Goal: Information Seeking & Learning: Learn about a topic

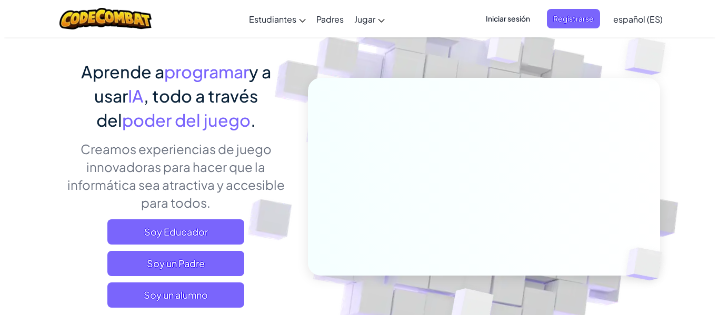
scroll to position [211, 0]
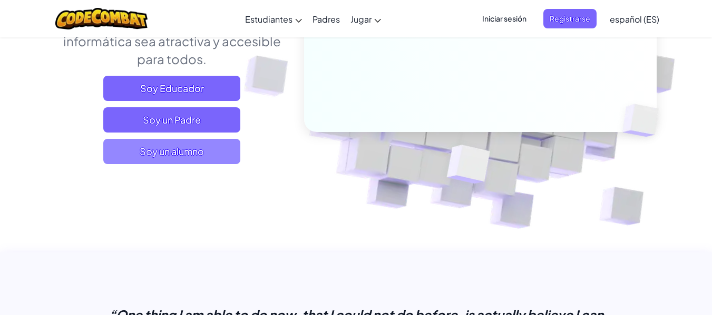
click at [177, 140] on span "Soy un alumno" at bounding box center [171, 151] width 137 height 25
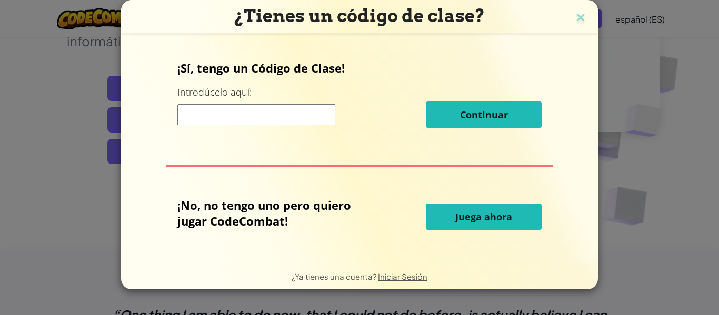
click at [479, 219] on span "Juega ahora" at bounding box center [484, 217] width 57 height 13
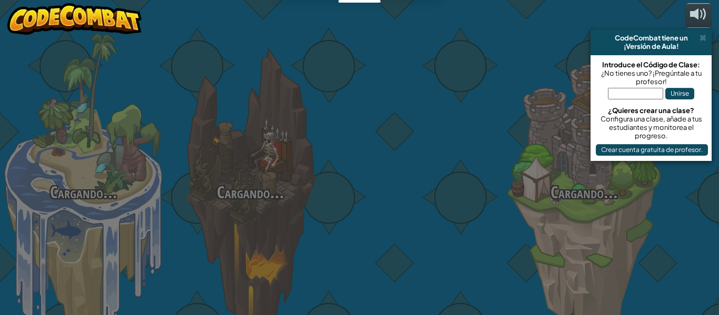
select select "es-ES"
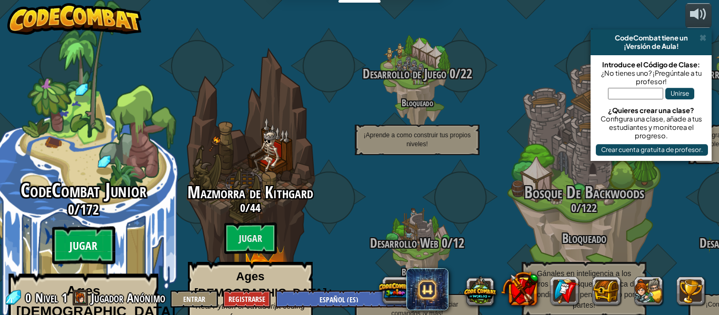
click at [97, 227] on btn "Jugar" at bounding box center [83, 246] width 63 height 38
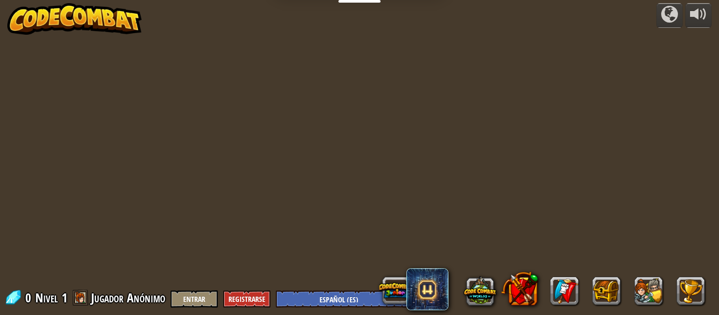
select select "es-ES"
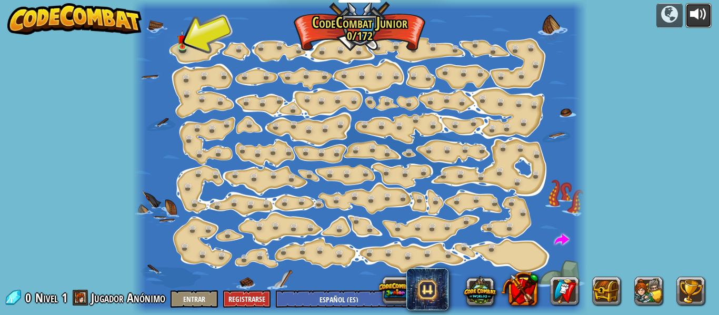
click at [686, 18] on button at bounding box center [699, 15] width 26 height 25
click at [189, 47] on link at bounding box center [184, 46] width 21 height 21
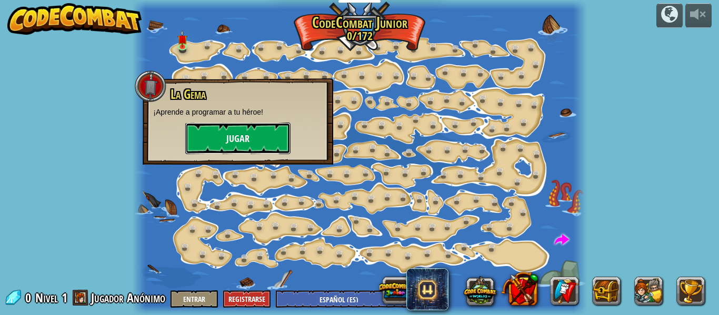
click at [239, 142] on button "Jugar" at bounding box center [237, 139] width 105 height 32
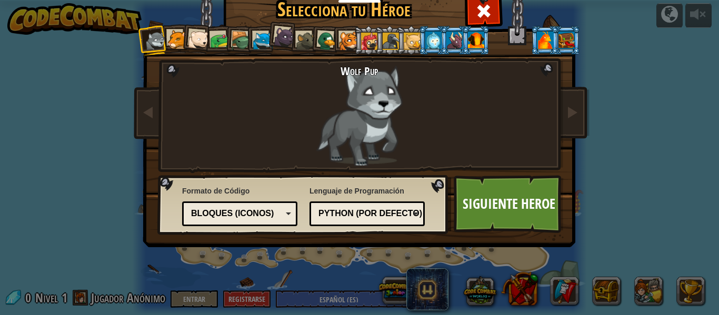
click at [170, 38] on div at bounding box center [176, 39] width 19 height 19
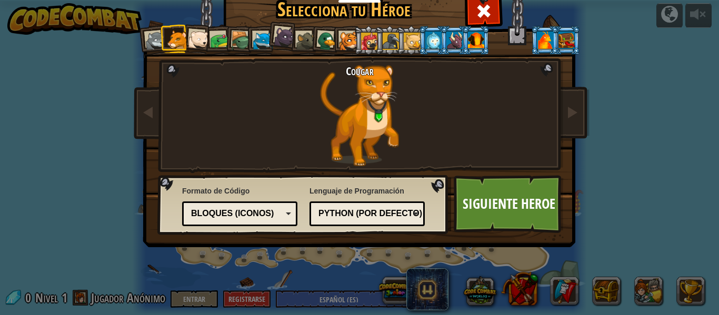
click at [192, 32] on div at bounding box center [198, 39] width 21 height 21
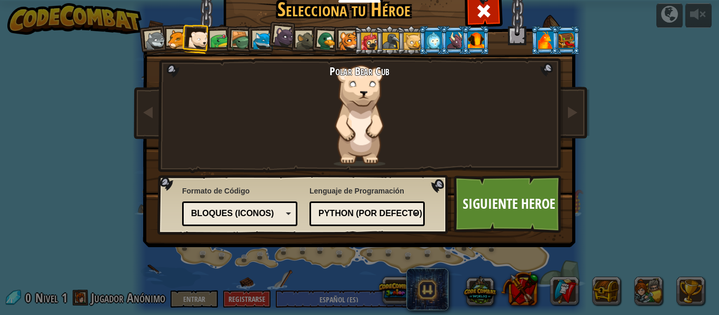
click at [218, 32] on div at bounding box center [219, 40] width 19 height 19
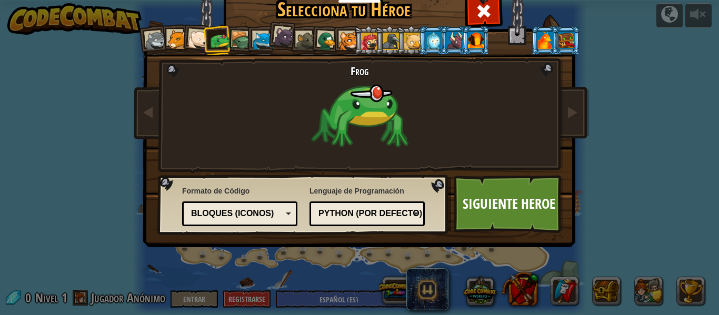
click at [238, 48] on div at bounding box center [241, 41] width 20 height 20
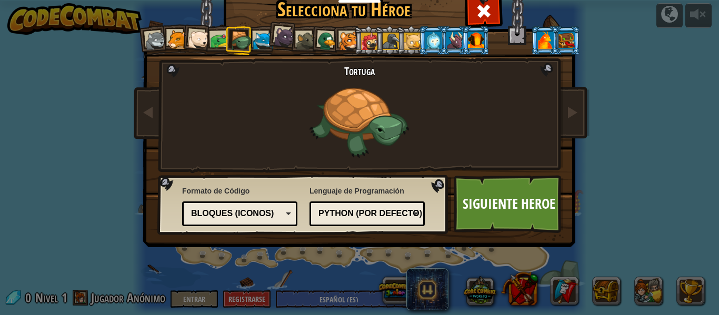
click at [255, 42] on div at bounding box center [262, 41] width 19 height 19
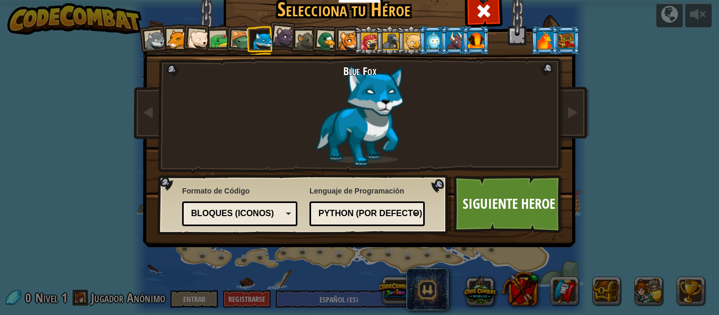
click at [277, 36] on div at bounding box center [284, 36] width 21 height 21
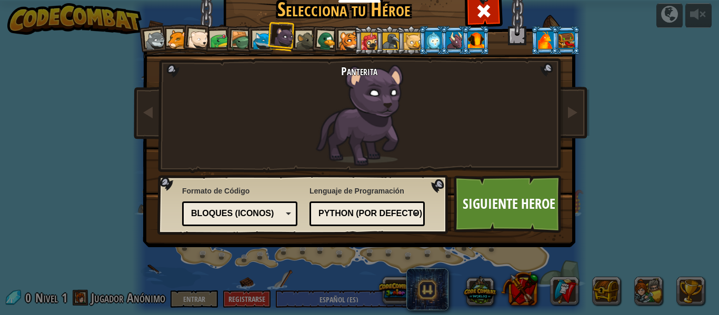
click at [300, 28] on li at bounding box center [304, 40] width 28 height 29
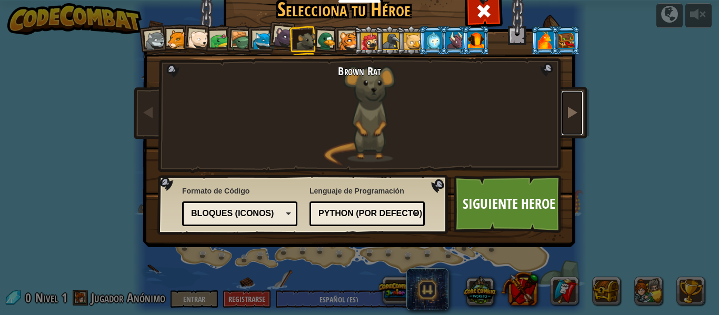
click at [575, 119] on link at bounding box center [572, 113] width 21 height 44
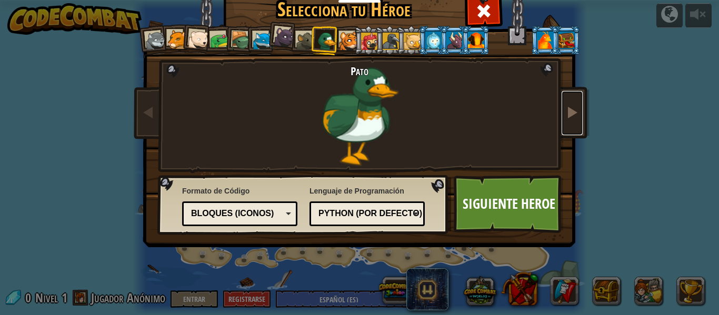
click at [574, 122] on link at bounding box center [572, 113] width 21 height 44
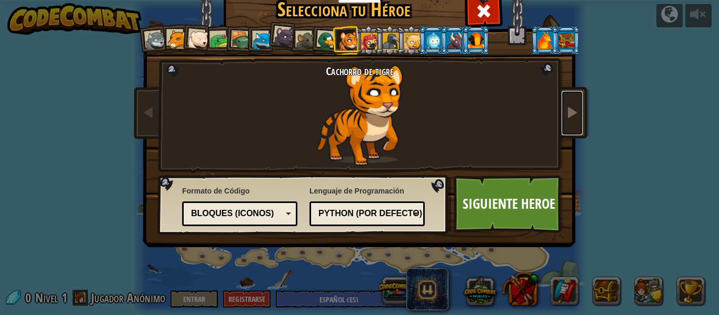
click at [575, 122] on link at bounding box center [572, 113] width 21 height 44
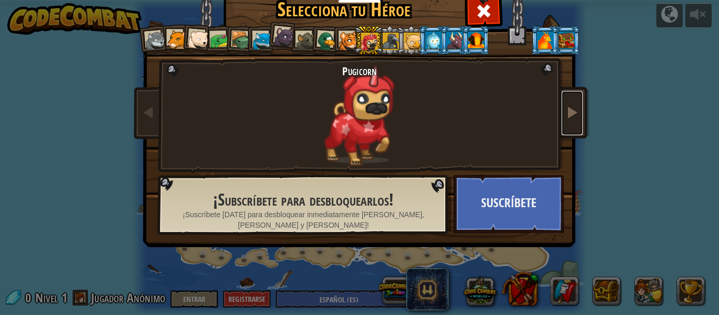
click at [575, 122] on link at bounding box center [572, 113] width 21 height 44
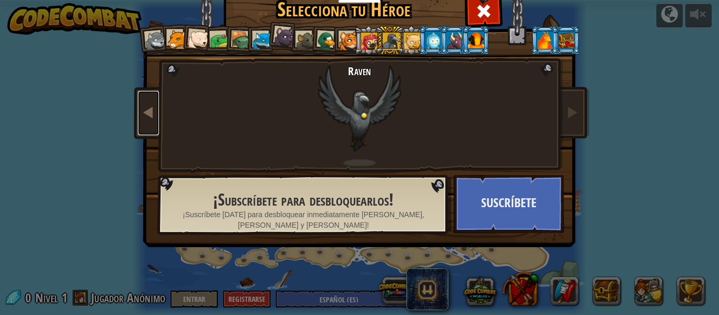
drag, startPoint x: 150, startPoint y: 114, endPoint x: 143, endPoint y: 108, distance: 8.6
click at [149, 112] on span at bounding box center [148, 112] width 13 height 13
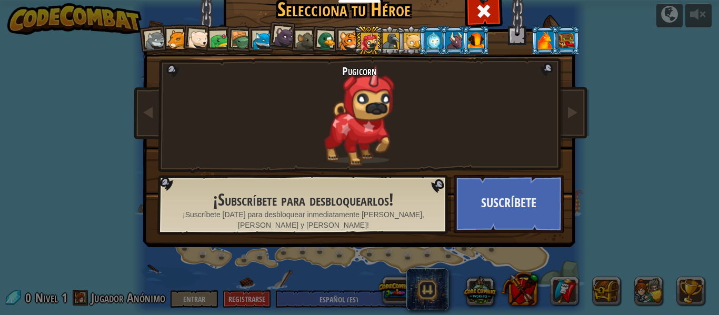
click at [577, 139] on img at bounding box center [362, 102] width 456 height 296
drag, startPoint x: 577, startPoint y: 139, endPoint x: 578, endPoint y: 133, distance: 5.8
click at [574, 100] on link at bounding box center [572, 113] width 21 height 44
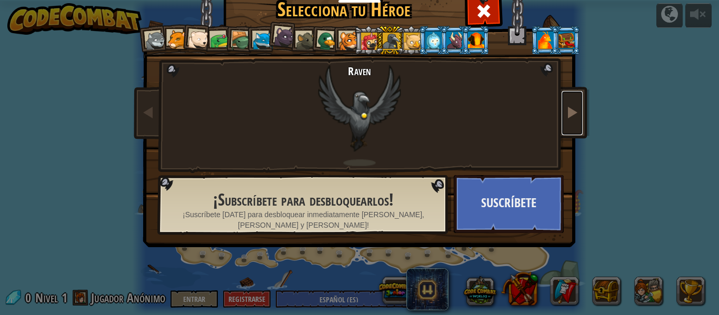
click at [574, 100] on link at bounding box center [572, 113] width 21 height 44
click at [575, 106] on span at bounding box center [572, 112] width 13 height 13
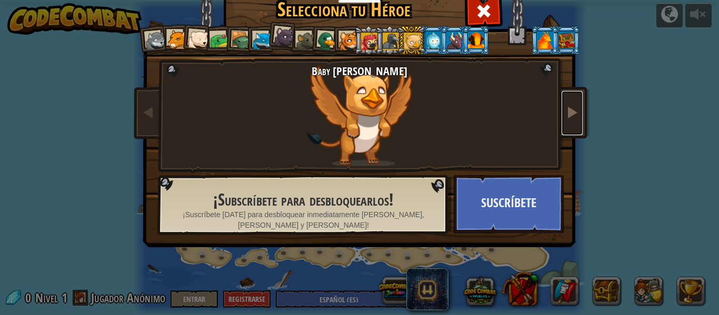
click at [575, 106] on span at bounding box center [572, 112] width 13 height 13
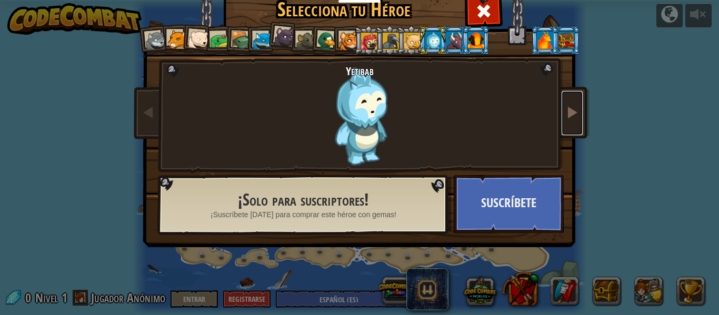
drag, startPoint x: 570, startPoint y: 109, endPoint x: 578, endPoint y: 112, distance: 8.5
click at [571, 110] on span at bounding box center [572, 112] width 13 height 13
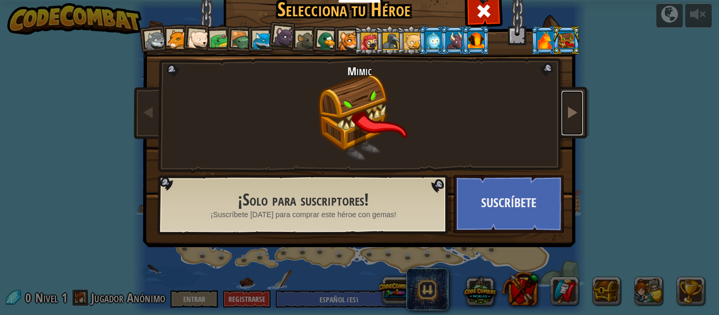
click at [562, 99] on link at bounding box center [572, 113] width 21 height 44
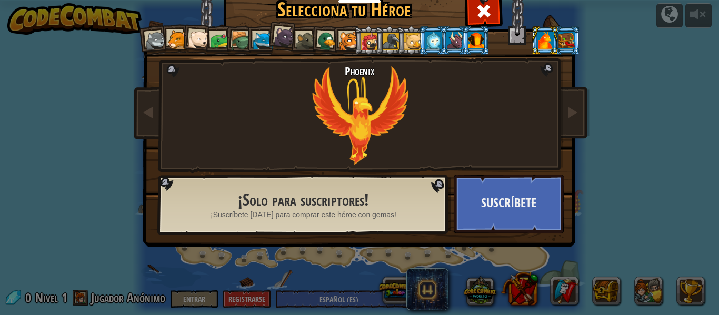
click at [300, 37] on div at bounding box center [306, 41] width 19 height 19
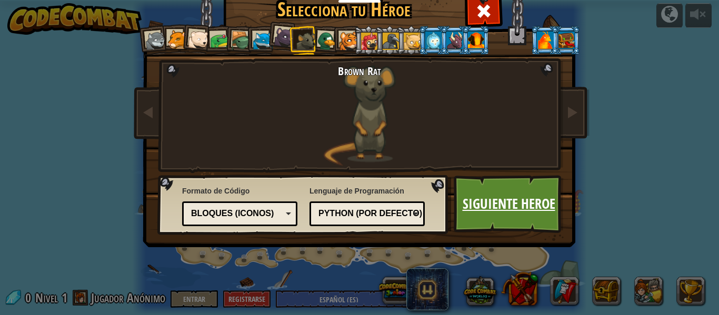
click at [473, 209] on link "Siguiente Heroe" at bounding box center [509, 204] width 110 height 58
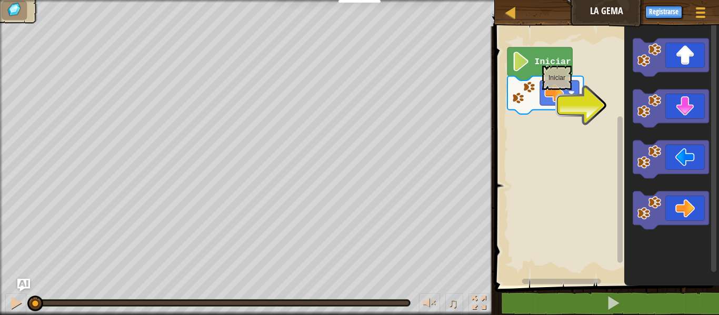
click at [542, 61] on text "Iniciar" at bounding box center [553, 62] width 36 height 10
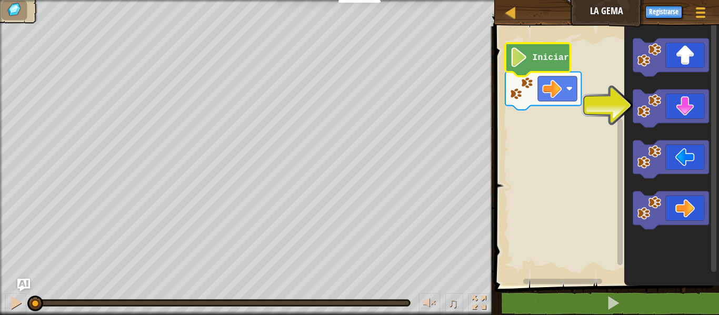
click at [517, 64] on image "Espacio de trabajo de Blockly" at bounding box center [519, 56] width 18 height 19
click at [518, 70] on icon "Espacio de trabajo de Blockly" at bounding box center [538, 59] width 65 height 33
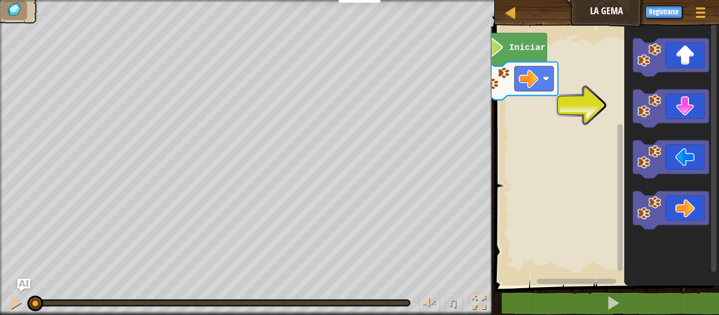
click at [578, 180] on rect "Espacio de trabajo de Blockly" at bounding box center [606, 153] width 228 height 265
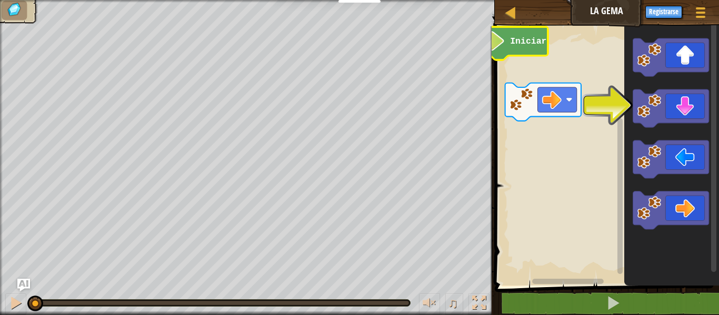
click at [577, 78] on rect "Espacio de trabajo de Blockly" at bounding box center [606, 153] width 228 height 265
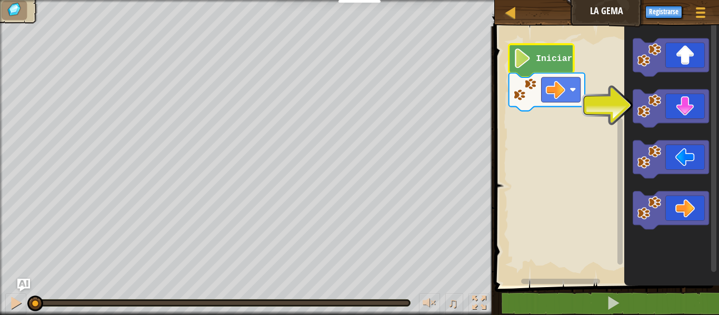
click at [587, 76] on rect "Espacio de trabajo de Blockly" at bounding box center [606, 153] width 228 height 265
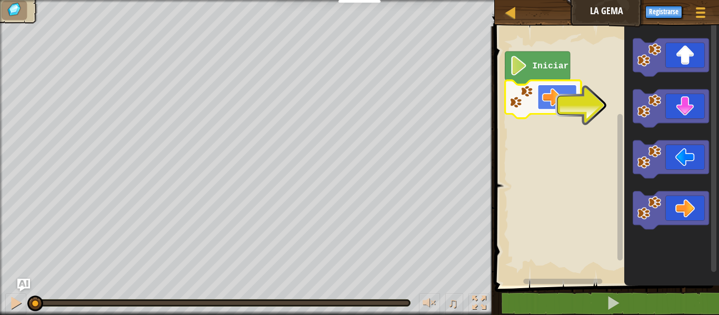
click at [567, 97] on image "Espacio de trabajo de Blockly" at bounding box center [569, 97] width 6 height 6
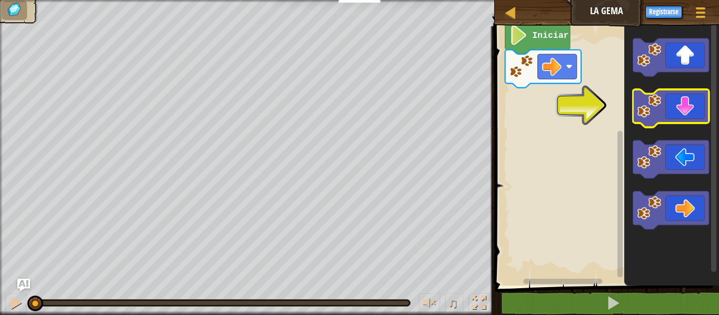
click at [648, 101] on image "Espacio de trabajo de Blockly" at bounding box center [649, 106] width 24 height 24
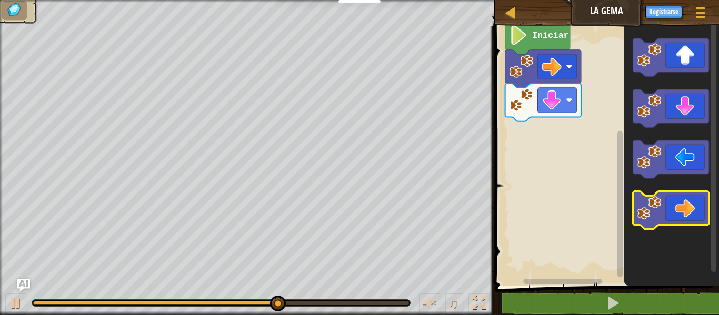
click at [643, 222] on icon "Espacio de trabajo de Blockly" at bounding box center [671, 211] width 76 height 38
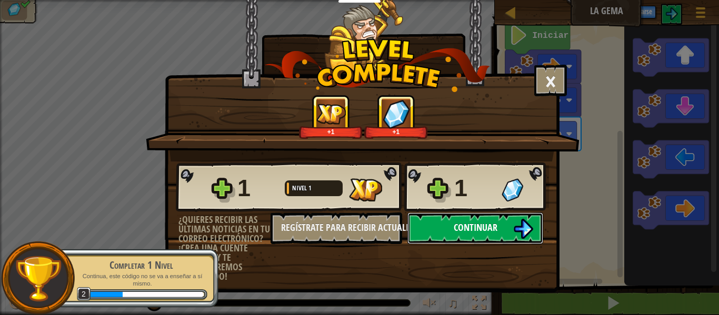
click at [491, 219] on button "Continuar" at bounding box center [476, 229] width 136 height 32
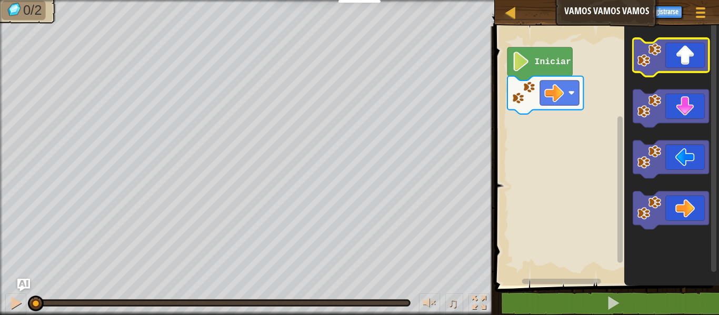
click at [686, 59] on icon "Espacio de trabajo de Blockly" at bounding box center [671, 57] width 76 height 38
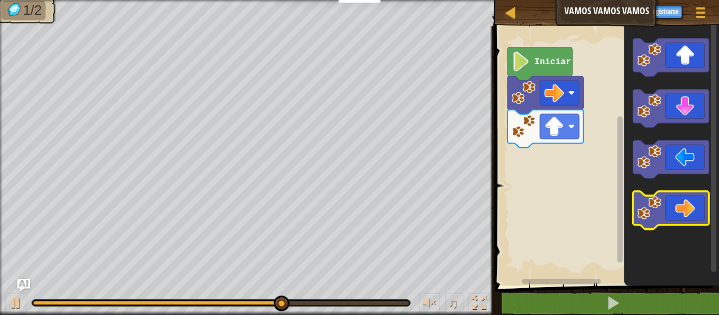
click at [675, 196] on icon "Espacio de trabajo de Blockly" at bounding box center [671, 211] width 76 height 38
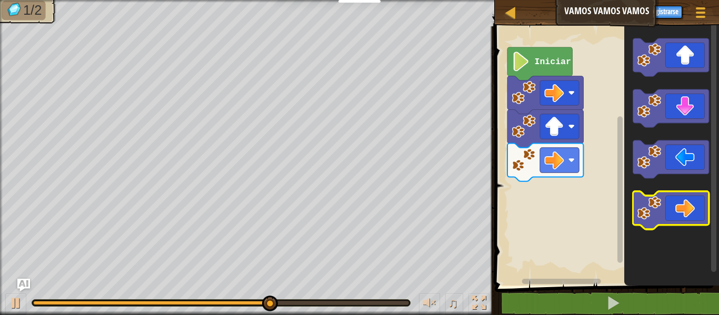
click at [672, 199] on icon "Espacio de trabajo de Blockly" at bounding box center [671, 211] width 76 height 38
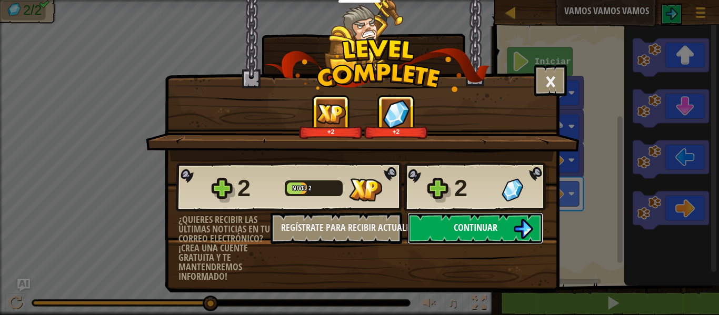
click at [498, 225] on button "Continuar" at bounding box center [476, 229] width 136 height 32
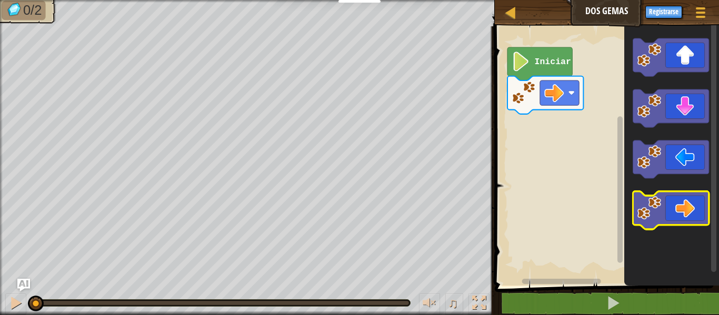
click at [696, 197] on icon "Espacio de trabajo de Blockly" at bounding box center [671, 211] width 76 height 38
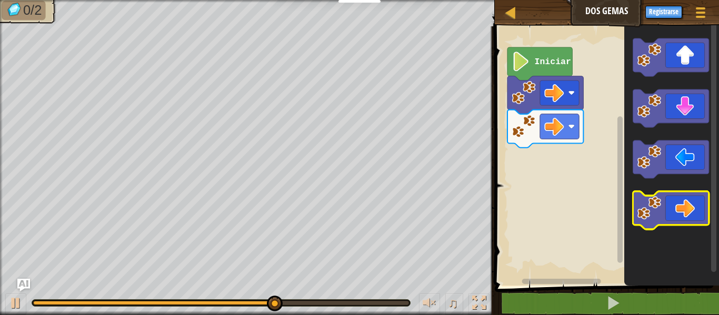
click at [696, 197] on icon "Espacio de trabajo de Blockly" at bounding box center [671, 211] width 76 height 38
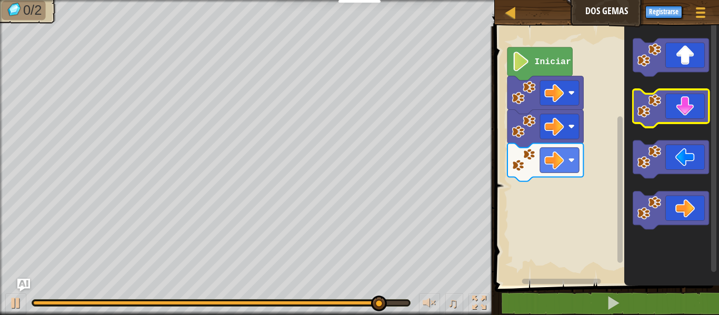
click at [692, 97] on icon "Espacio de trabajo de Blockly" at bounding box center [671, 109] width 76 height 38
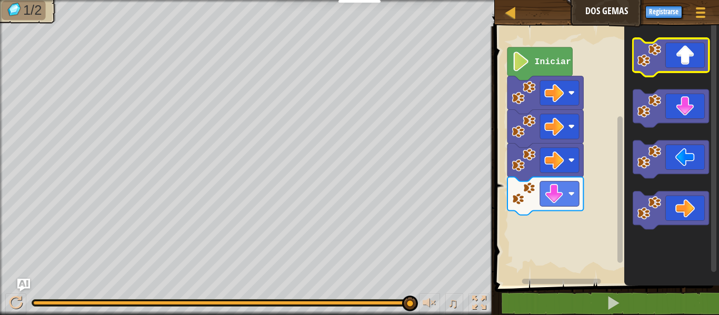
click at [667, 55] on icon "Espacio de trabajo de Blockly" at bounding box center [671, 57] width 76 height 38
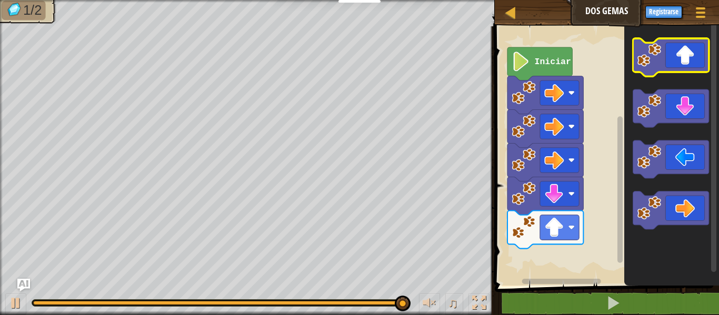
click at [667, 54] on icon "Espacio de trabajo de Blockly" at bounding box center [671, 57] width 76 height 38
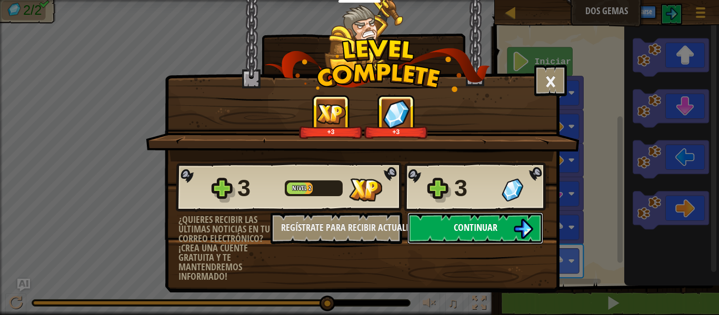
click at [471, 228] on span "Continuar" at bounding box center [476, 227] width 44 height 13
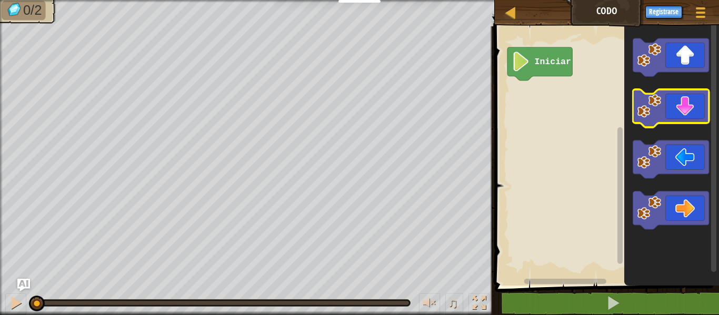
click at [691, 102] on icon "Espacio de trabajo de Blockly" at bounding box center [671, 109] width 76 height 38
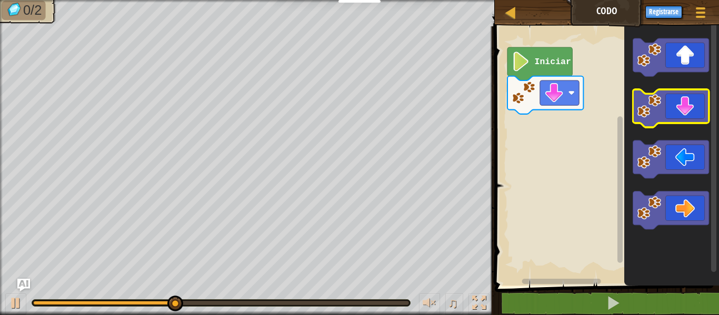
click at [691, 125] on g "Espacio de trabajo de Blockly" at bounding box center [671, 133] width 76 height 191
click at [673, 105] on icon "Espacio de trabajo de Blockly" at bounding box center [671, 109] width 76 height 38
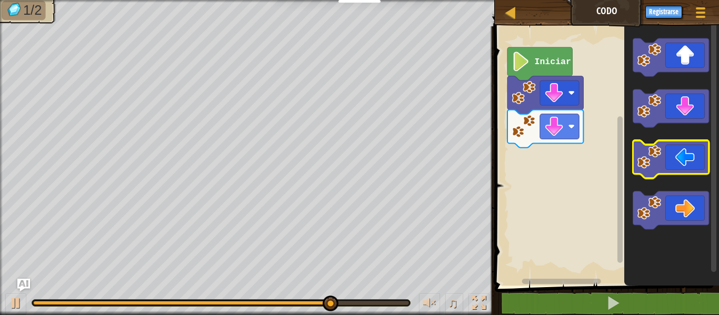
click at [654, 164] on image "Espacio de trabajo de Blockly" at bounding box center [649, 157] width 24 height 24
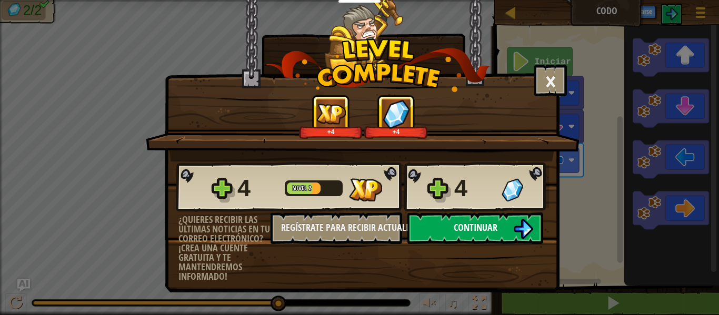
click at [523, 223] on img at bounding box center [524, 229] width 20 height 20
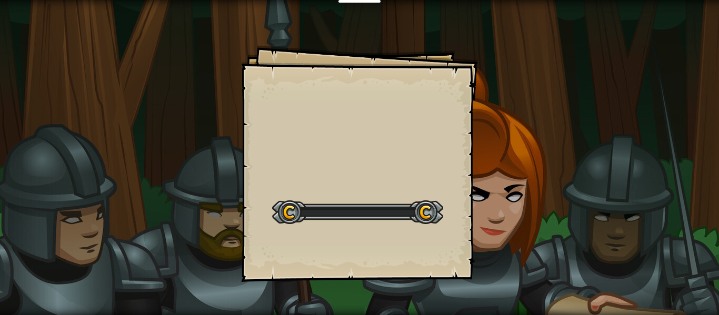
click at [523, 223] on div "Goals Start Level Error al cargar desde el servidor. Intenta refrescar la págin…" at bounding box center [359, 157] width 719 height 315
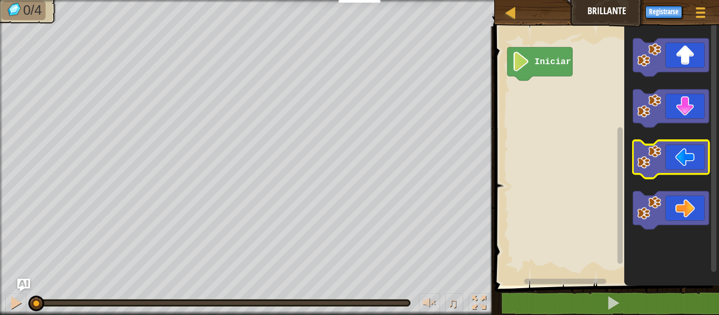
click at [645, 175] on icon "Espacio de trabajo de Blockly" at bounding box center [671, 160] width 76 height 38
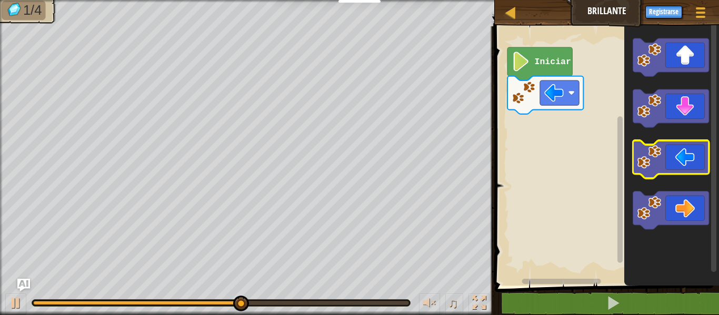
click at [699, 169] on icon "Espacio de trabajo de Blockly" at bounding box center [671, 160] width 76 height 38
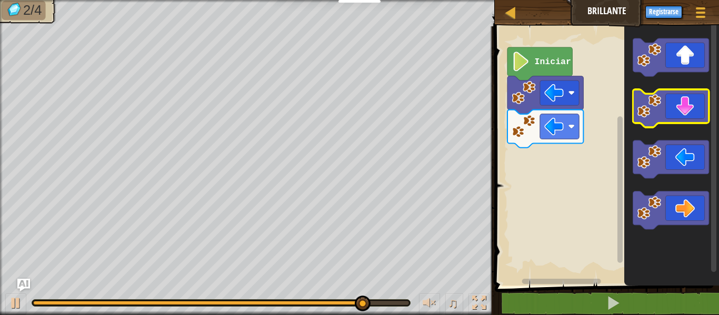
click at [690, 111] on icon "Espacio de trabajo de Blockly" at bounding box center [671, 109] width 76 height 38
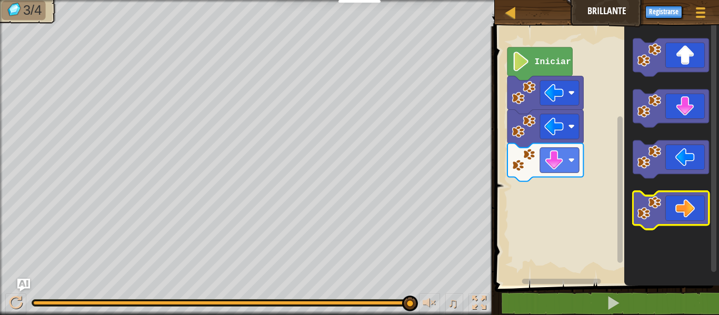
click at [675, 213] on icon "Espacio de trabajo de Blockly" at bounding box center [671, 211] width 76 height 38
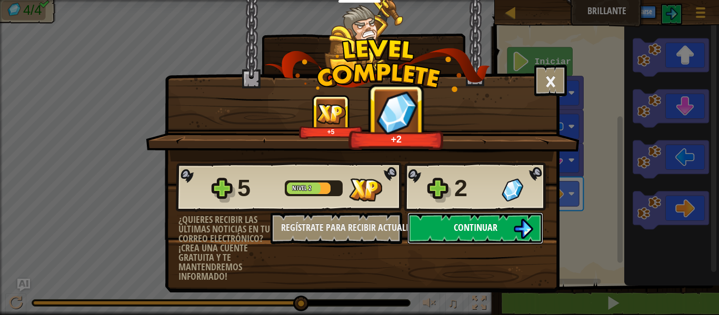
click at [434, 227] on button "Continuar" at bounding box center [476, 229] width 136 height 32
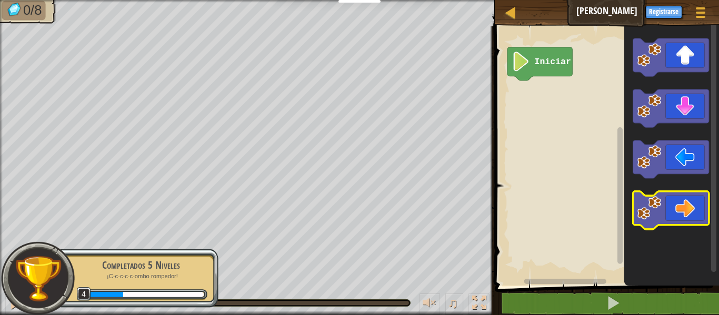
click at [692, 205] on icon "Espacio de trabajo de Blockly" at bounding box center [671, 211] width 76 height 38
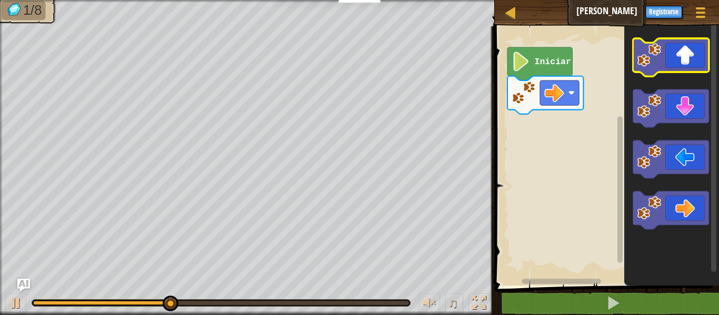
click at [684, 47] on icon "Espacio de trabajo de Blockly" at bounding box center [671, 57] width 76 height 38
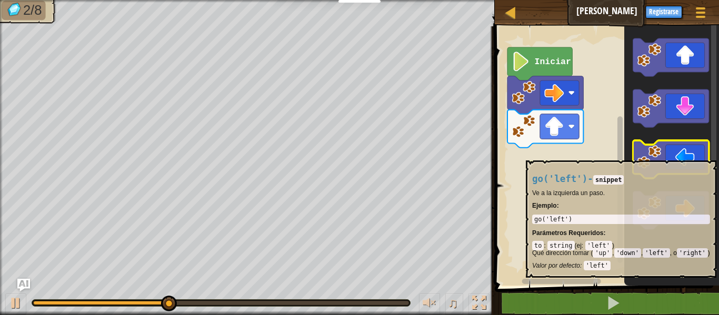
click at [672, 155] on icon "Espacio de trabajo de Blockly" at bounding box center [671, 160] width 76 height 38
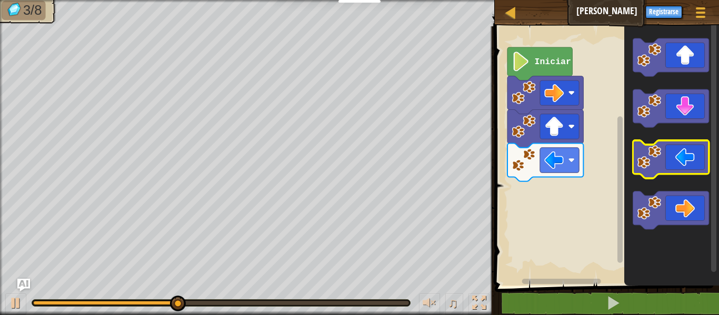
click at [672, 155] on icon "Espacio de trabajo de Blockly" at bounding box center [671, 160] width 76 height 38
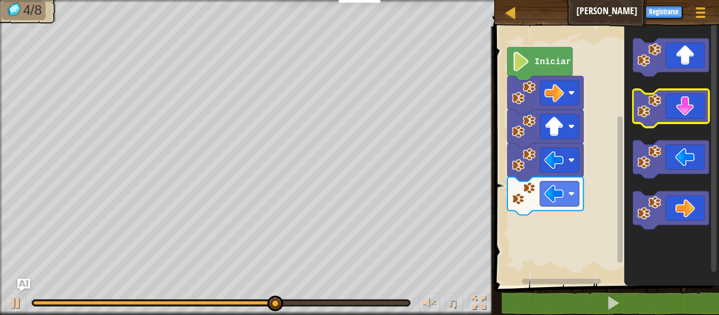
click at [665, 121] on icon "Espacio de trabajo de Blockly" at bounding box center [671, 109] width 76 height 38
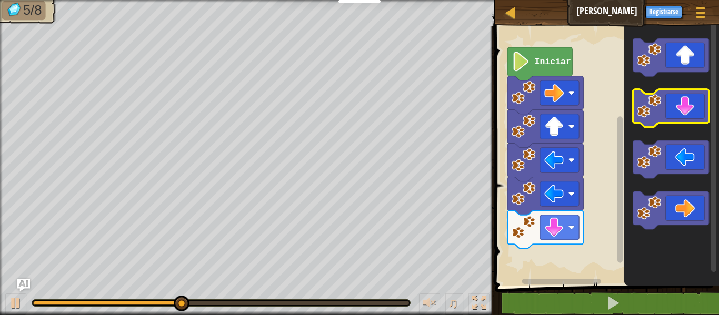
click at [665, 121] on icon "Espacio de trabajo de Blockly" at bounding box center [671, 109] width 76 height 38
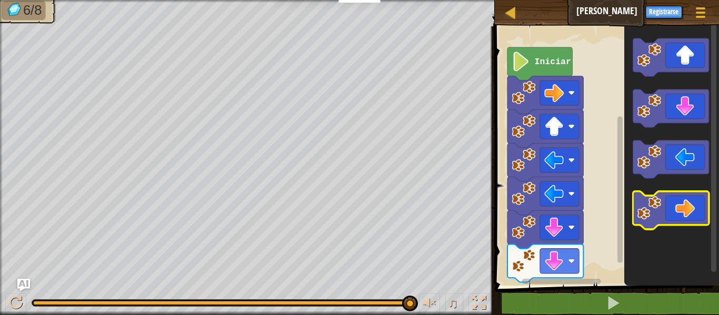
click at [657, 222] on icon "Espacio de trabajo de Blockly" at bounding box center [671, 211] width 76 height 38
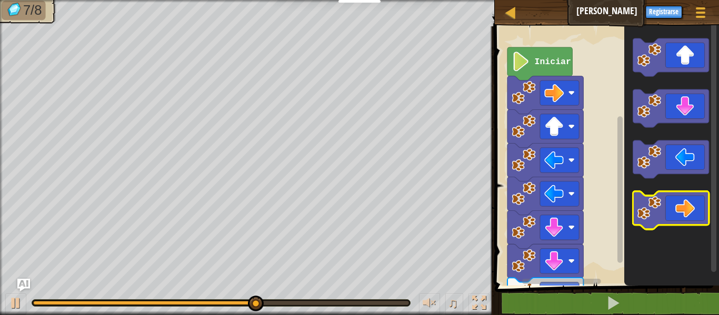
click at [657, 222] on icon "Espacio de trabajo de Blockly" at bounding box center [671, 211] width 76 height 38
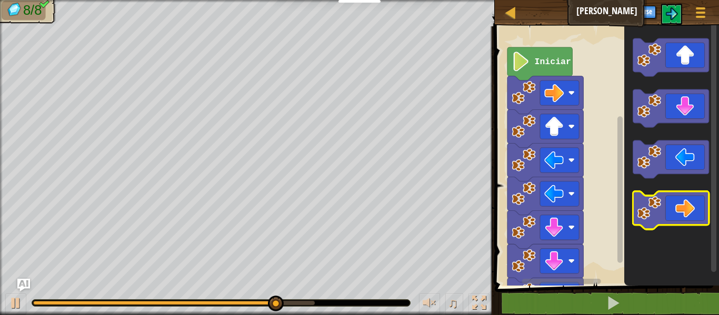
click at [657, 222] on icon "Espacio de trabajo de Blockly" at bounding box center [671, 211] width 76 height 38
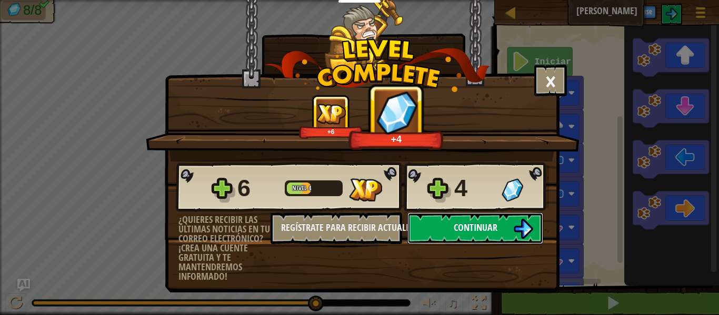
click at [524, 224] on img at bounding box center [524, 229] width 20 height 20
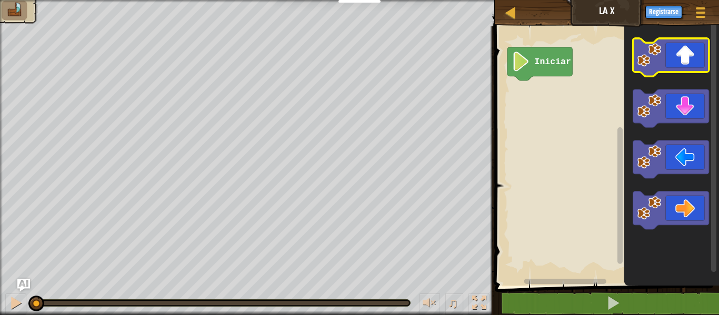
click at [646, 71] on icon "Espacio de trabajo de Blockly" at bounding box center [671, 57] width 76 height 38
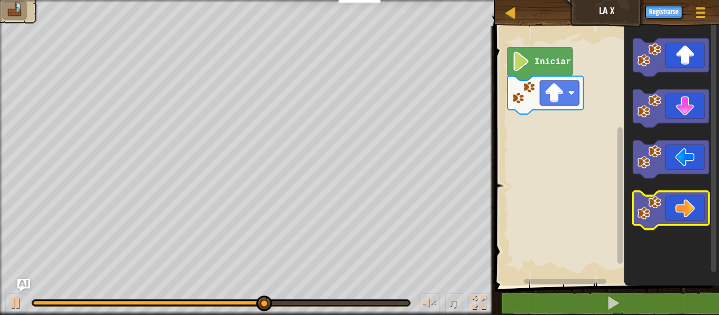
click at [674, 207] on icon "Espacio de trabajo de Blockly" at bounding box center [671, 211] width 76 height 38
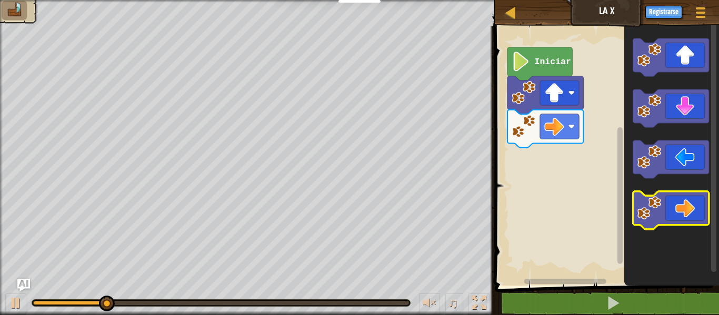
click at [674, 207] on icon "Espacio de trabajo de Blockly" at bounding box center [671, 211] width 76 height 38
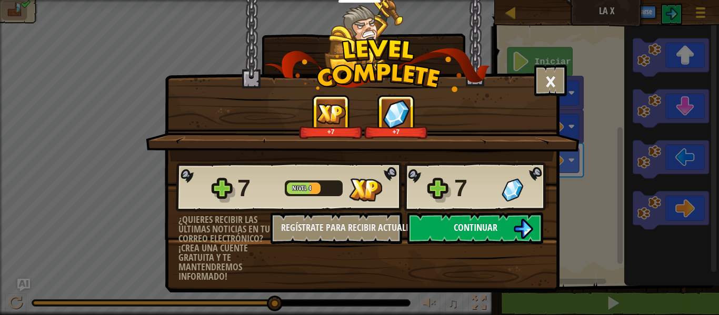
click at [487, 224] on span "Continuar" at bounding box center [476, 227] width 44 height 13
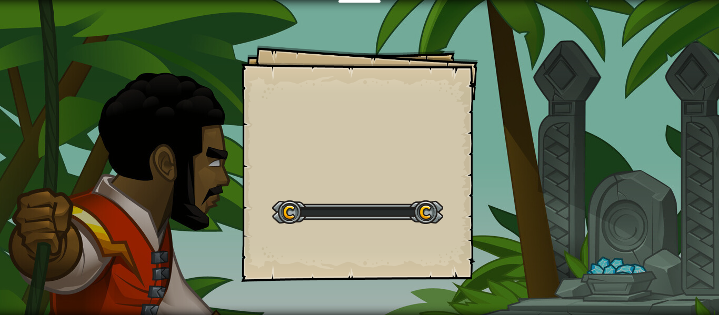
click at [487, 224] on div "Goals Start Level Error al cargar desde el servidor. Intenta refrescar la págin…" at bounding box center [359, 157] width 719 height 315
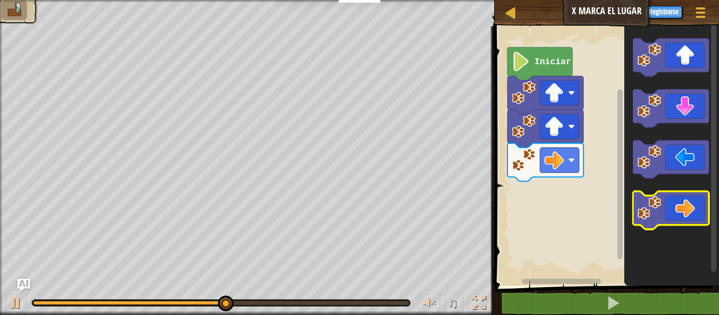
click at [672, 212] on icon "Espacio de trabajo de Blockly" at bounding box center [671, 211] width 76 height 38
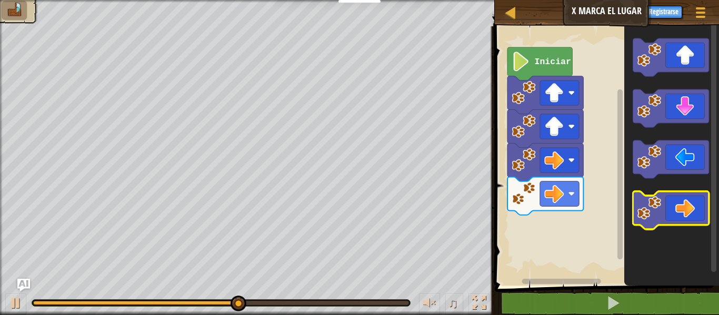
click at [675, 212] on icon "Espacio de trabajo de Blockly" at bounding box center [671, 211] width 76 height 38
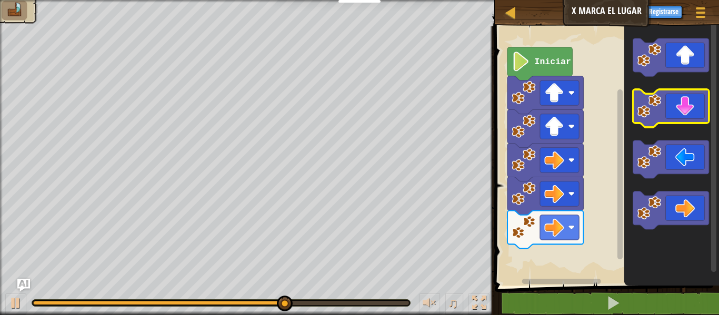
click at [700, 114] on icon "Espacio de trabajo de Blockly" at bounding box center [671, 109] width 76 height 38
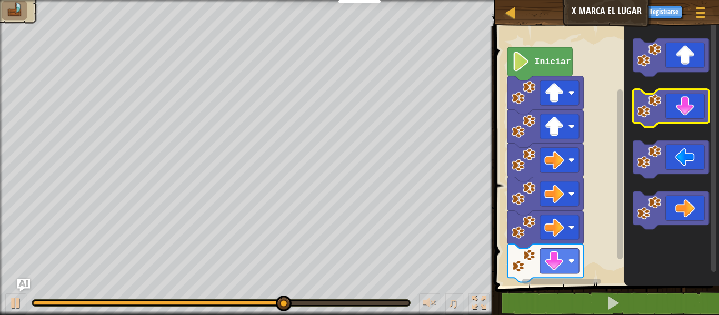
click at [700, 114] on icon "Espacio de trabajo de Blockly" at bounding box center [671, 109] width 76 height 38
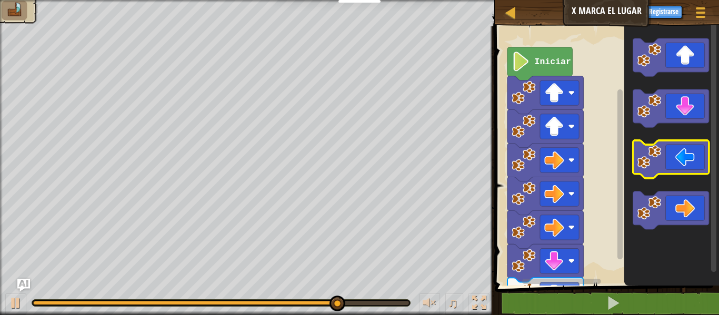
click at [644, 159] on image "Espacio de trabajo de Blockly" at bounding box center [649, 157] width 24 height 24
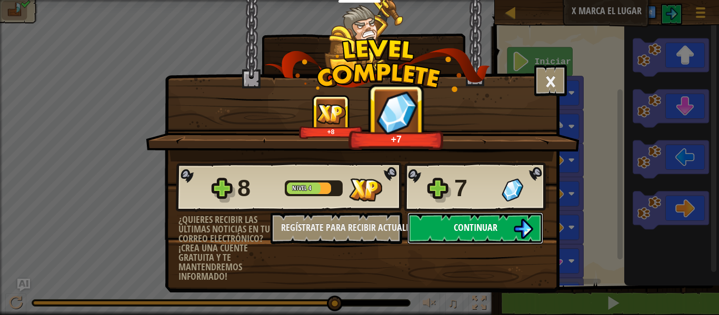
click at [515, 229] on img at bounding box center [524, 229] width 20 height 20
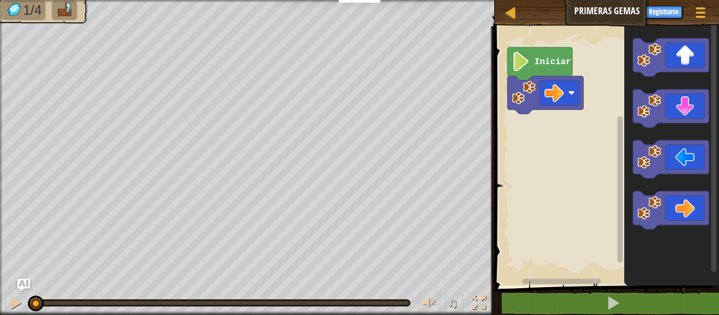
click at [628, 233] on icon "Espacio de trabajo de Blockly" at bounding box center [672, 153] width 95 height 265
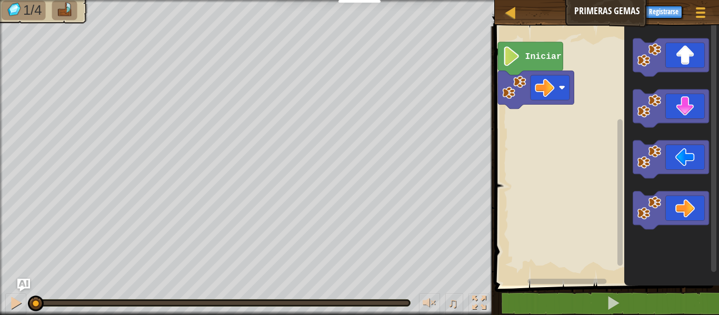
click at [599, 209] on rect "Espacio de trabajo de Blockly" at bounding box center [606, 153] width 228 height 265
click at [711, 205] on icon "Espacio de trabajo de Blockly" at bounding box center [672, 153] width 95 height 265
click at [643, 203] on image "Espacio de trabajo de Blockly" at bounding box center [649, 208] width 24 height 24
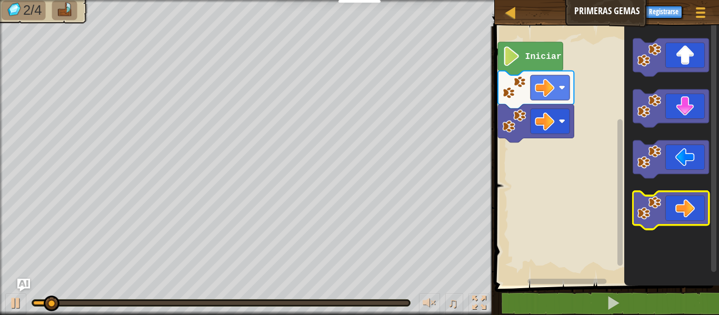
click at [643, 203] on image "Espacio de trabajo de Blockly" at bounding box center [649, 208] width 24 height 24
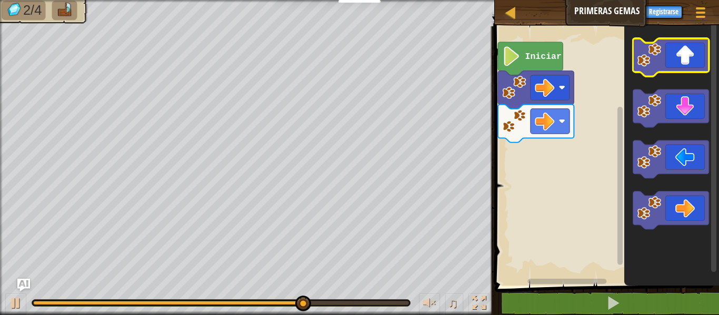
click at [693, 49] on icon "Espacio de trabajo de Blockly" at bounding box center [671, 57] width 76 height 38
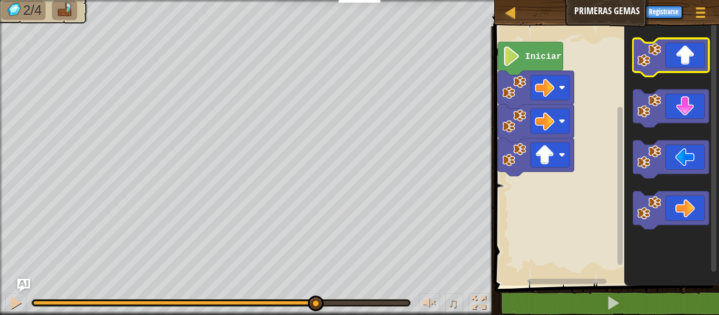
click at [693, 50] on icon "Espacio de trabajo de Blockly" at bounding box center [671, 57] width 76 height 38
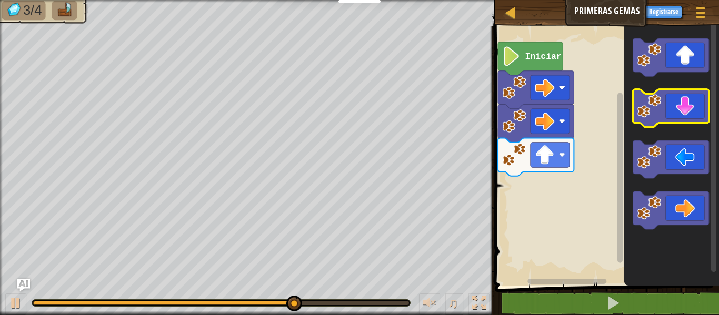
click at [675, 108] on icon "Espacio de trabajo de Blockly" at bounding box center [671, 109] width 76 height 38
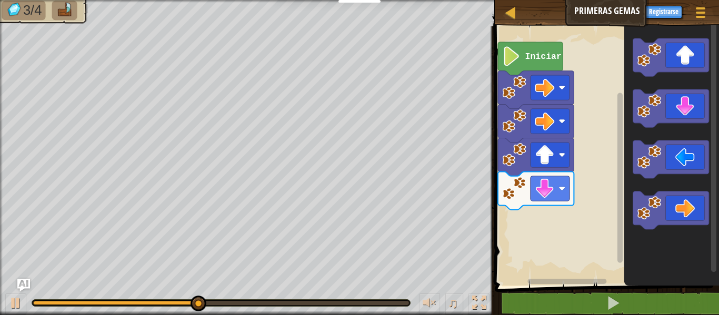
click at [631, 144] on icon "Espacio de trabajo de Blockly" at bounding box center [672, 153] width 95 height 265
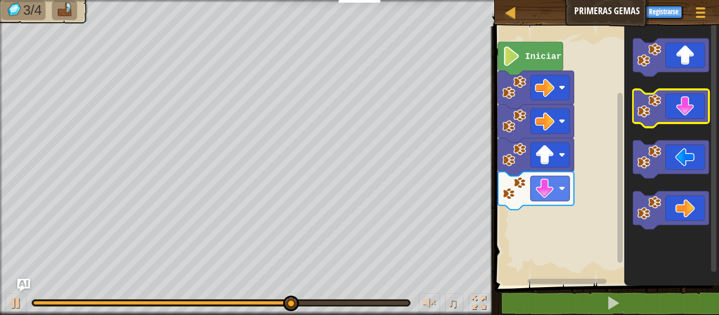
click at [672, 114] on icon "Espacio de trabajo de Blockly" at bounding box center [671, 109] width 76 height 38
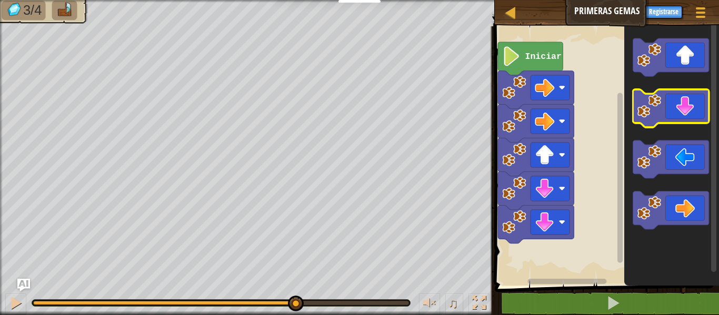
click at [671, 115] on icon "Espacio de trabajo de Blockly" at bounding box center [671, 109] width 76 height 38
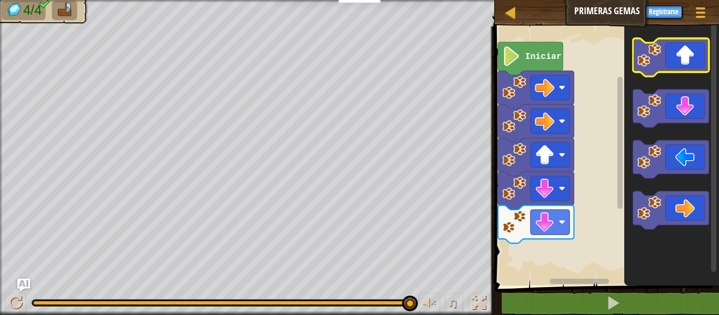
click at [679, 60] on icon "Espacio de trabajo de Blockly" at bounding box center [671, 57] width 76 height 38
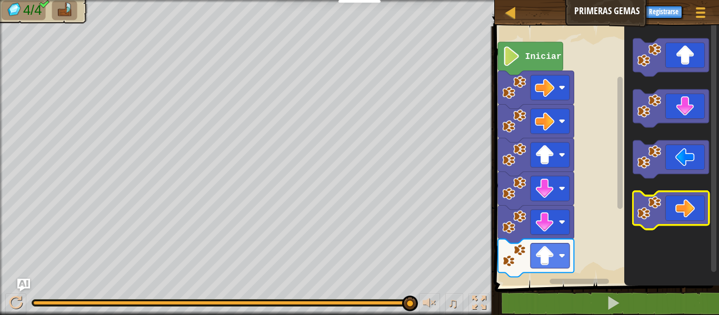
click at [698, 204] on icon "Espacio de trabajo de Blockly" at bounding box center [671, 211] width 76 height 38
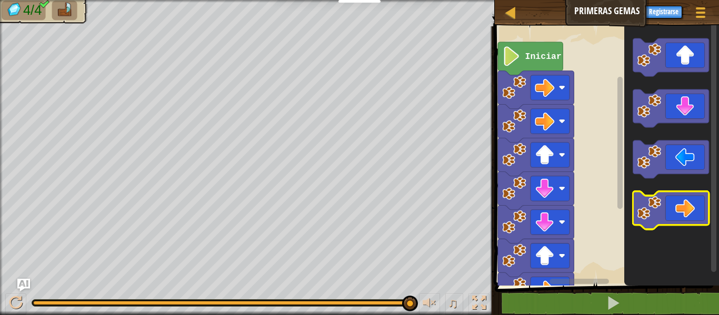
click at [698, 204] on icon "Espacio de trabajo de Blockly" at bounding box center [671, 211] width 76 height 38
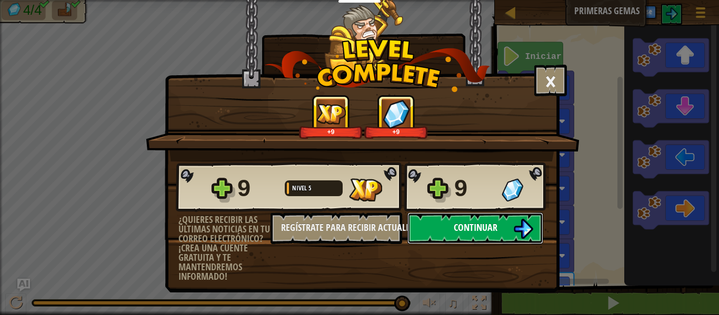
click at [519, 234] on img at bounding box center [524, 229] width 20 height 20
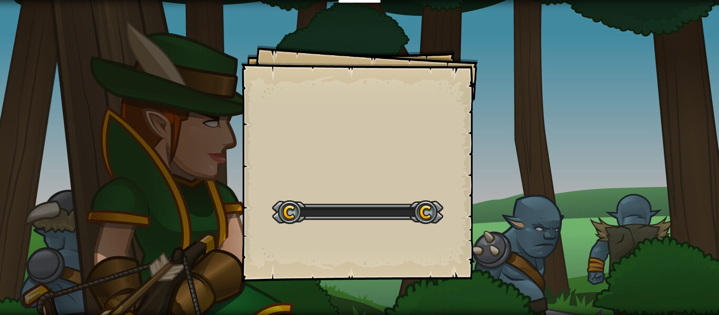
click at [517, 235] on div "Goals Start Level Error al cargar desde el servidor. Intenta refrescar la págin…" at bounding box center [359, 157] width 719 height 315
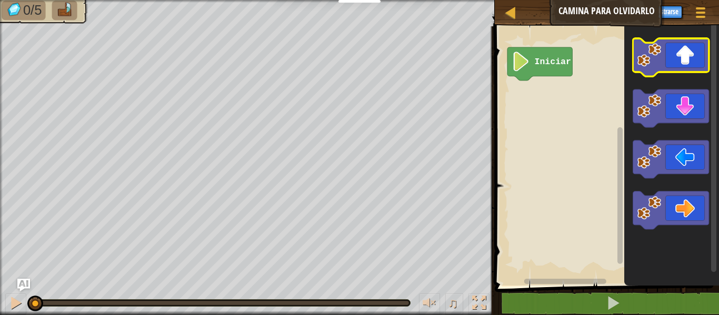
click at [672, 53] on icon "Espacio de trabajo de Blockly" at bounding box center [671, 57] width 76 height 38
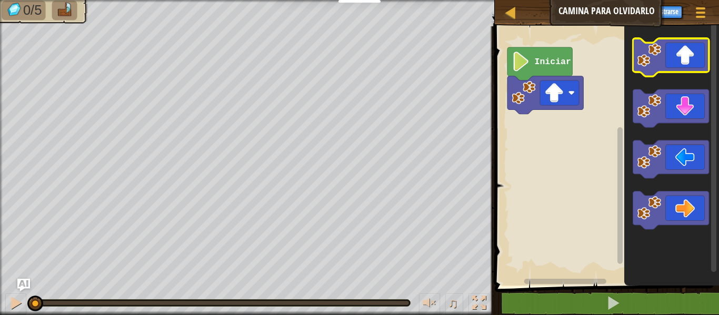
click at [671, 52] on icon "Espacio de trabajo de Blockly" at bounding box center [671, 57] width 76 height 38
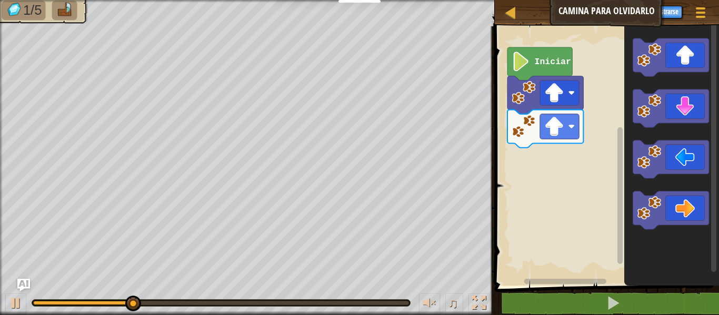
click at [711, 73] on div "Iniciar" at bounding box center [606, 153] width 228 height 265
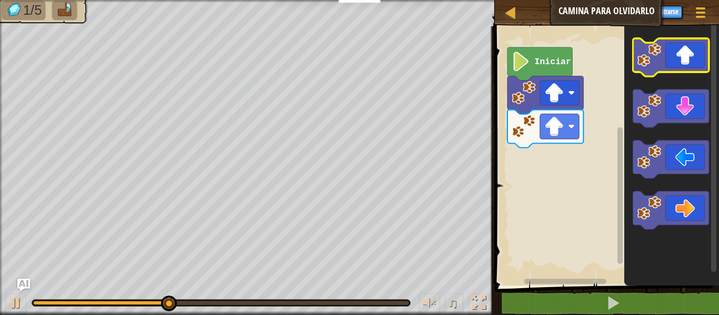
click at [683, 49] on icon "Espacio de trabajo de Blockly" at bounding box center [671, 57] width 76 height 38
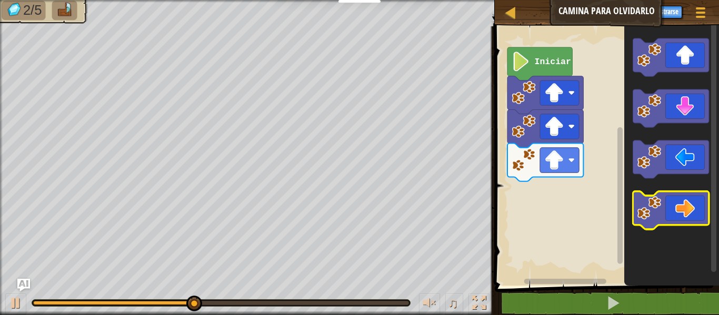
click at [659, 212] on image "Espacio de trabajo de Blockly" at bounding box center [649, 208] width 24 height 24
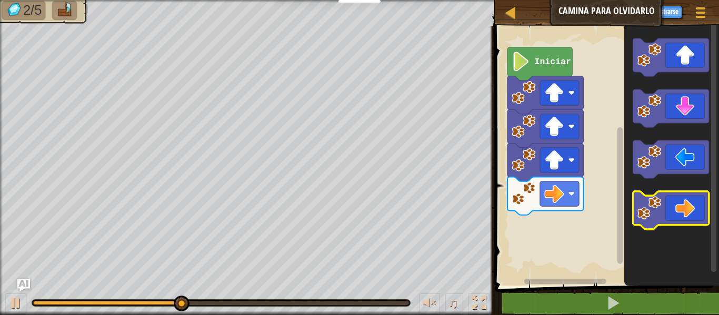
click at [659, 212] on image "Espacio de trabajo de Blockly" at bounding box center [649, 208] width 24 height 24
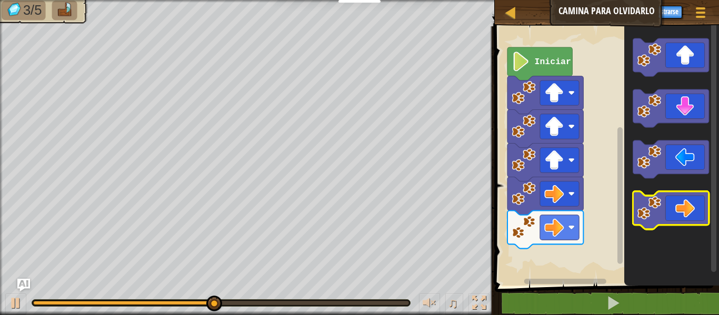
click at [659, 212] on image "Espacio de trabajo de Blockly" at bounding box center [649, 208] width 24 height 24
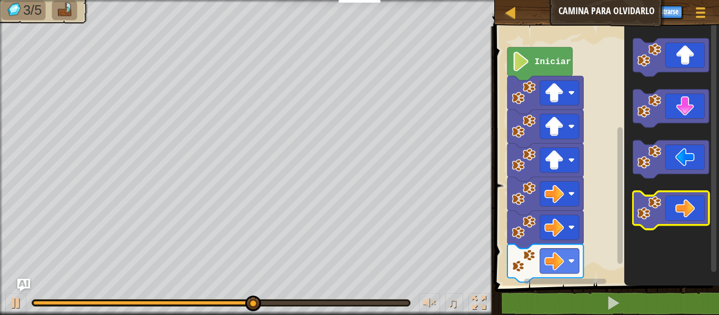
click at [666, 222] on icon "Espacio de trabajo de Blockly" at bounding box center [671, 211] width 76 height 38
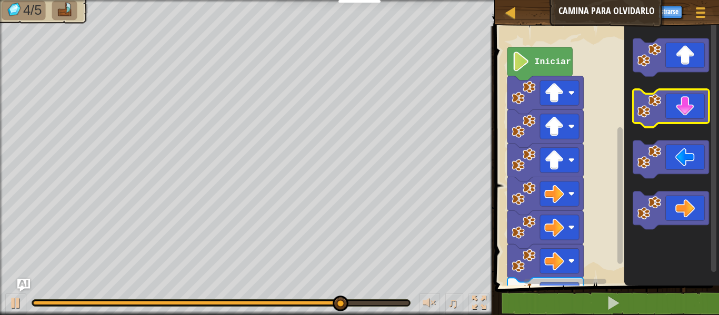
click at [656, 120] on icon "Espacio de trabajo de Blockly" at bounding box center [671, 109] width 76 height 38
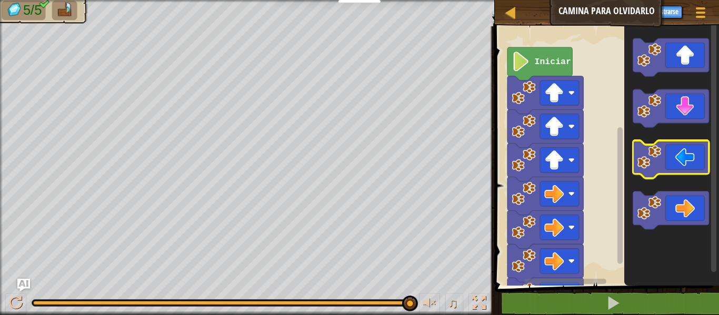
click at [654, 166] on image "Espacio de trabajo de Blockly" at bounding box center [649, 157] width 24 height 24
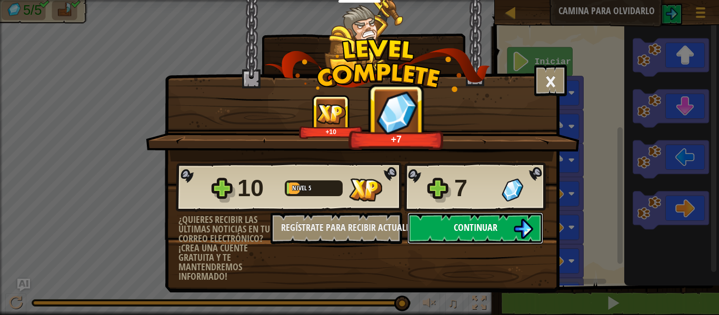
click at [478, 219] on button "Continuar" at bounding box center [476, 229] width 136 height 32
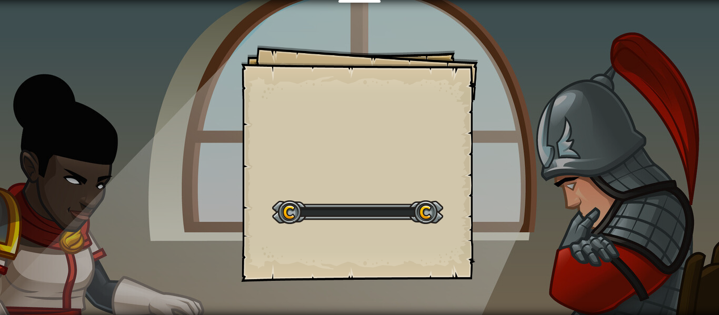
click at [478, 219] on div "Goals Start Level Error al cargar desde el servidor. Intenta refrescar la págin…" at bounding box center [359, 163] width 237 height 237
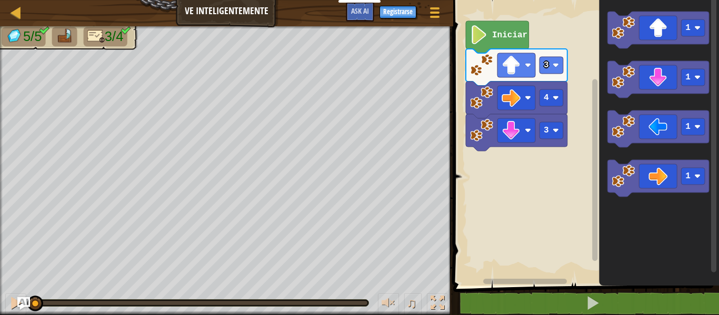
click at [576, 208] on rect "Espacio de trabajo de Blockly" at bounding box center [584, 140] width 269 height 291
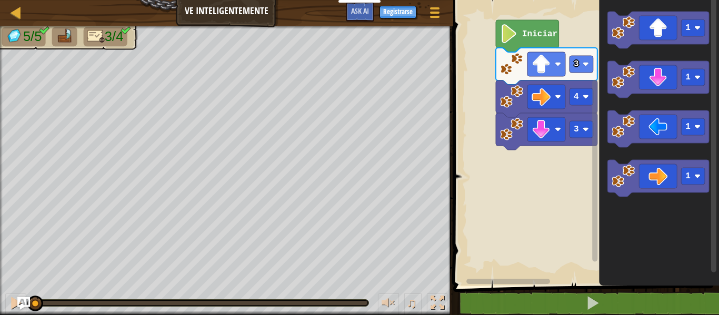
click at [555, 191] on rect "Espacio de trabajo de Blockly" at bounding box center [584, 140] width 269 height 291
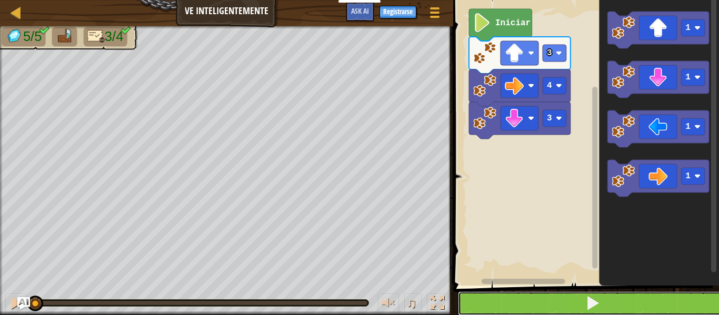
click at [711, 314] on button at bounding box center [592, 304] width 269 height 24
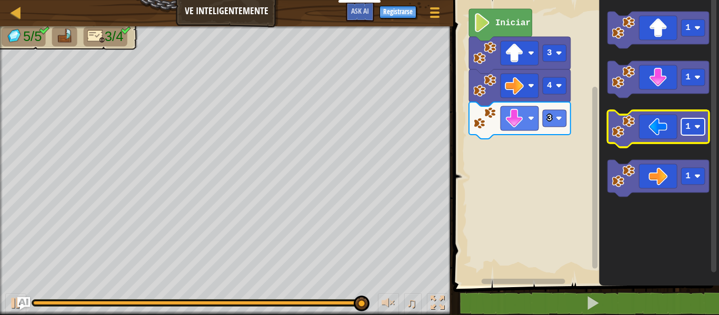
click at [690, 127] on text "1" at bounding box center [688, 126] width 5 height 9
click at [672, 130] on icon "Espacio de trabajo de Blockly" at bounding box center [659, 129] width 102 height 37
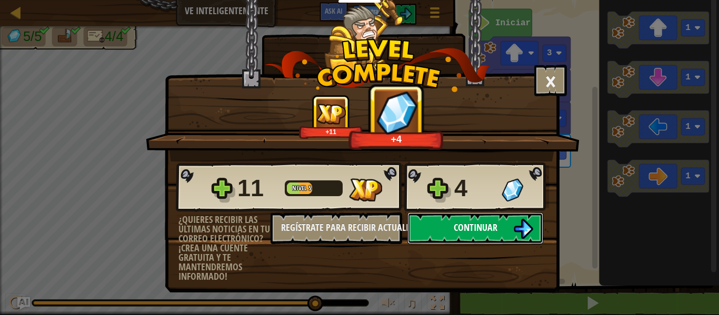
click at [456, 236] on button "Continuar" at bounding box center [476, 229] width 136 height 32
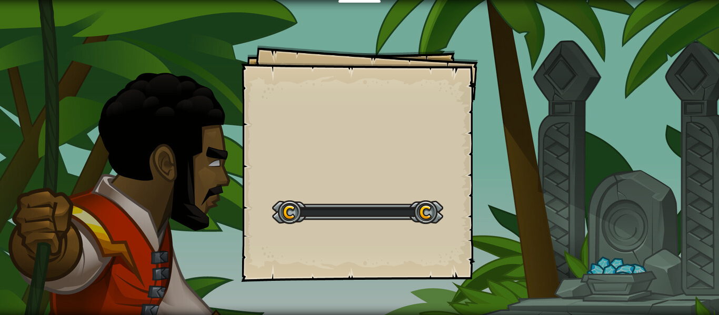
click at [456, 236] on div "Goals Start Level Error al cargar desde el servidor. Intenta refrescar la págin…" at bounding box center [359, 163] width 237 height 237
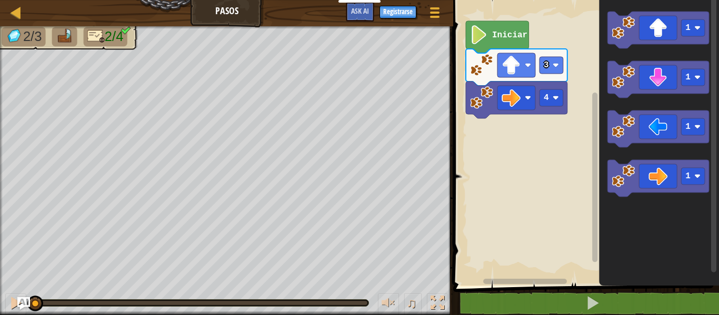
click at [576, 257] on rect "Espacio de trabajo de Blockly" at bounding box center [584, 140] width 269 height 291
click at [576, 255] on rect "Espacio de trabajo de Blockly" at bounding box center [584, 140] width 269 height 291
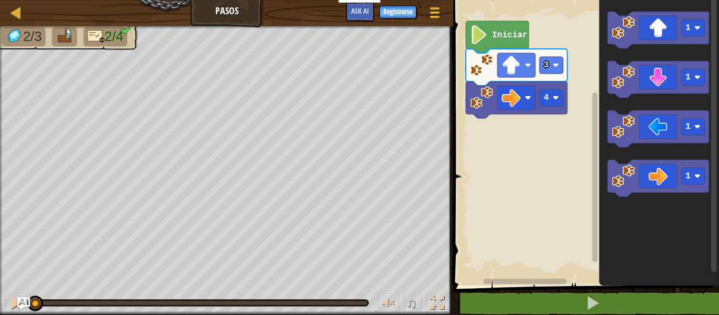
click at [576, 255] on rect "Espacio de trabajo de Blockly" at bounding box center [584, 140] width 269 height 291
click at [549, 255] on rect "Espacio de trabajo de Blockly" at bounding box center [584, 140] width 269 height 291
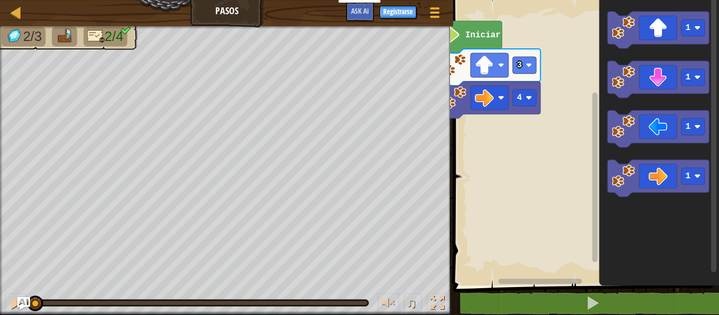
click at [549, 255] on rect "Espacio de trabajo de Blockly" at bounding box center [584, 140] width 269 height 291
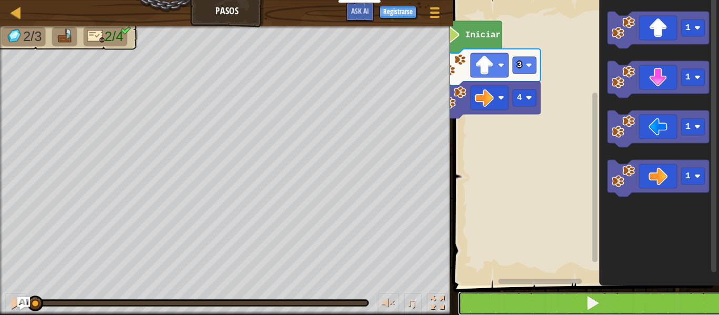
click at [553, 302] on button at bounding box center [592, 304] width 269 height 24
click at [562, 303] on button at bounding box center [592, 304] width 269 height 24
click at [563, 302] on button at bounding box center [592, 304] width 269 height 24
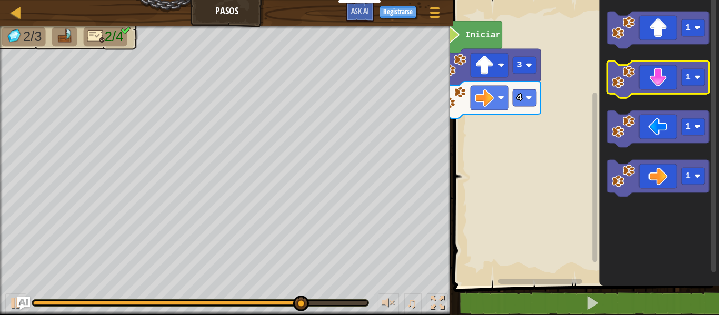
click at [628, 84] on image "Espacio de trabajo de Blockly" at bounding box center [623, 77] width 23 height 23
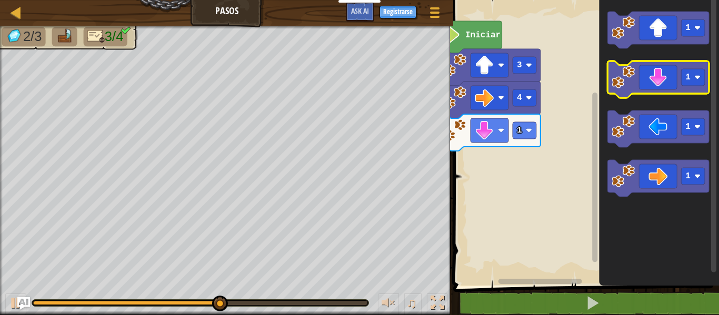
click at [628, 84] on image "Espacio de trabajo de Blockly" at bounding box center [623, 77] width 23 height 23
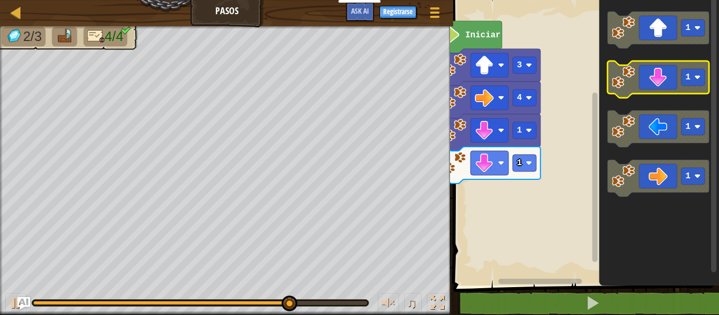
click at [630, 84] on image "Espacio de trabajo de Blockly" at bounding box center [623, 77] width 23 height 23
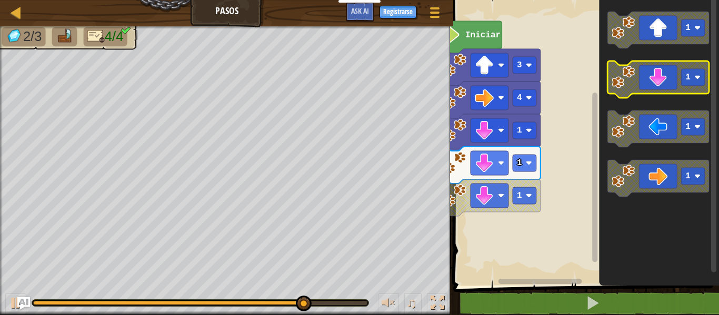
click at [630, 84] on image "Espacio de trabajo de Blockly" at bounding box center [623, 77] width 23 height 23
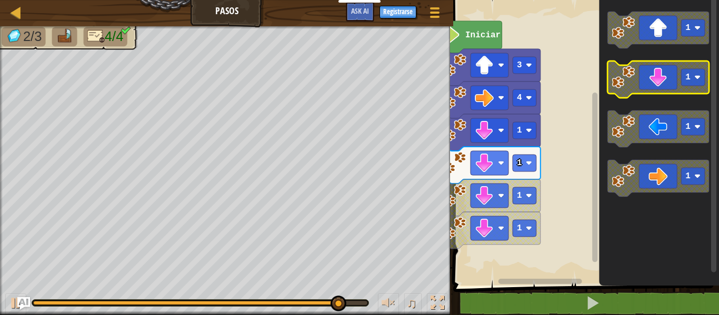
click at [630, 84] on image "Espacio de trabajo de Blockly" at bounding box center [623, 77] width 23 height 23
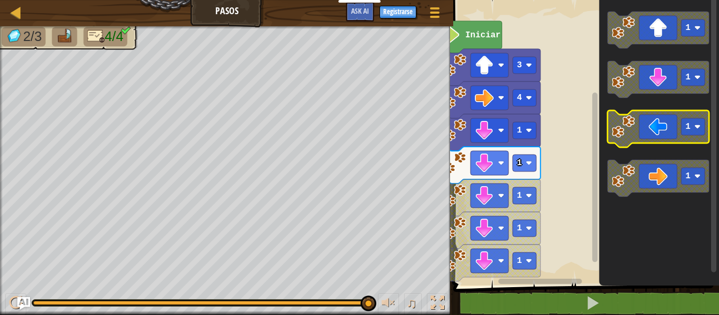
click at [622, 129] on image "Espacio de trabajo de Blockly" at bounding box center [623, 126] width 23 height 23
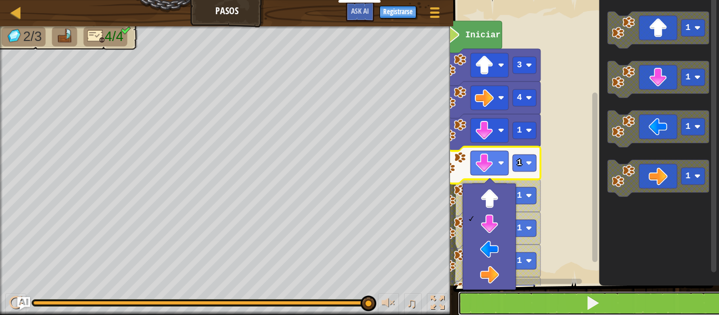
click at [533, 298] on button at bounding box center [592, 304] width 269 height 24
click at [566, 302] on button at bounding box center [592, 304] width 269 height 24
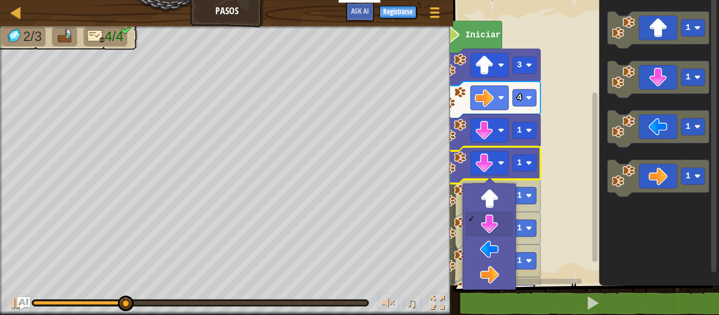
drag, startPoint x: 489, startPoint y: 287, endPoint x: 490, endPoint y: 220, distance: 67.4
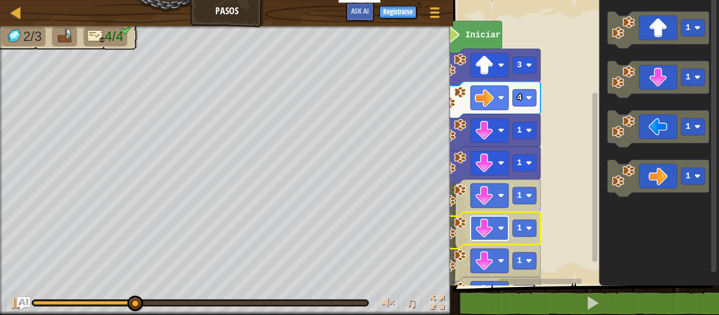
click at [490, 220] on image "Espacio de trabajo de Blockly" at bounding box center [484, 228] width 19 height 19
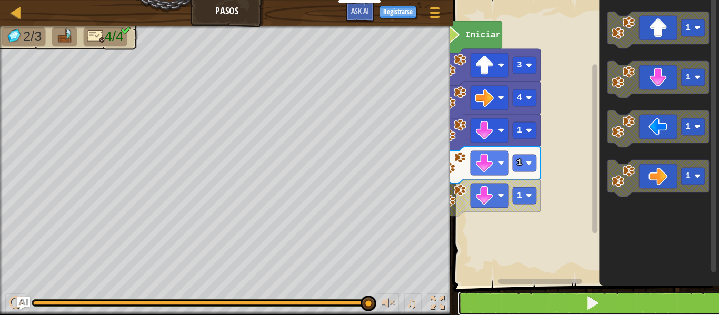
drag, startPoint x: 606, startPoint y: 300, endPoint x: 604, endPoint y: 293, distance: 7.3
click at [604, 299] on button at bounding box center [592, 304] width 269 height 24
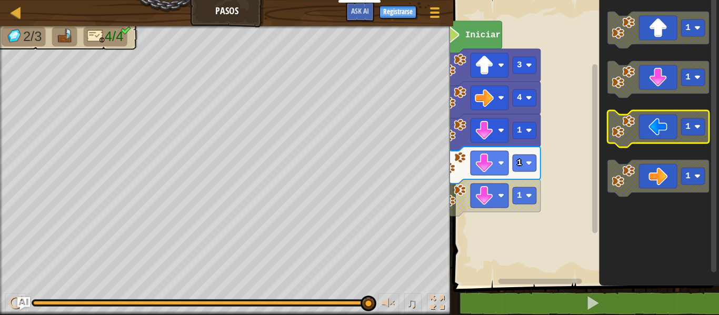
click at [636, 131] on icon "Espacio de trabajo de Blockly" at bounding box center [659, 129] width 102 height 37
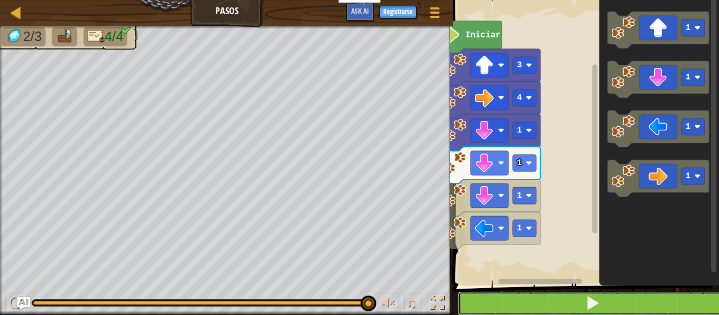
drag, startPoint x: 496, startPoint y: 298, endPoint x: 470, endPoint y: 315, distance: 31.3
click at [475, 309] on button at bounding box center [592, 304] width 269 height 24
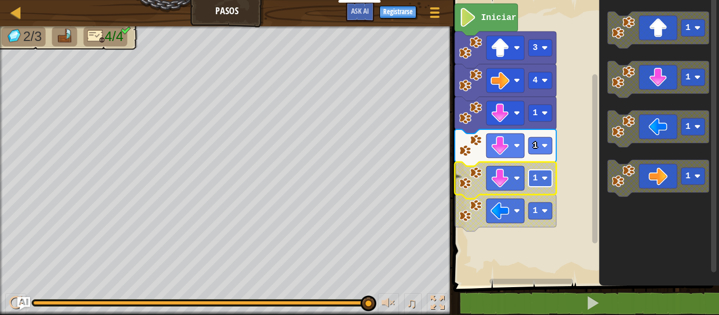
click at [548, 181] on image "Espacio de trabajo de Blockly" at bounding box center [545, 178] width 6 height 6
click at [547, 252] on rect "Espacio de trabajo de Blockly" at bounding box center [584, 140] width 269 height 291
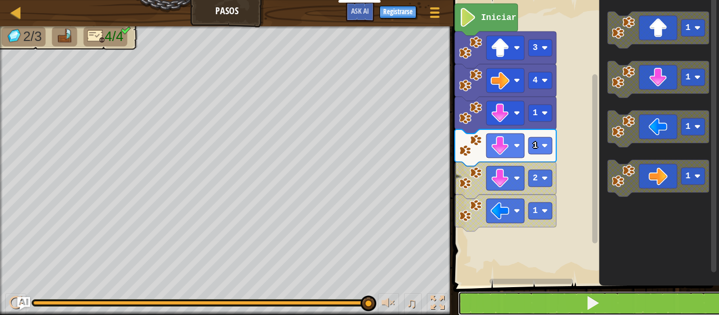
click at [535, 294] on button at bounding box center [592, 304] width 269 height 24
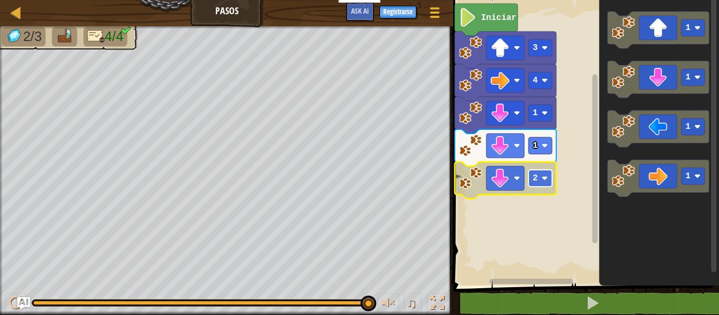
click at [539, 179] on rect "Espacio de trabajo de Blockly" at bounding box center [541, 178] width 24 height 17
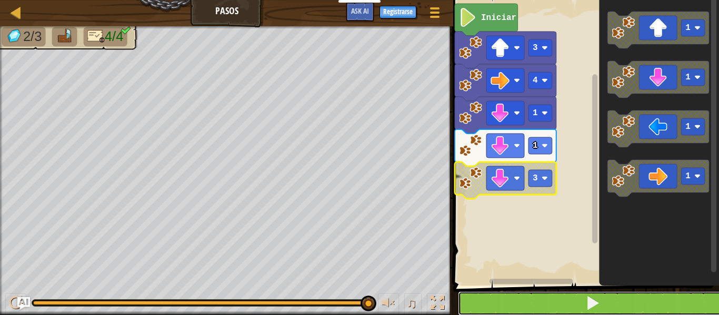
click at [507, 304] on button at bounding box center [592, 304] width 269 height 24
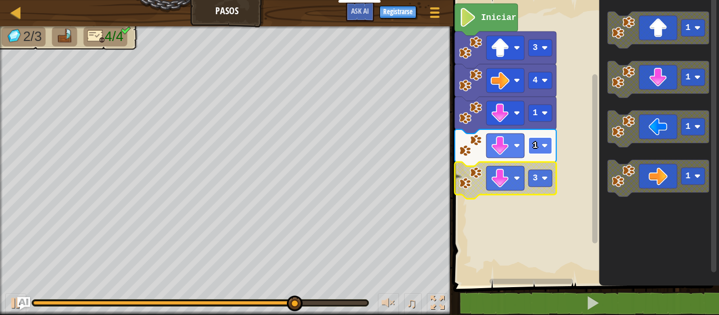
click at [547, 151] on rect "Espacio de trabajo de Blockly" at bounding box center [541, 145] width 24 height 17
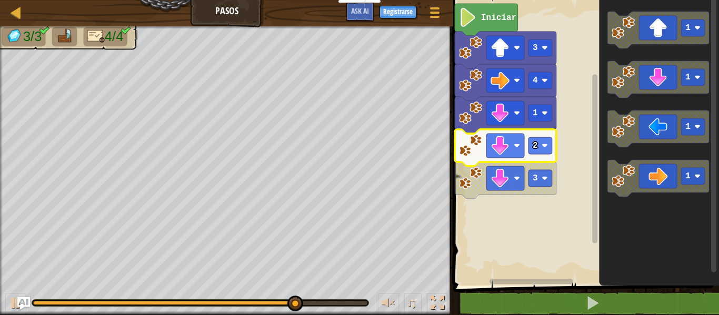
click at [500, 234] on rect "Espacio de trabajo de Blockly" at bounding box center [584, 140] width 269 height 291
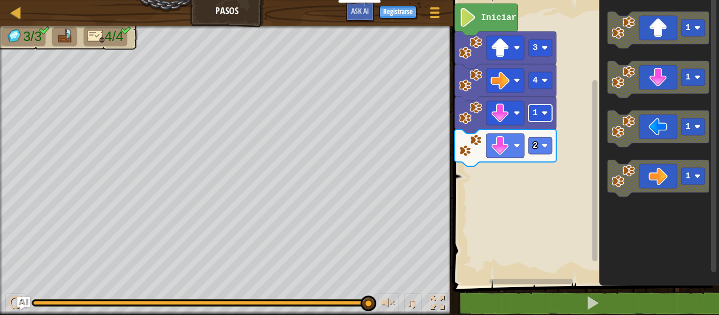
click at [542, 118] on rect "Espacio de trabajo de Blockly" at bounding box center [541, 113] width 24 height 17
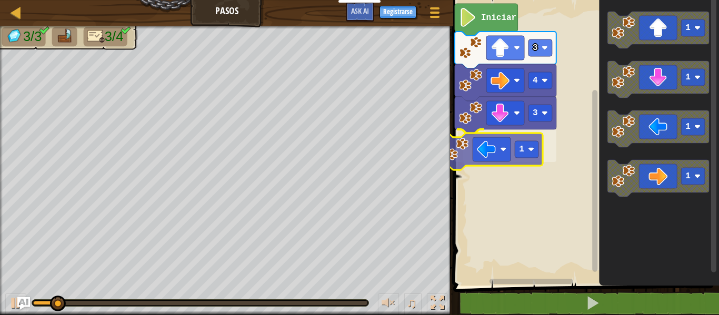
click at [487, 160] on div "Iniciar 3 4 3 1 1 1 1 1 1" at bounding box center [584, 140] width 269 height 291
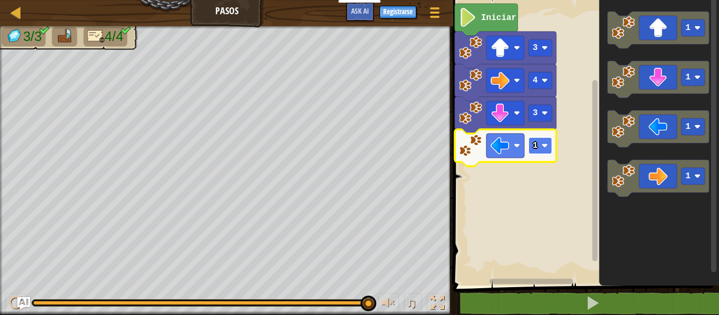
click at [542, 143] on rect "Espacio de trabajo de Blockly" at bounding box center [541, 145] width 24 height 17
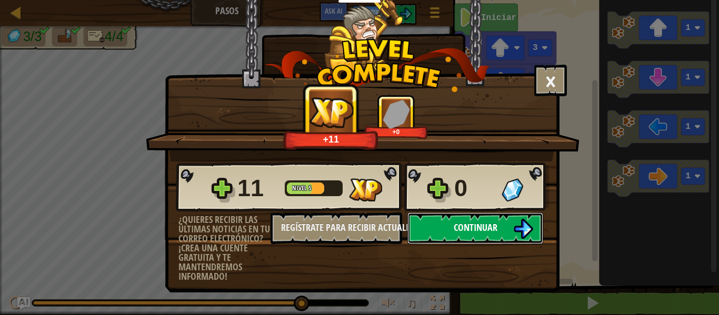
click at [417, 223] on button "Continuar" at bounding box center [476, 229] width 136 height 32
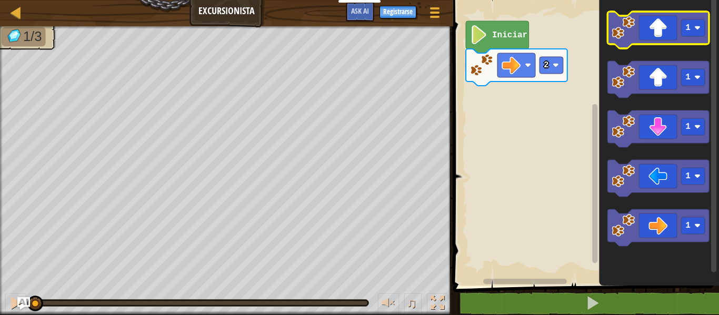
click at [690, 46] on rect "Espacio de trabajo de Blockly" at bounding box center [659, 30] width 102 height 37
click at [690, 47] on rect "Espacio de trabajo de Blockly" at bounding box center [659, 30] width 102 height 37
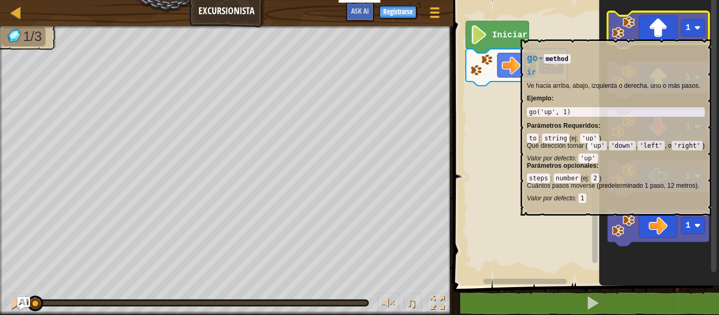
click at [675, 34] on icon "Espacio de trabajo de Blockly" at bounding box center [659, 30] width 102 height 37
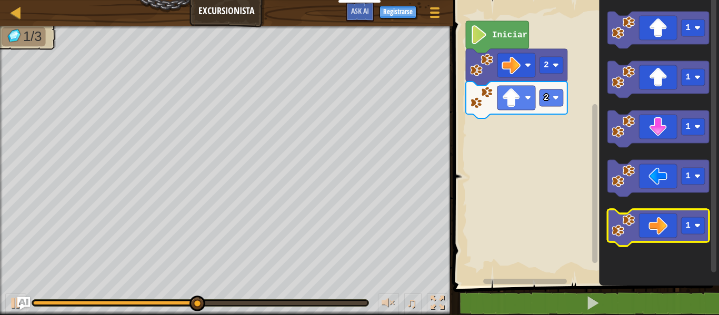
click at [619, 226] on image "Espacio de trabajo de Blockly" at bounding box center [623, 225] width 23 height 23
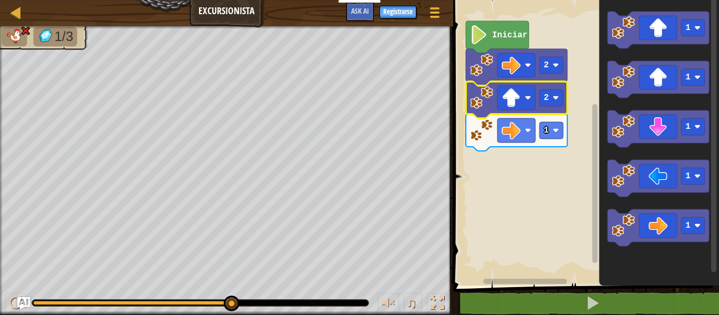
click at [539, 98] on icon "Espacio de trabajo de Blockly" at bounding box center [517, 100] width 102 height 37
click at [552, 97] on rect "Espacio de trabajo de Blockly" at bounding box center [552, 98] width 24 height 17
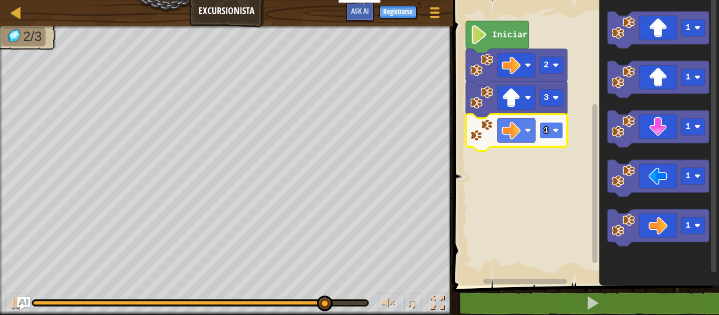
click at [551, 131] on rect "Espacio de trabajo de Blockly" at bounding box center [552, 130] width 24 height 17
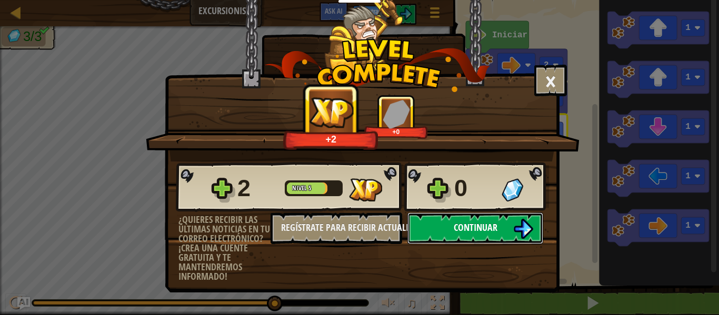
click at [483, 233] on span "Continuar" at bounding box center [476, 227] width 44 height 13
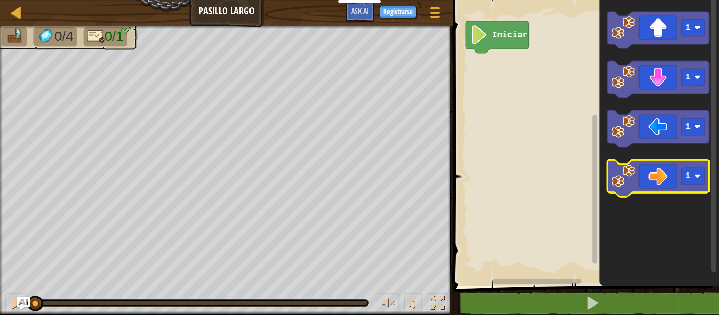
click at [675, 182] on icon "Espacio de trabajo de Blockly" at bounding box center [659, 178] width 102 height 37
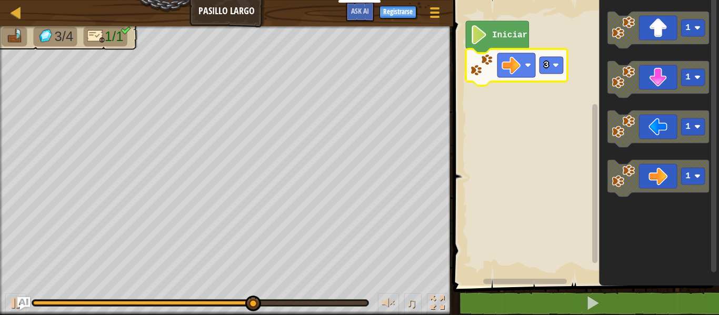
click at [548, 75] on icon "Espacio de trabajo de Blockly" at bounding box center [517, 67] width 102 height 37
click at [561, 61] on rect "Espacio de trabajo de Blockly" at bounding box center [552, 65] width 24 height 17
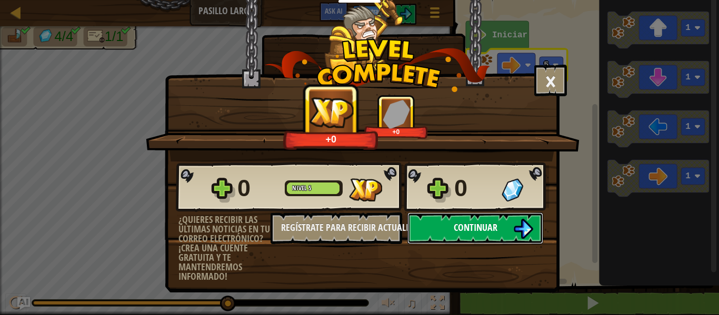
click at [507, 221] on button "Continuar" at bounding box center [476, 229] width 136 height 32
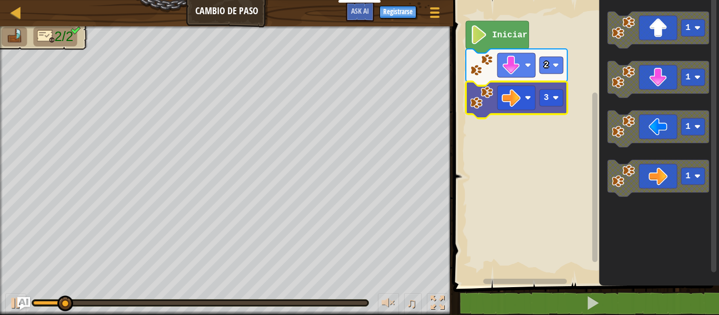
click at [562, 111] on icon "Espacio de trabajo de Blockly" at bounding box center [517, 100] width 102 height 37
click at [561, 96] on rect "Espacio de trabajo de Blockly" at bounding box center [552, 98] width 24 height 17
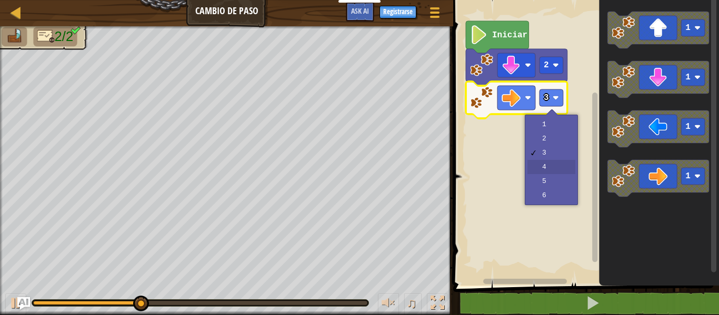
drag, startPoint x: 556, startPoint y: 168, endPoint x: 558, endPoint y: 174, distance: 6.4
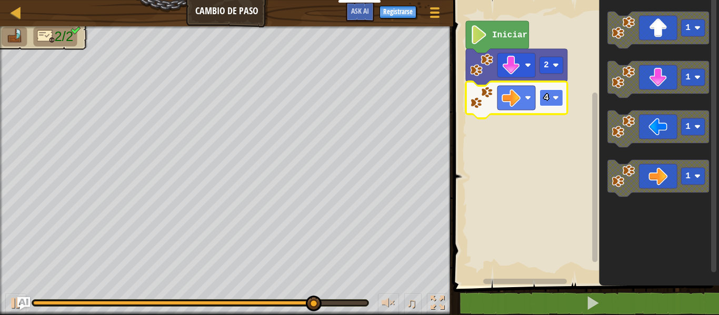
click at [543, 101] on rect "Espacio de trabajo de Blockly" at bounding box center [552, 98] width 24 height 17
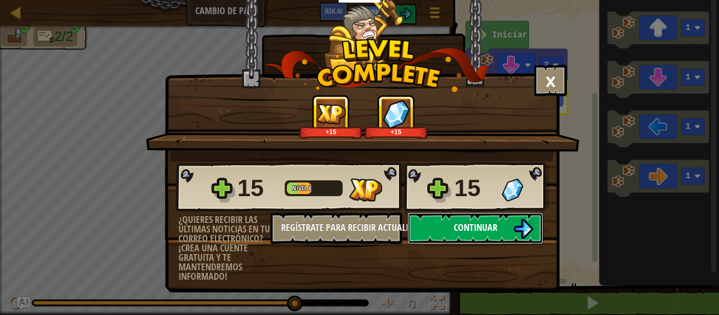
click at [469, 236] on button "Continuar" at bounding box center [476, 229] width 136 height 32
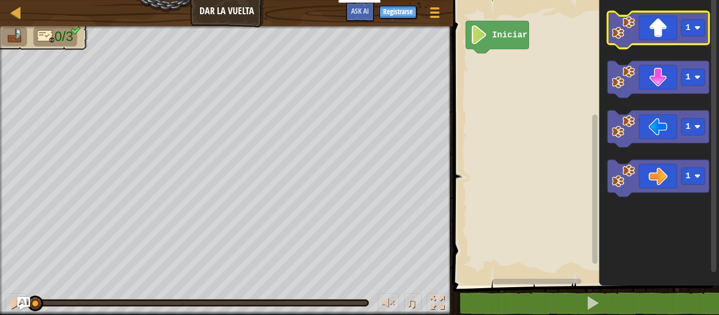
click at [644, 27] on icon "Espacio de trabajo de Blockly" at bounding box center [659, 30] width 102 height 37
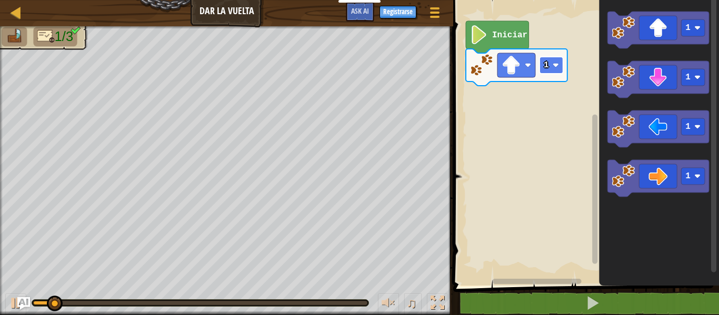
click at [555, 60] on rect "Espacio de trabajo de Blockly" at bounding box center [552, 65] width 24 height 17
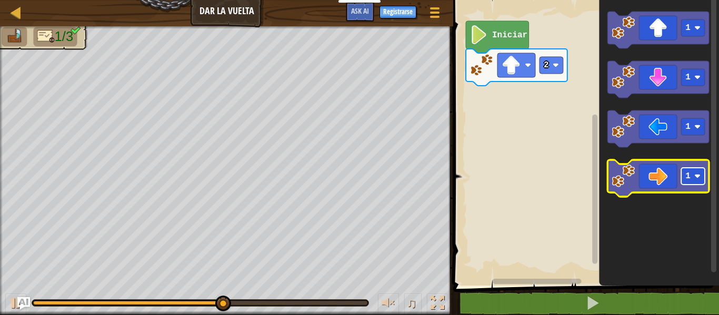
click at [688, 175] on text "1" at bounding box center [688, 176] width 5 height 9
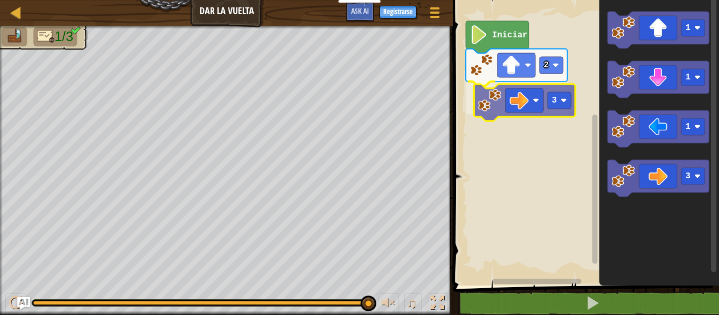
click at [524, 101] on div "Iniciar 2 3 1 1 1 3 3" at bounding box center [584, 140] width 269 height 291
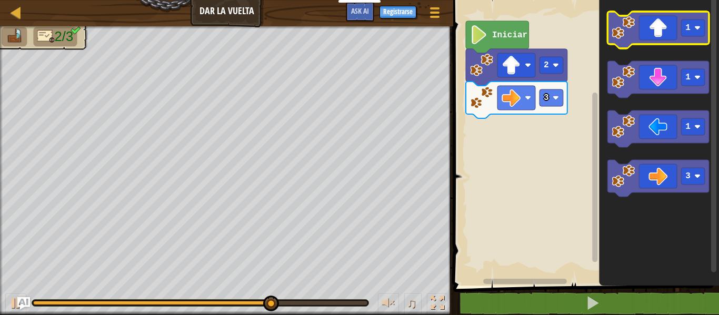
click at [662, 24] on icon "Espacio de trabajo de Blockly" at bounding box center [659, 30] width 102 height 37
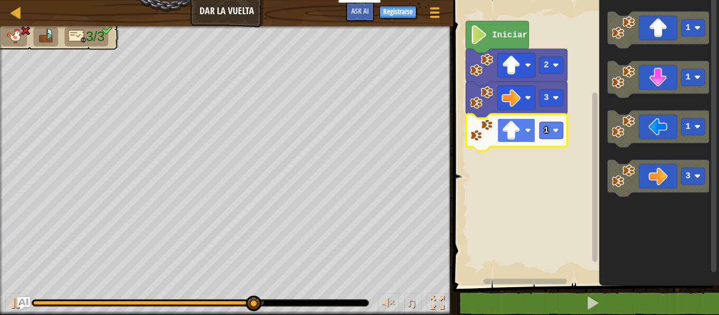
click at [535, 126] on rect "Espacio de trabajo de Blockly" at bounding box center [517, 131] width 38 height 24
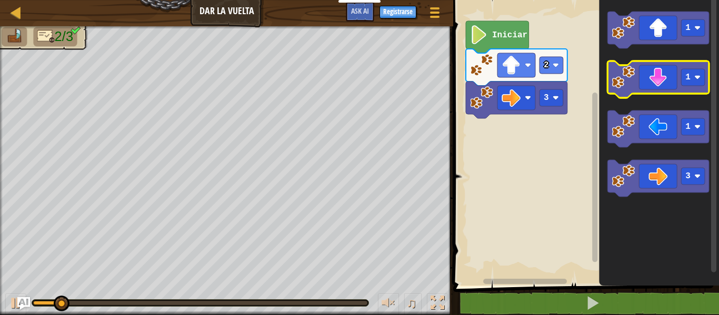
click at [669, 75] on icon "Espacio de trabajo de Blockly" at bounding box center [659, 79] width 102 height 37
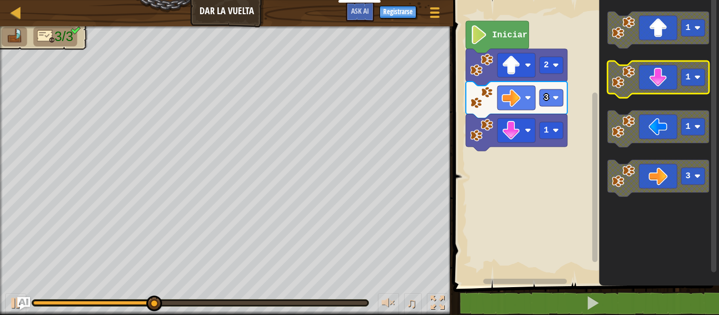
click at [659, 86] on icon "Espacio de trabajo de Blockly" at bounding box center [659, 79] width 102 height 37
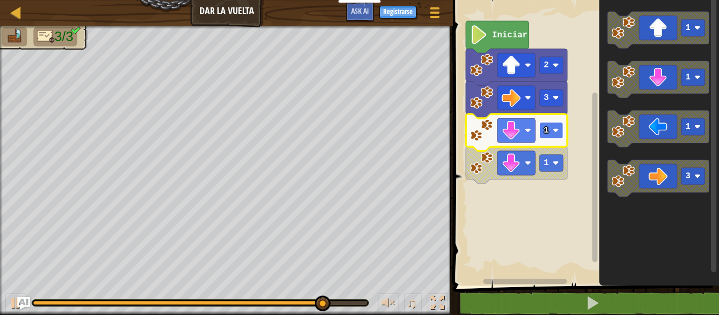
click at [540, 128] on rect "Espacio de trabajo de Blockly" at bounding box center [552, 130] width 24 height 17
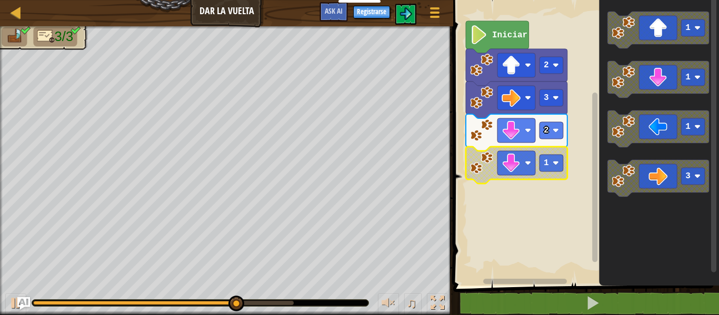
click at [552, 169] on rect "Espacio de trabajo de Blockly" at bounding box center [552, 163] width 24 height 17
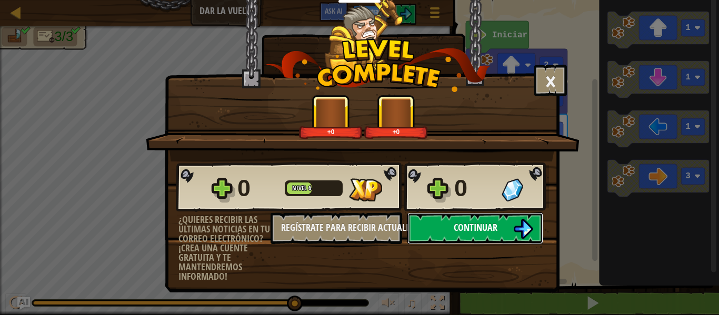
click at [497, 223] on span "Continuar" at bounding box center [476, 227] width 44 height 13
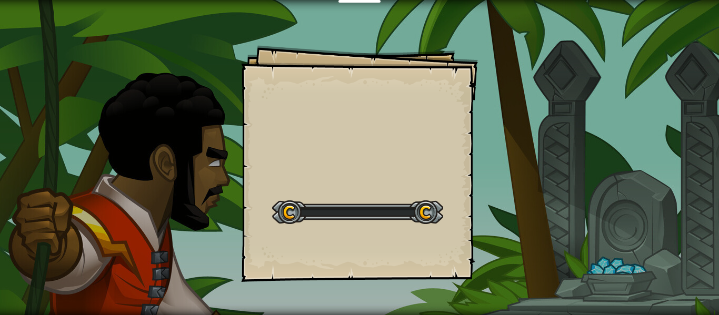
click at [497, 224] on div "Goals Start Level Error al cargar desde el servidor. Intenta refrescar la págin…" at bounding box center [359, 157] width 719 height 315
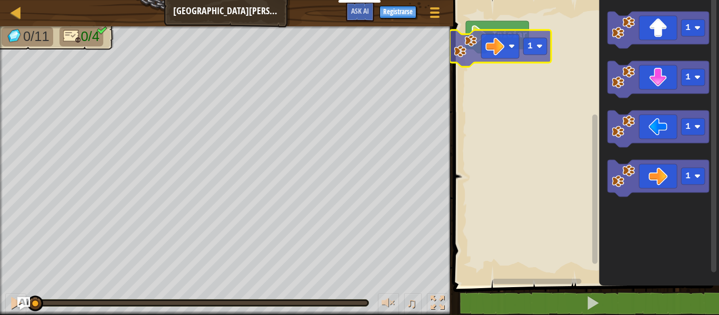
click at [505, 55] on div "Iniciar 1 1 1 1 1 1" at bounding box center [584, 140] width 269 height 291
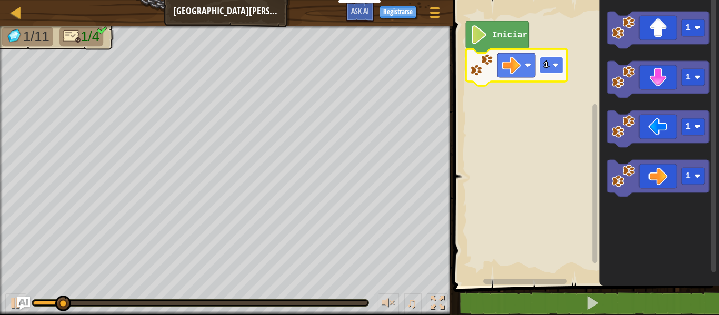
click at [551, 66] on rect "Espacio de trabajo de Blockly" at bounding box center [552, 65] width 24 height 17
click at [549, 66] on text "2" at bounding box center [546, 65] width 5 height 9
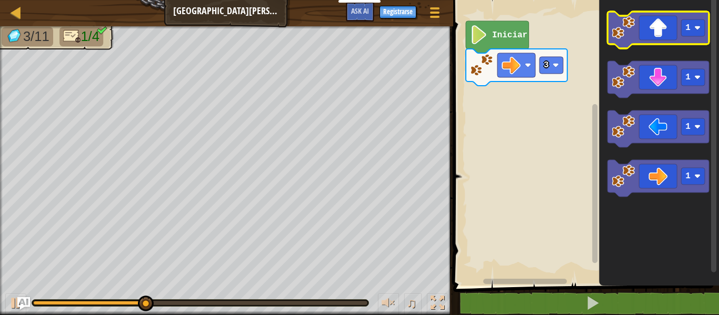
click at [644, 36] on icon "Espacio de trabajo de Blockly" at bounding box center [659, 30] width 102 height 37
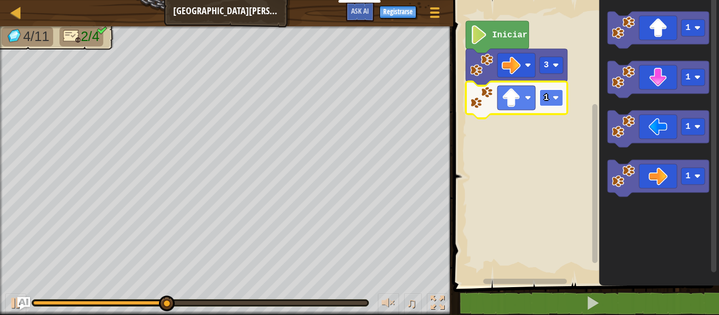
click at [545, 96] on text "1" at bounding box center [546, 97] width 5 height 9
click at [547, 91] on rect "Espacio de trabajo de Blockly" at bounding box center [552, 98] width 24 height 17
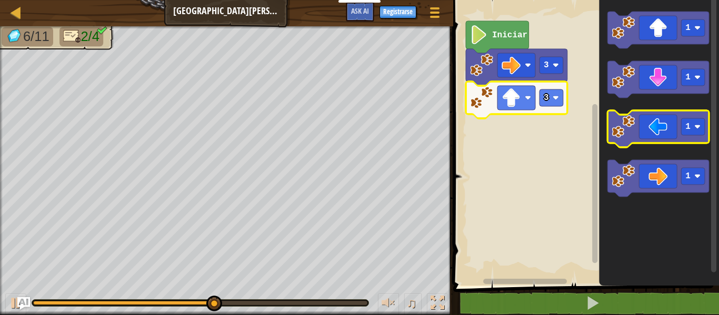
click at [652, 142] on icon "Espacio de trabajo de Blockly" at bounding box center [659, 129] width 102 height 37
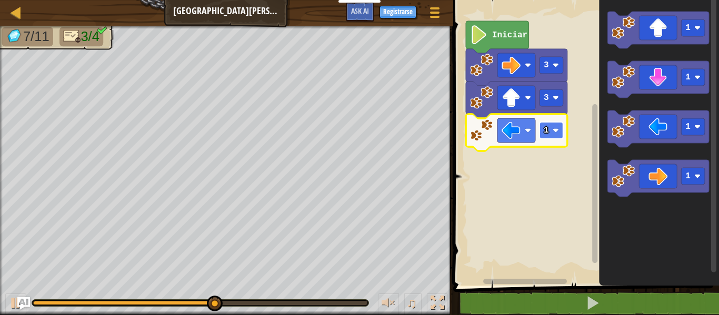
click at [548, 135] on text "1" at bounding box center [546, 130] width 5 height 9
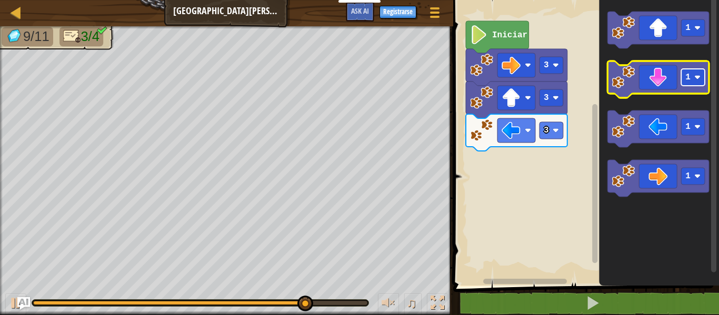
click at [682, 75] on rect "Espacio de trabajo de Blockly" at bounding box center [694, 77] width 24 height 17
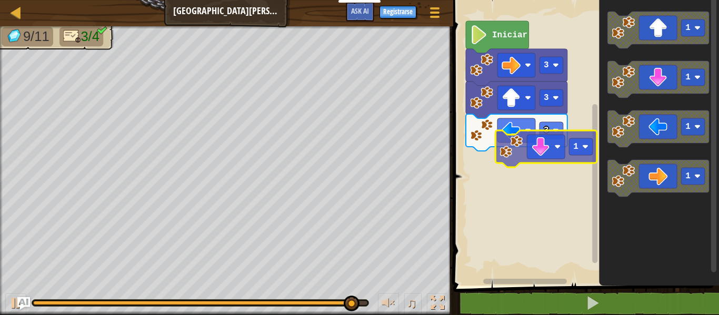
click at [509, 201] on div "Iniciar 3 3 3 1 1 1 1 1" at bounding box center [584, 140] width 269 height 291
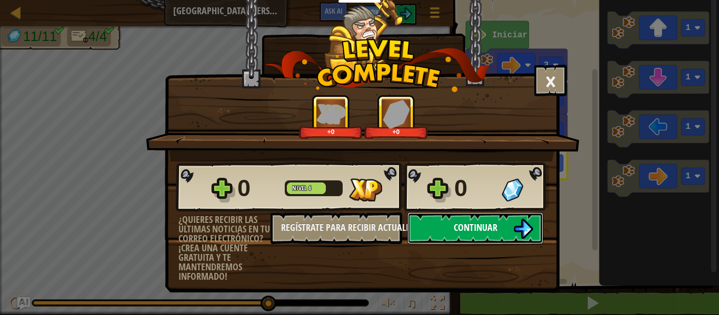
click at [489, 219] on button "Continuar" at bounding box center [476, 229] width 136 height 32
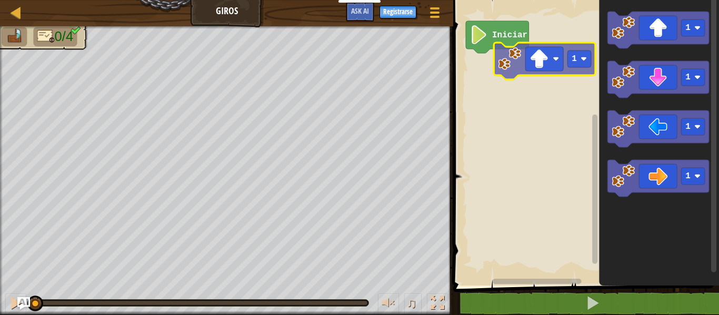
click at [542, 64] on div "Iniciar 1 1 1 1 1" at bounding box center [584, 140] width 269 height 291
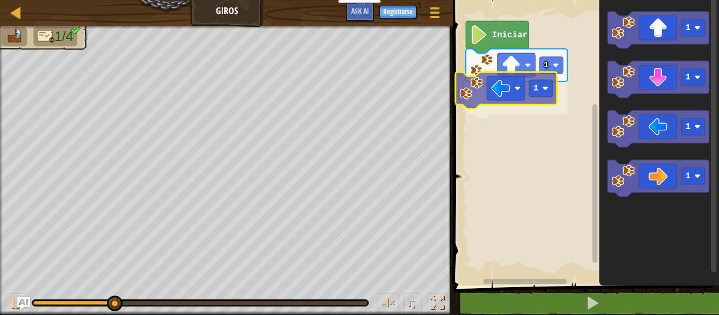
click at [527, 94] on div "1 1 Iniciar 1 1 1 1 1" at bounding box center [584, 140] width 269 height 291
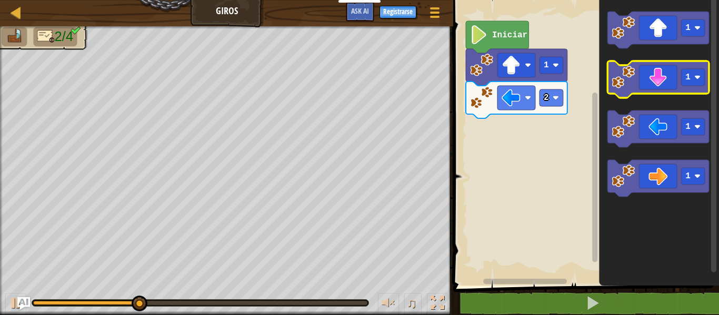
click at [673, 84] on icon "Espacio de trabajo de Blockly" at bounding box center [659, 79] width 102 height 37
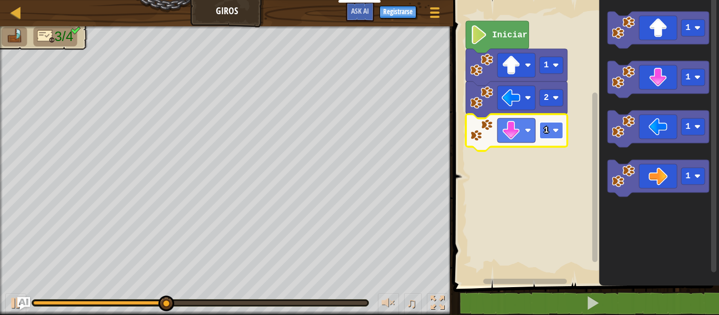
click at [554, 133] on image "Espacio de trabajo de Blockly" at bounding box center [556, 130] width 6 height 6
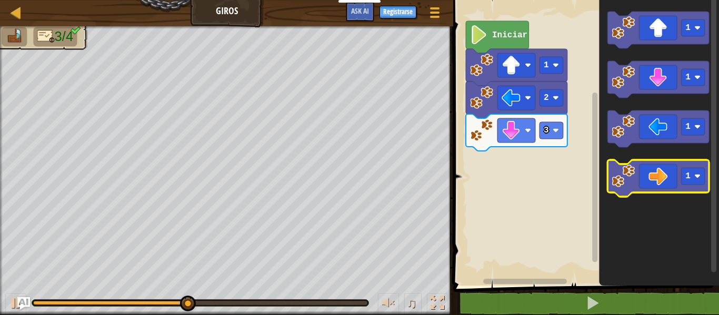
click at [642, 189] on icon "Espacio de trabajo de Blockly" at bounding box center [659, 178] width 102 height 37
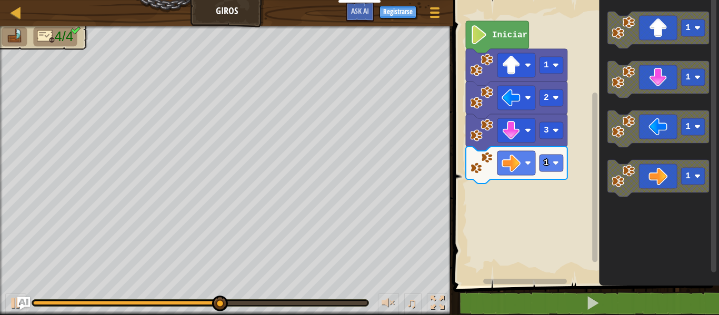
click at [549, 173] on icon "Espacio de trabajo de Blockly" at bounding box center [517, 165] width 102 height 37
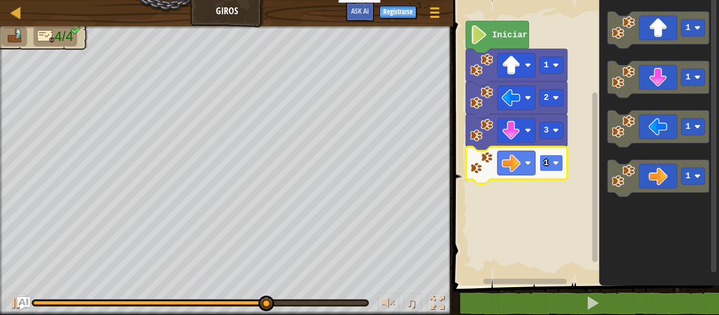
click at [563, 156] on rect "Espacio de trabajo de Blockly" at bounding box center [552, 163] width 24 height 17
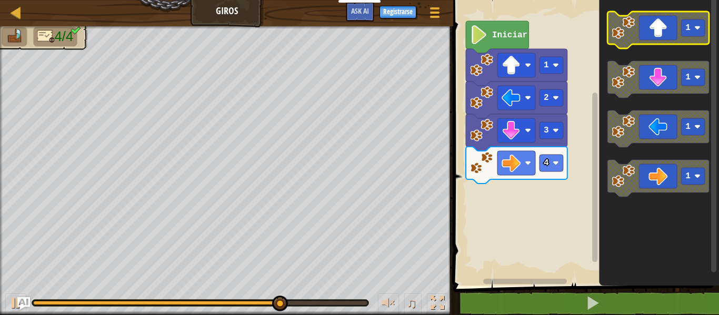
click at [616, 32] on image "Espacio de trabajo de Blockly" at bounding box center [623, 27] width 23 height 23
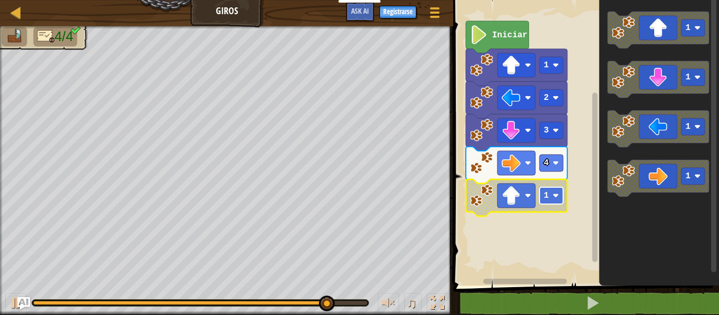
click at [549, 196] on g "1" at bounding box center [552, 196] width 24 height 17
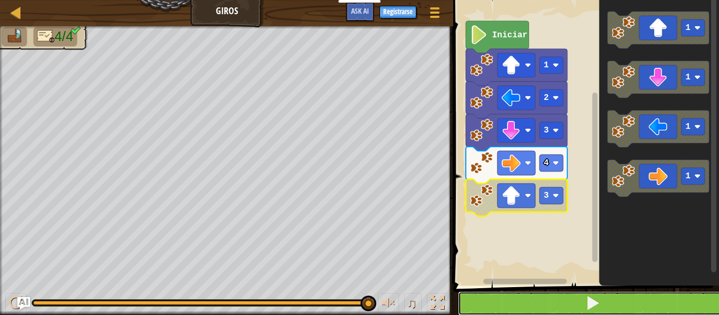
click at [592, 302] on span at bounding box center [593, 303] width 15 height 15
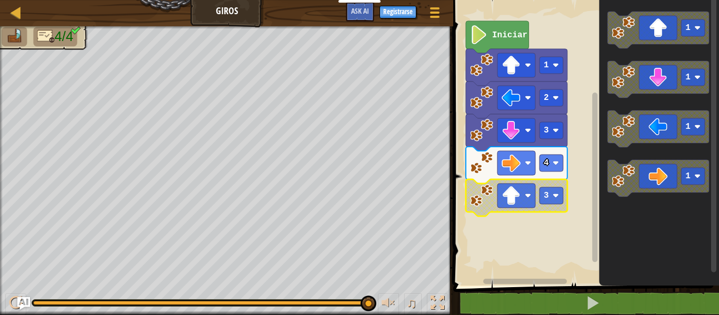
click at [494, 188] on icon "Espacio de trabajo de Blockly" at bounding box center [517, 198] width 102 height 37
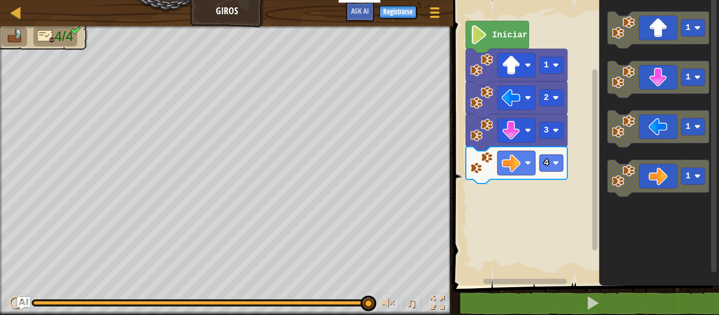
click at [537, 62] on icon "Espacio de trabajo de Blockly" at bounding box center [517, 67] width 102 height 37
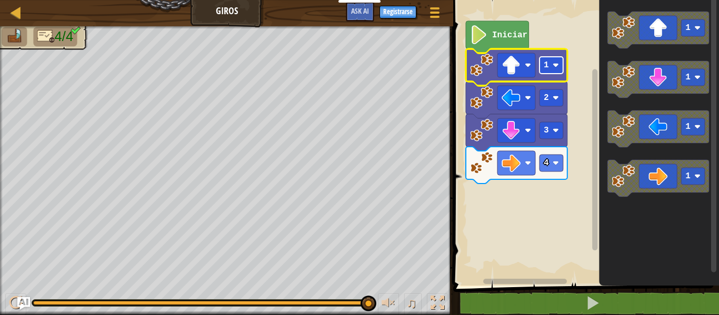
click at [563, 71] on rect "Espacio de trabajo de Blockly" at bounding box center [552, 65] width 24 height 17
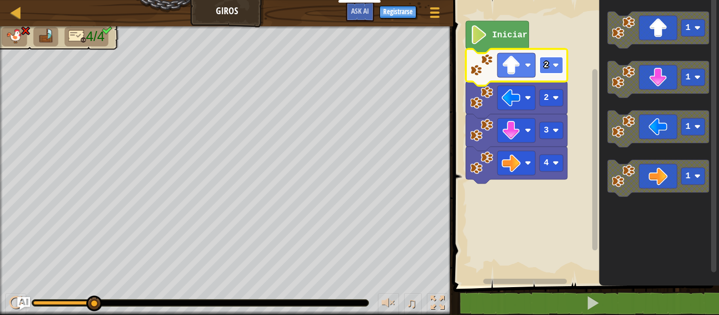
click at [552, 73] on rect "Espacio de trabajo de Blockly" at bounding box center [552, 65] width 24 height 17
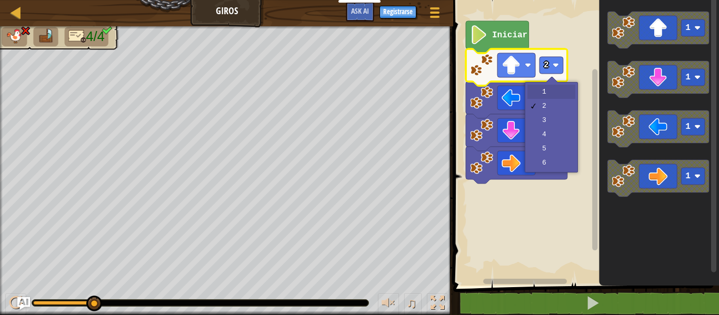
drag, startPoint x: 554, startPoint y: 89, endPoint x: 584, endPoint y: 81, distance: 30.7
click at [571, 84] on div "1 2 3 4 5 6" at bounding box center [551, 127] width 53 height 91
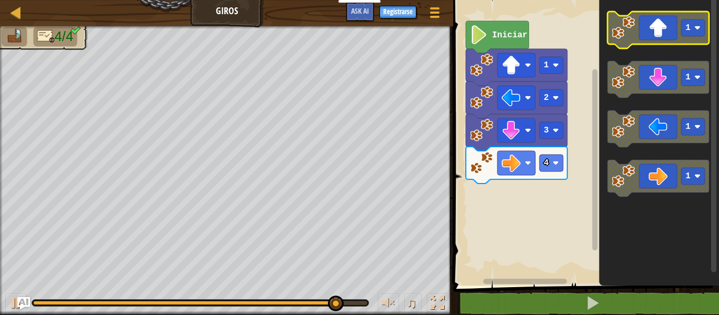
click at [661, 39] on icon "Espacio de trabajo de Blockly" at bounding box center [659, 30] width 102 height 37
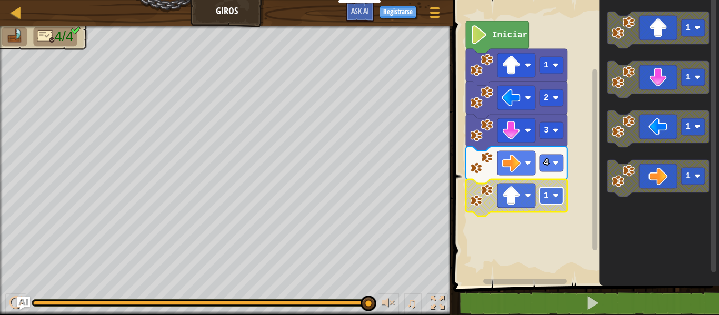
click at [551, 199] on rect "Espacio de trabajo de Blockly" at bounding box center [552, 196] width 24 height 17
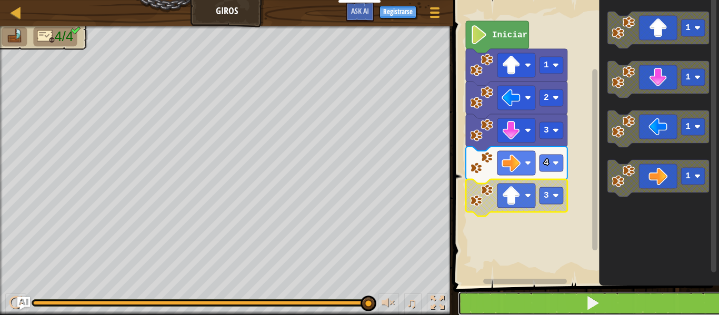
click at [519, 297] on button at bounding box center [592, 304] width 269 height 24
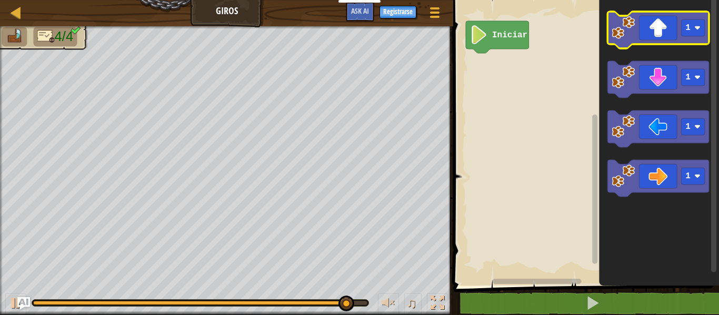
click at [696, 44] on icon "Espacio de trabajo de Blockly" at bounding box center [659, 30] width 102 height 37
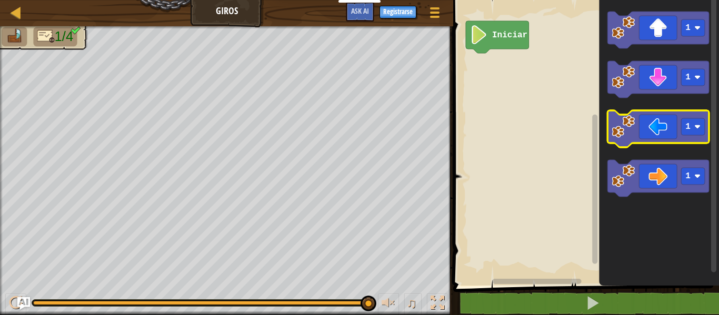
click at [662, 127] on icon "Espacio de trabajo de Blockly" at bounding box center [659, 129] width 102 height 37
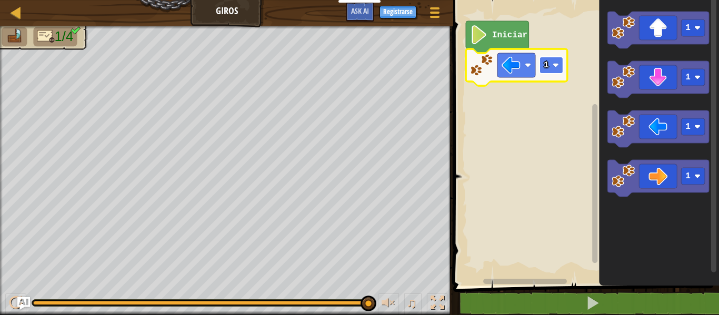
click at [553, 60] on rect "Espacio de trabajo de Blockly" at bounding box center [552, 65] width 24 height 17
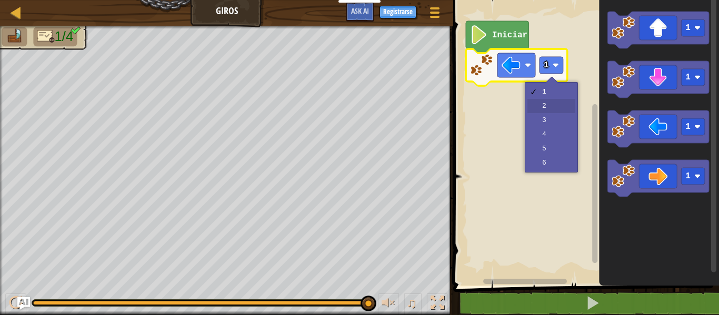
drag, startPoint x: 540, startPoint y: 104, endPoint x: 531, endPoint y: 107, distance: 9.0
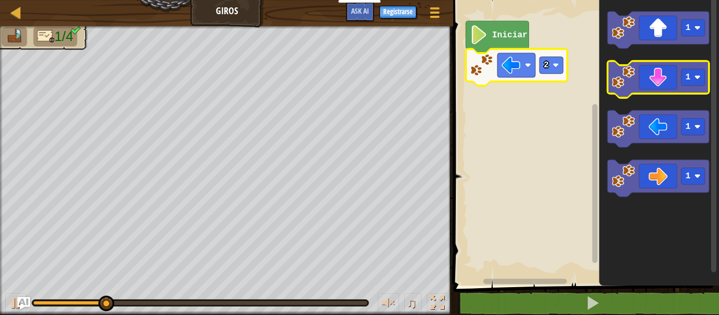
click at [638, 81] on icon "Espacio de trabajo de Blockly" at bounding box center [659, 79] width 102 height 37
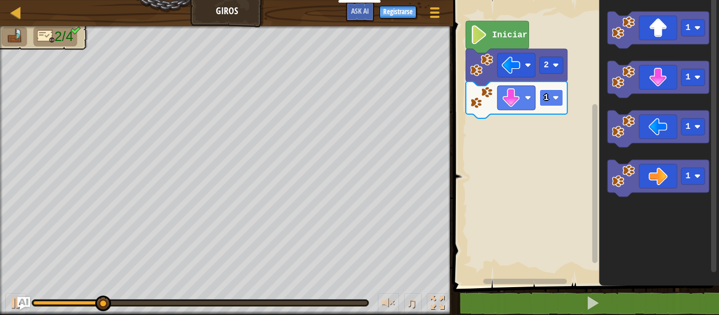
click at [551, 92] on rect "Espacio de trabajo de Blockly" at bounding box center [552, 98] width 24 height 17
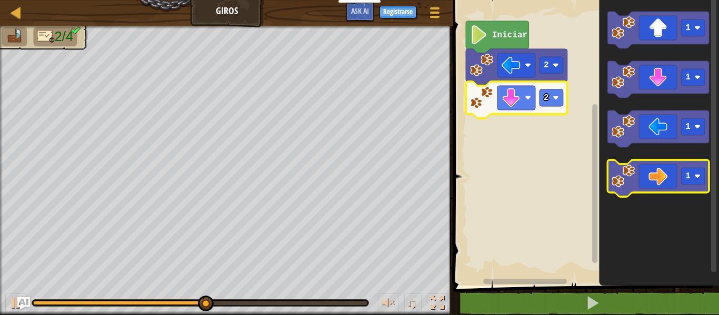
click at [660, 191] on icon "Espacio de trabajo de Blockly" at bounding box center [659, 178] width 102 height 37
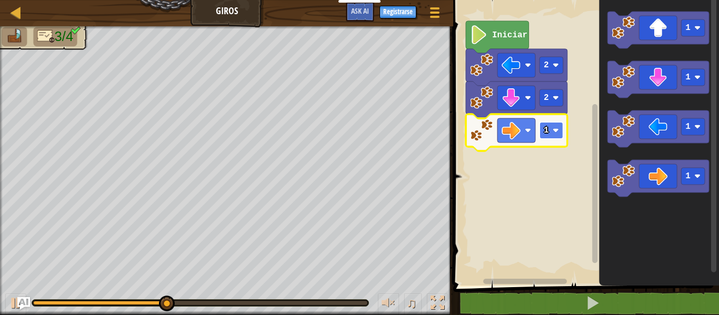
click at [546, 124] on rect "Espacio de trabajo de Blockly" at bounding box center [552, 130] width 24 height 17
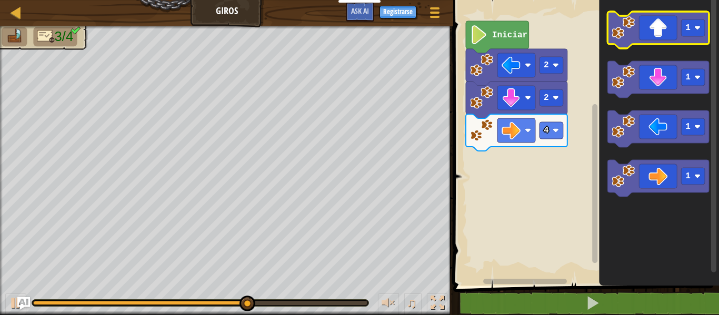
click at [631, 42] on icon "Espacio de trabajo de Blockly" at bounding box center [659, 30] width 102 height 37
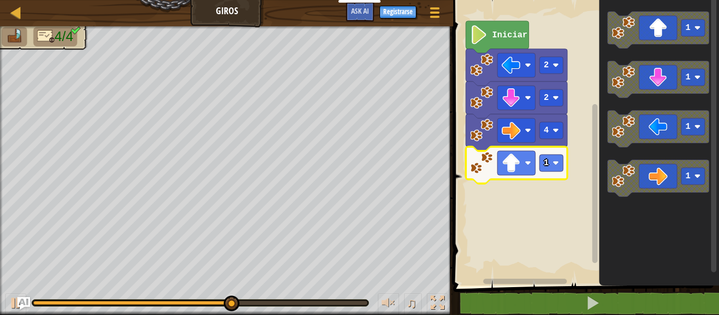
click at [538, 162] on icon "Espacio de trabajo de Blockly" at bounding box center [517, 165] width 102 height 37
click at [544, 159] on text "1" at bounding box center [546, 163] width 5 height 9
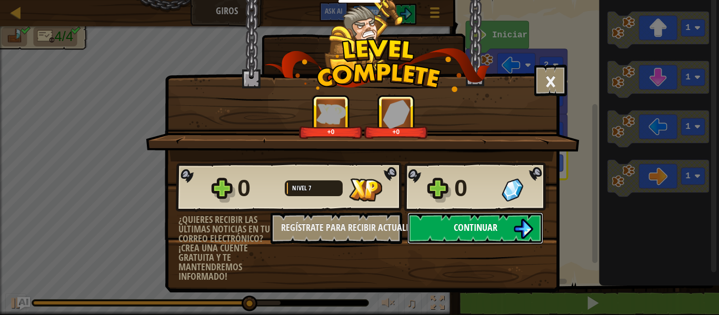
click at [507, 215] on button "Continuar" at bounding box center [476, 229] width 136 height 32
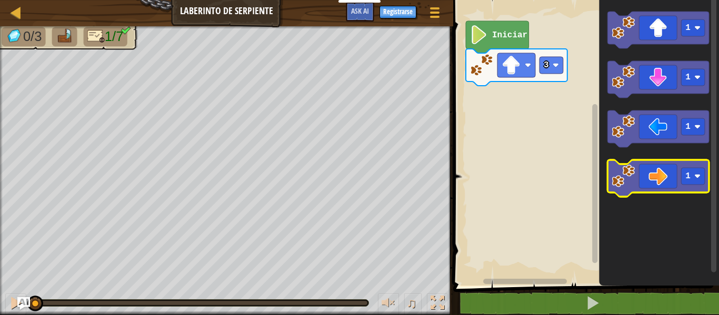
click at [649, 194] on rect "Espacio de trabajo de Blockly" at bounding box center [659, 178] width 102 height 37
click at [654, 188] on icon "Espacio de trabajo de Blockly" at bounding box center [659, 178] width 102 height 37
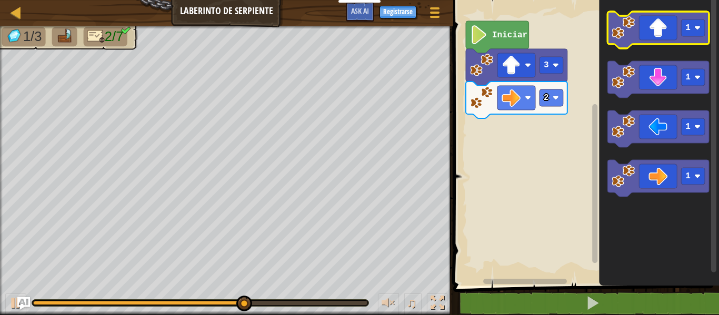
click at [660, 27] on icon "Espacio de trabajo de Blockly" at bounding box center [659, 30] width 102 height 37
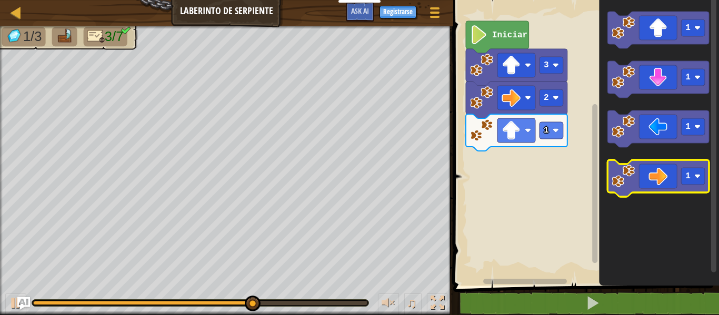
click at [628, 170] on image "Espacio de trabajo de Blockly" at bounding box center [623, 176] width 23 height 23
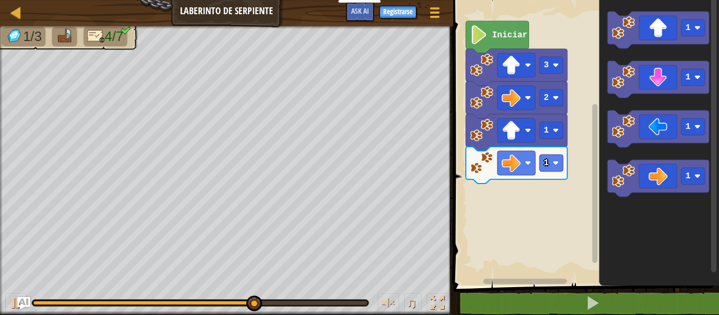
click at [534, 185] on rect "Espacio de trabajo de Blockly" at bounding box center [584, 140] width 269 height 291
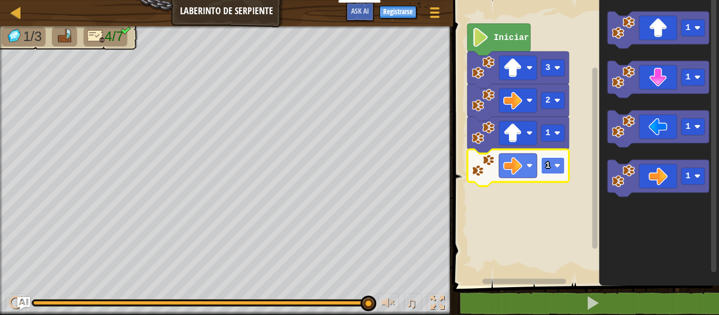
click at [543, 171] on rect "Espacio de trabajo de Blockly" at bounding box center [553, 165] width 24 height 17
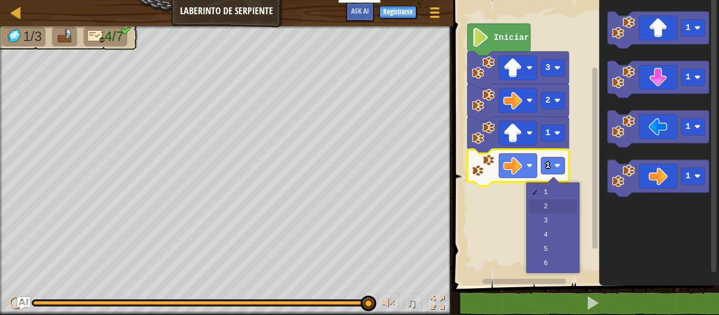
click at [545, 202] on rect "Espacio de trabajo de Blockly" at bounding box center [584, 140] width 269 height 291
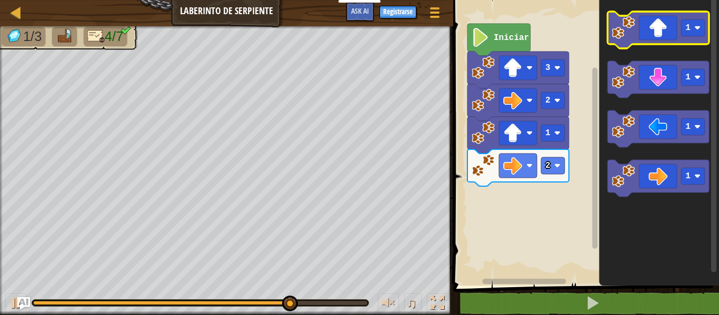
click at [639, 44] on icon "Espacio de trabajo de Blockly" at bounding box center [659, 30] width 102 height 37
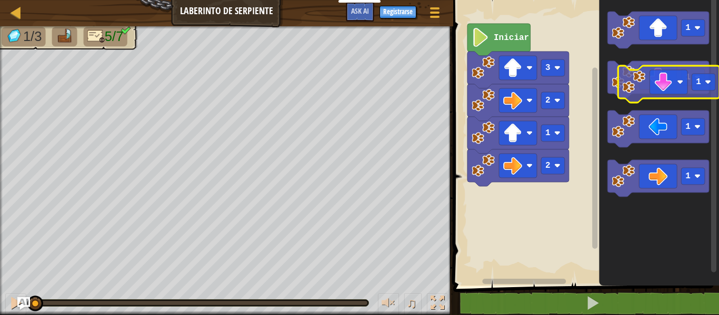
click at [668, 82] on icon "Espacio de trabajo de Blockly" at bounding box center [659, 79] width 102 height 37
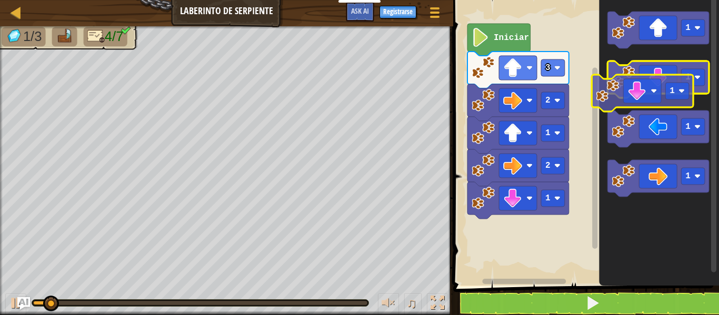
click at [653, 100] on icon "1 1 1 1" at bounding box center [659, 140] width 120 height 291
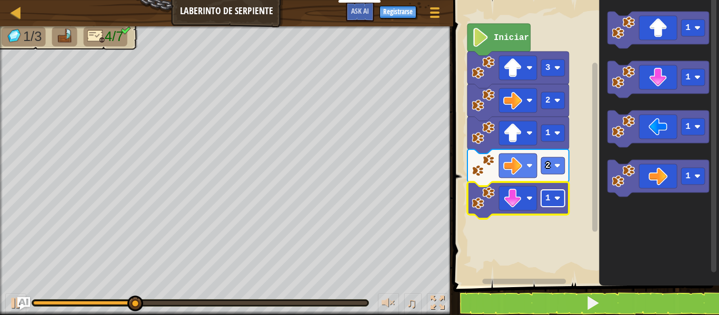
click at [556, 206] on rect "Espacio de trabajo de Blockly" at bounding box center [553, 198] width 24 height 17
click at [551, 193] on rect "Espacio de trabajo de Blockly" at bounding box center [553, 198] width 24 height 17
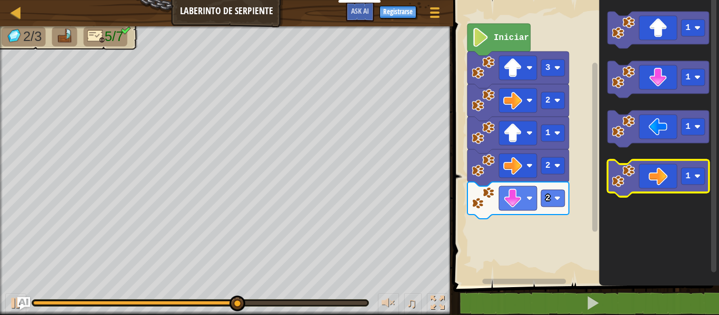
click at [618, 187] on image "Espacio de trabajo de Blockly" at bounding box center [623, 176] width 23 height 23
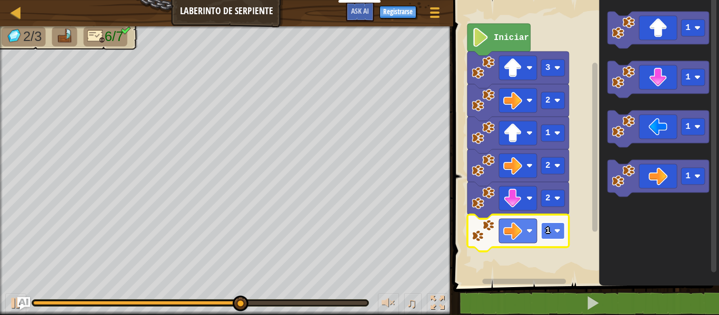
click at [555, 229] on image "Espacio de trabajo de Blockly" at bounding box center [558, 231] width 6 height 6
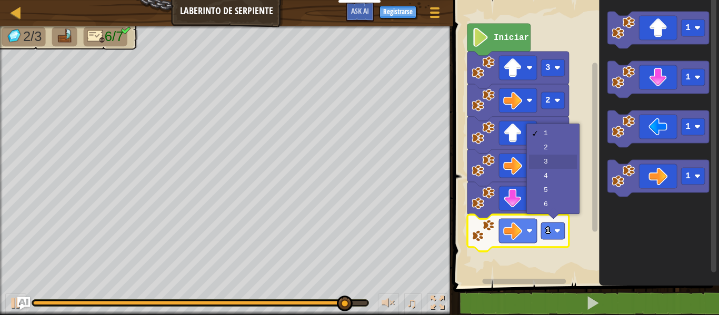
click at [539, 166] on icon "Espacio de trabajo de Blockly" at bounding box center [519, 168] width 102 height 37
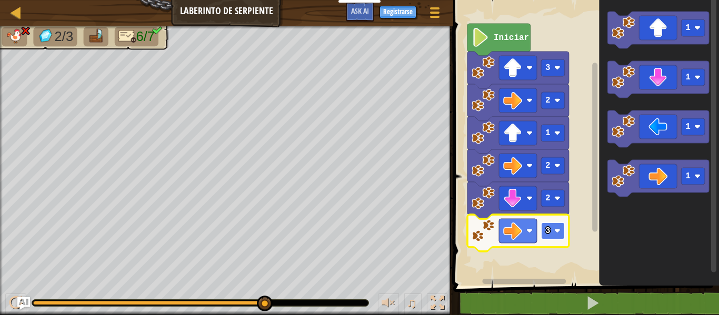
click at [544, 230] on rect "Espacio de trabajo de Blockly" at bounding box center [553, 231] width 24 height 17
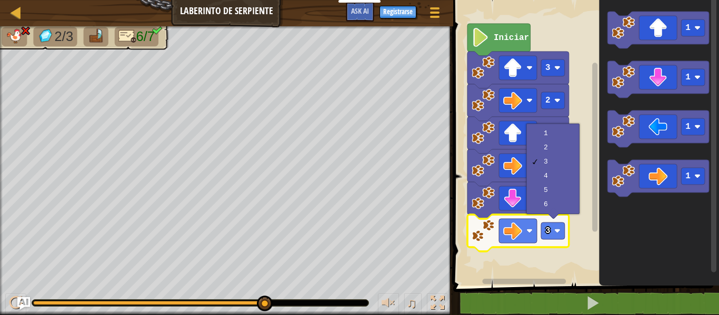
drag, startPoint x: 555, startPoint y: 144, endPoint x: 601, endPoint y: 148, distance: 46.5
click at [590, 0] on body "Estudiantes Crear Cuenta Gratis. Soluciones para escuelas y distritos Vista pre…" at bounding box center [359, 0] width 719 height 0
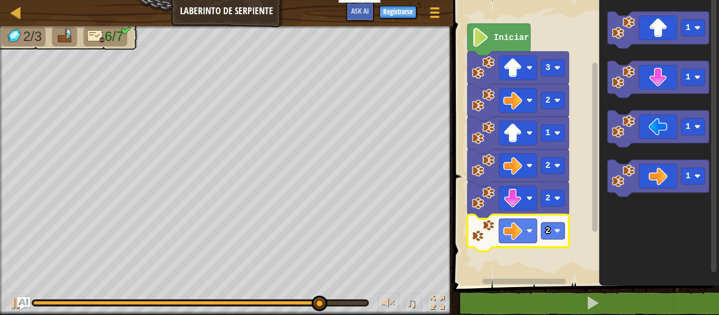
click at [673, 53] on icon "Espacio de trabajo de Blockly" at bounding box center [659, 140] width 120 height 291
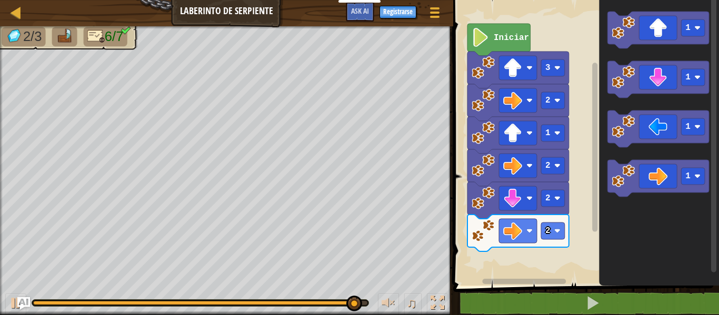
click at [623, 52] on icon "Espacio de trabajo de Blockly" at bounding box center [659, 140] width 120 height 291
click at [610, 10] on icon "Espacio de trabajo de Blockly" at bounding box center [659, 140] width 120 height 291
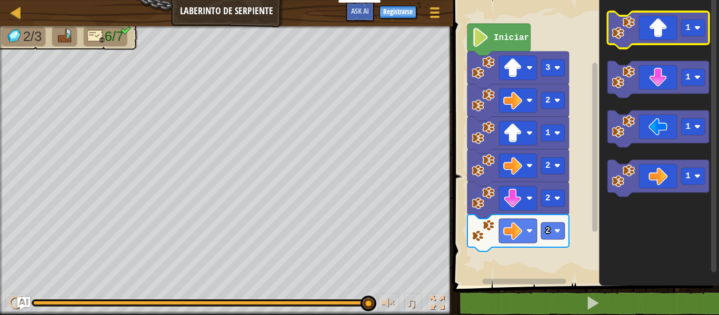
click at [618, 14] on icon "Espacio de trabajo de Blockly" at bounding box center [659, 30] width 102 height 37
click at [619, 15] on rect "Espacio de trabajo de Blockly" at bounding box center [659, 30] width 102 height 37
click at [688, 28] on text "1" at bounding box center [688, 27] width 5 height 9
click at [633, 22] on image "Espacio de trabajo de Blockly" at bounding box center [623, 27] width 23 height 23
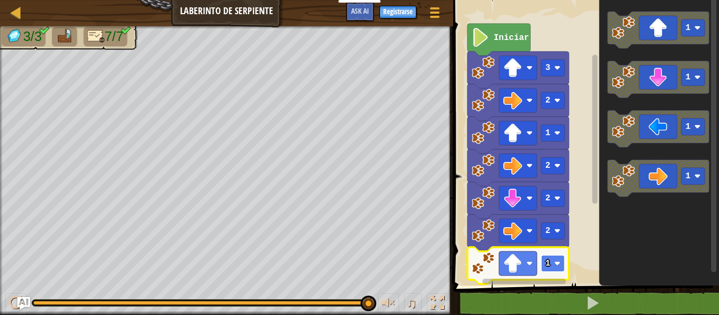
click at [554, 262] on rect "Espacio de trabajo de Blockly" at bounding box center [553, 263] width 24 height 17
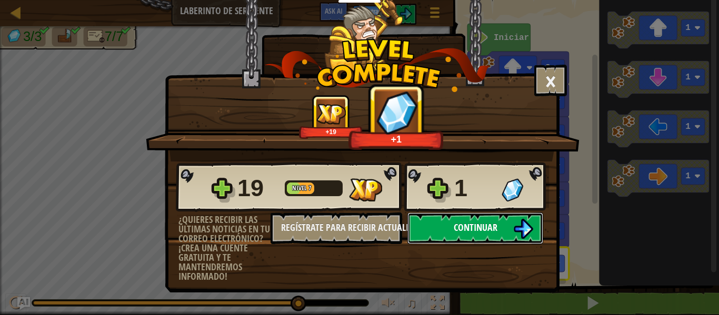
click at [507, 218] on button "Continuar" at bounding box center [476, 229] width 136 height 32
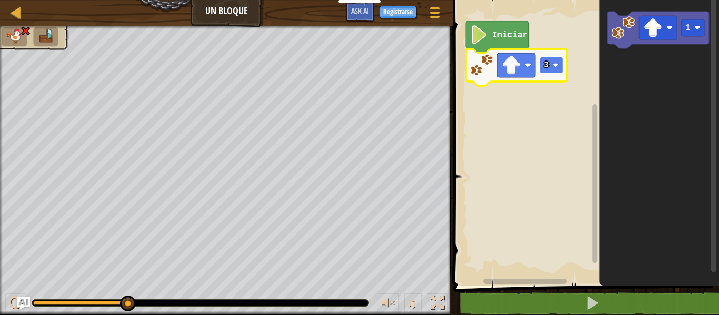
click at [552, 66] on rect "Espacio de trabajo de Blockly" at bounding box center [552, 65] width 24 height 17
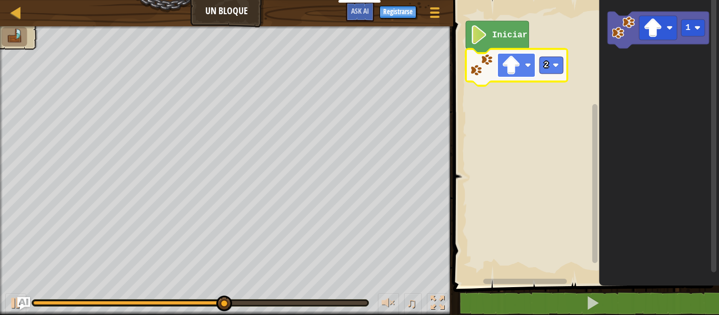
click at [505, 65] on image "Espacio de trabajo de Blockly" at bounding box center [511, 65] width 19 height 19
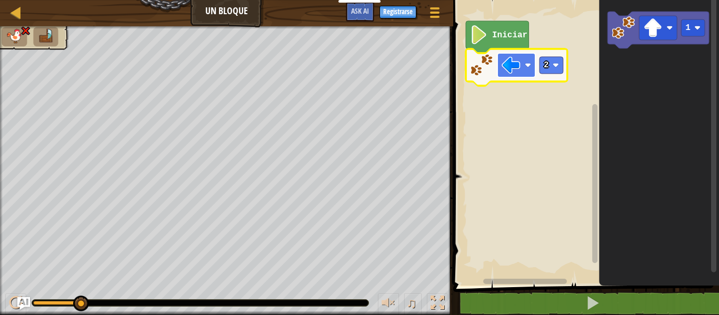
click at [518, 69] on image "Espacio de trabajo de Blockly" at bounding box center [511, 65] width 19 height 19
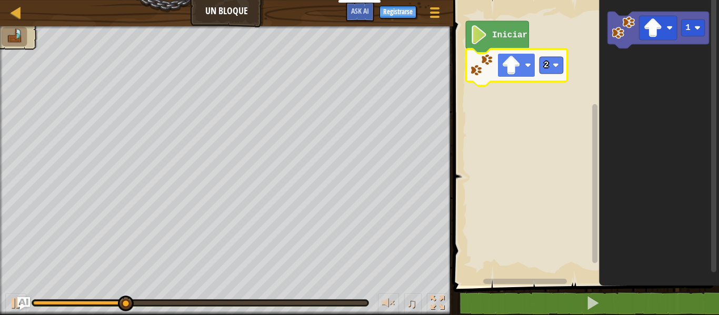
click at [521, 74] on rect "Espacio de trabajo de Blockly" at bounding box center [517, 65] width 38 height 24
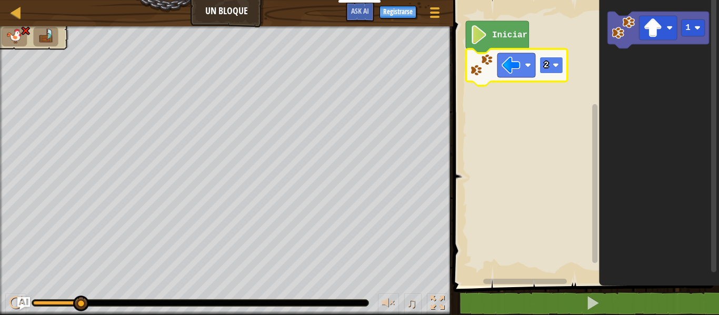
click at [550, 66] on rect "Espacio de trabajo de Blockly" at bounding box center [552, 65] width 24 height 17
click at [511, 58] on image "Espacio de trabajo de Blockly" at bounding box center [511, 65] width 19 height 19
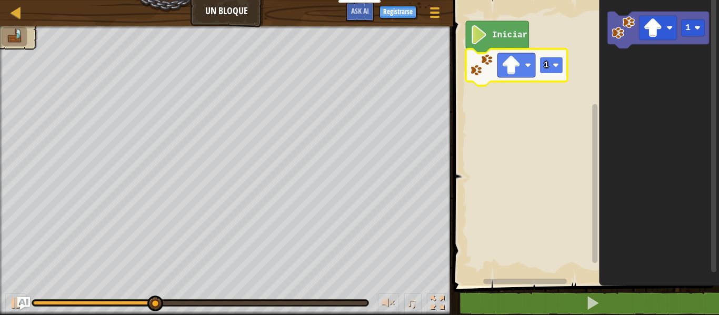
click at [546, 67] on text "1" at bounding box center [546, 65] width 5 height 9
click at [514, 73] on image "Espacio de trabajo de Blockly" at bounding box center [511, 65] width 19 height 19
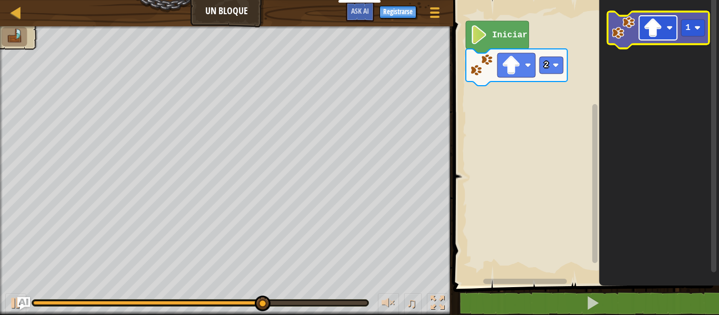
click at [659, 33] on image "Espacio de trabajo de Blockly" at bounding box center [653, 27] width 19 height 19
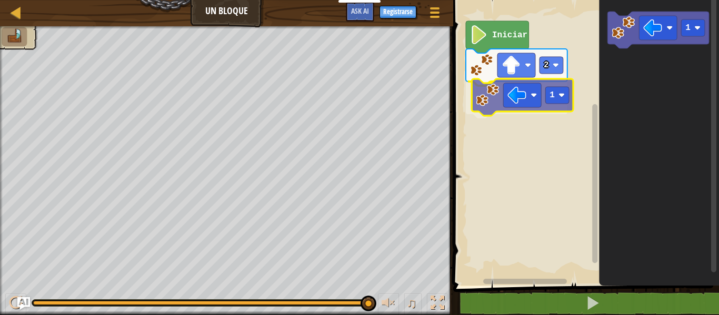
click at [483, 98] on div "Iniciar 2 1 1 1" at bounding box center [584, 140] width 269 height 291
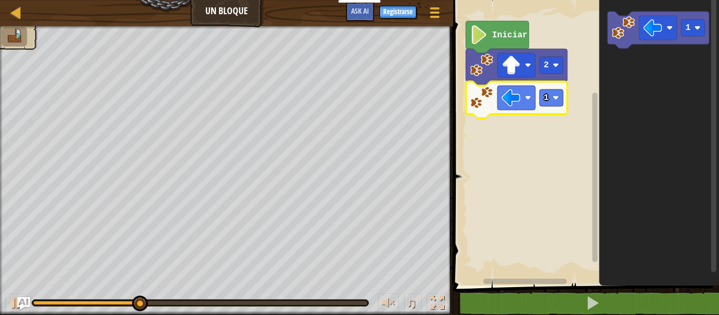
click at [548, 115] on icon "Espacio de trabajo de Blockly" at bounding box center [517, 100] width 102 height 37
click at [552, 106] on rect "Espacio de trabajo de Blockly" at bounding box center [552, 98] width 24 height 17
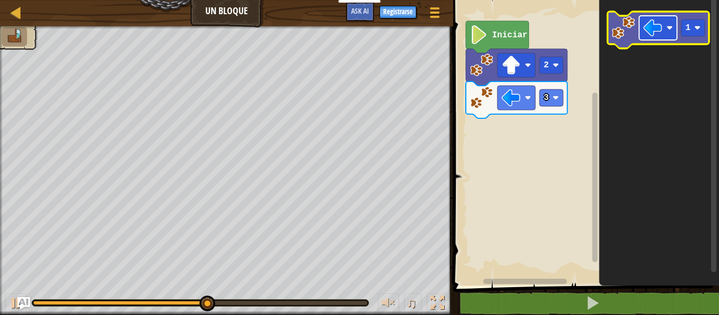
click at [653, 33] on image "Espacio de trabajo de Blockly" at bounding box center [653, 27] width 19 height 19
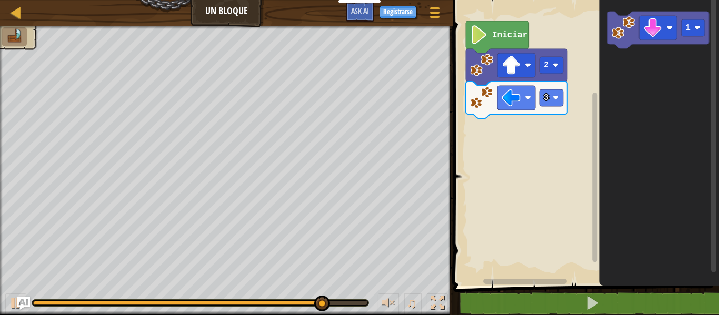
click at [600, 61] on icon "1" at bounding box center [659, 140] width 120 height 291
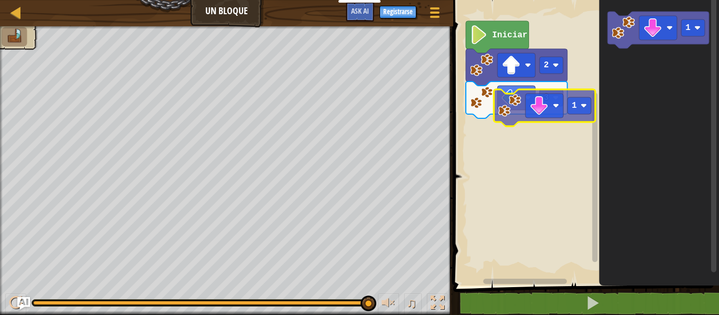
click at [499, 113] on div "Iniciar 2 3 1 1" at bounding box center [584, 140] width 269 height 291
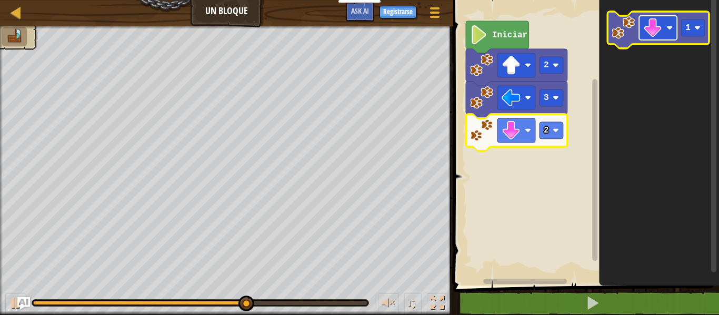
click at [666, 32] on rect "Espacio de trabajo de Blockly" at bounding box center [658, 28] width 38 height 24
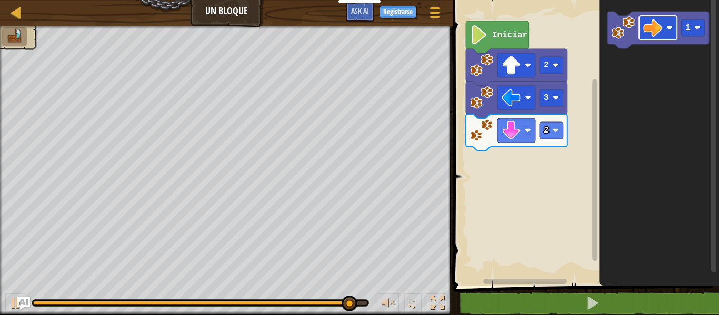
click at [649, 44] on g "1" at bounding box center [659, 30] width 102 height 37
click at [601, 50] on icon "1" at bounding box center [659, 140] width 120 height 291
click at [615, 40] on g "1" at bounding box center [659, 30] width 102 height 37
click at [621, 42] on g "1" at bounding box center [659, 30] width 102 height 37
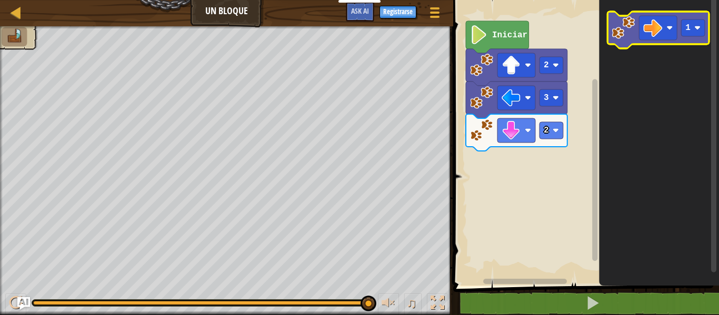
click at [624, 47] on icon "Espacio de trabajo de Blockly" at bounding box center [659, 30] width 102 height 37
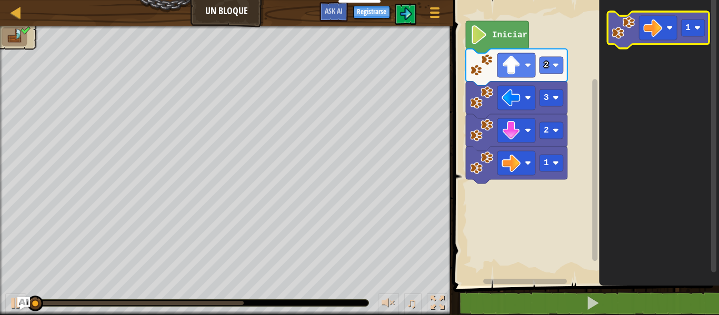
click at [646, 42] on icon "Espacio de trabajo de Blockly" at bounding box center [659, 30] width 102 height 37
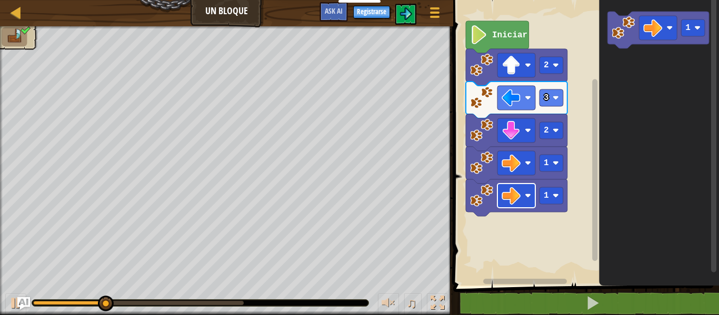
click at [529, 203] on rect "Espacio de trabajo de Blockly" at bounding box center [517, 196] width 38 height 24
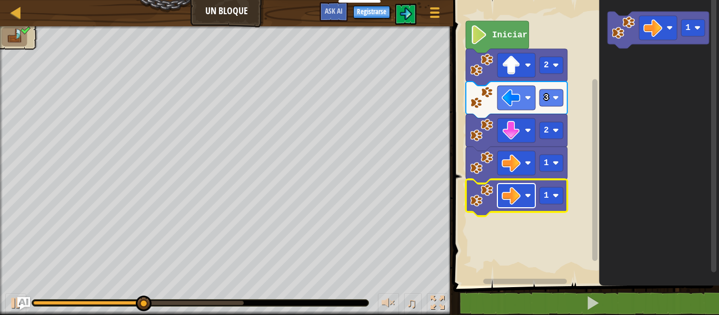
click at [529, 203] on rect "Espacio de trabajo de Blockly" at bounding box center [517, 196] width 38 height 24
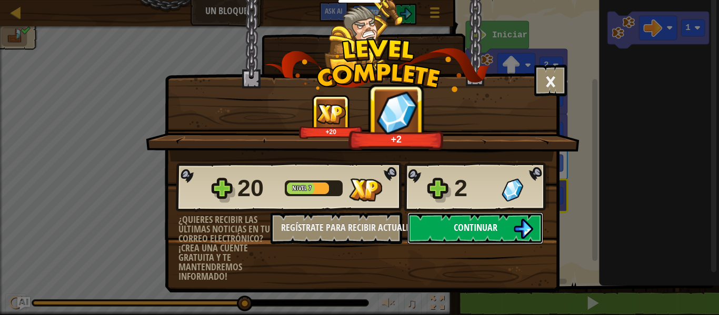
click at [448, 228] on button "Continuar" at bounding box center [476, 229] width 136 height 32
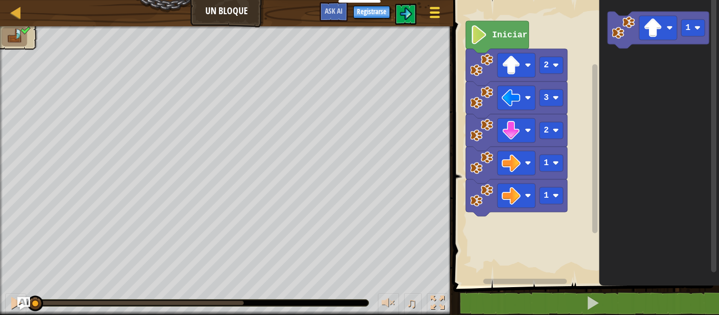
click at [425, 12] on button "Menú del Juego" at bounding box center [435, 15] width 28 height 26
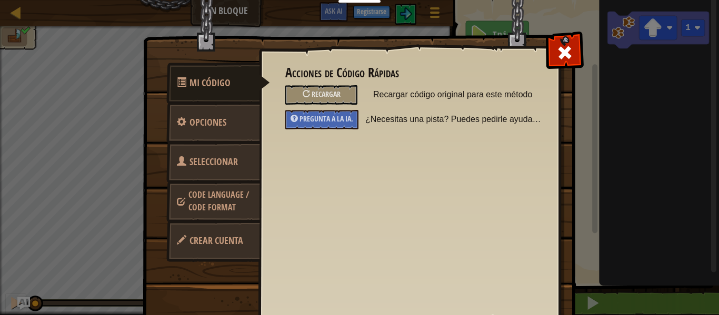
drag, startPoint x: 569, startPoint y: 51, endPoint x: 471, endPoint y: 45, distance: 98.1
click at [566, 52] on span at bounding box center [565, 52] width 17 height 17
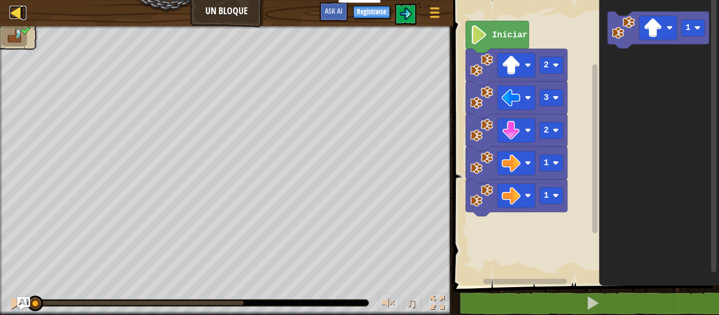
click at [12, 14] on div at bounding box center [15, 12] width 13 height 13
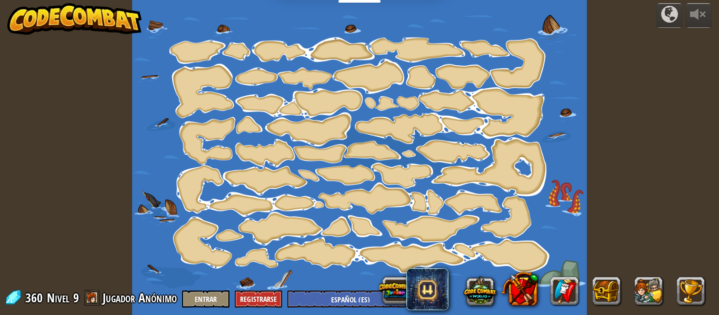
select select "es-ES"
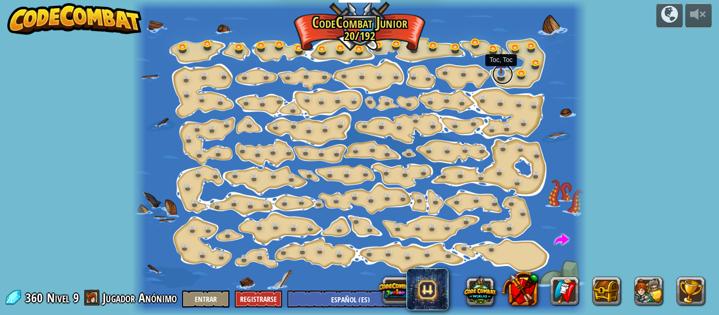
click at [501, 75] on link at bounding box center [502, 74] width 21 height 21
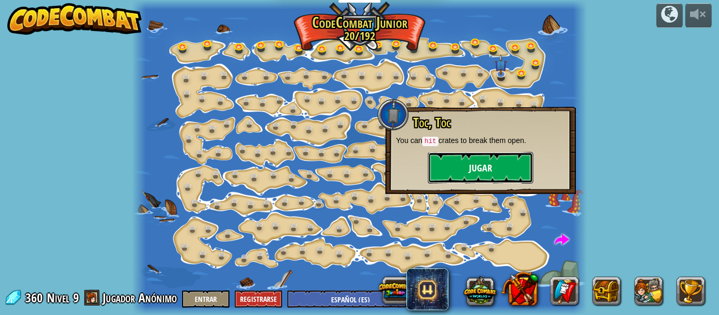
click at [482, 157] on button "Jugar" at bounding box center [480, 168] width 105 height 32
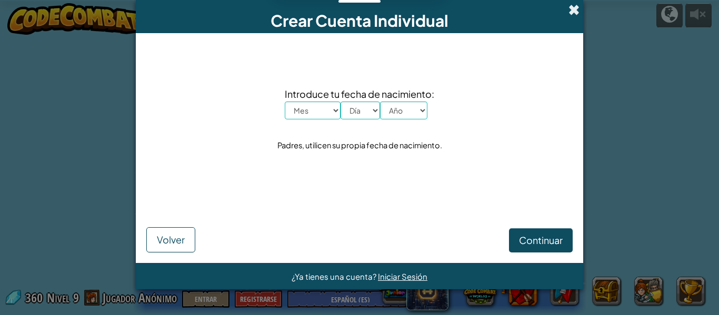
click at [570, 11] on span at bounding box center [574, 9] width 11 height 11
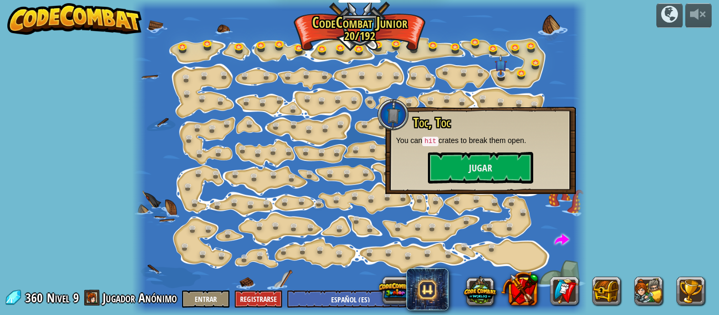
click at [554, 75] on div at bounding box center [359, 157] width 455 height 315
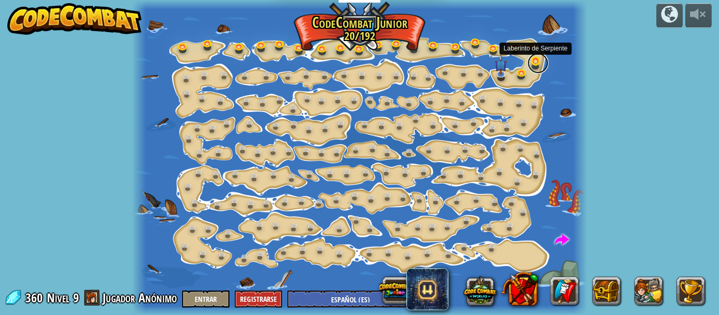
click at [535, 67] on link at bounding box center [538, 63] width 21 height 21
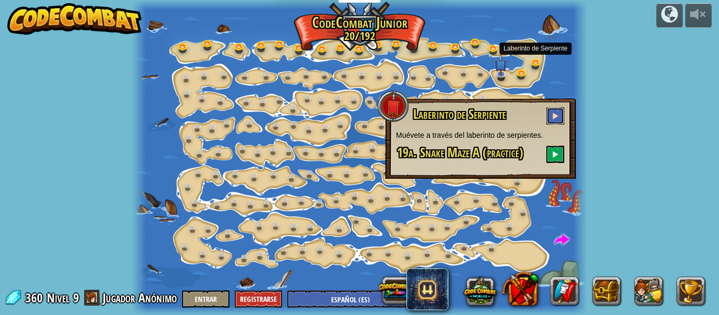
click at [562, 112] on button at bounding box center [556, 115] width 18 height 17
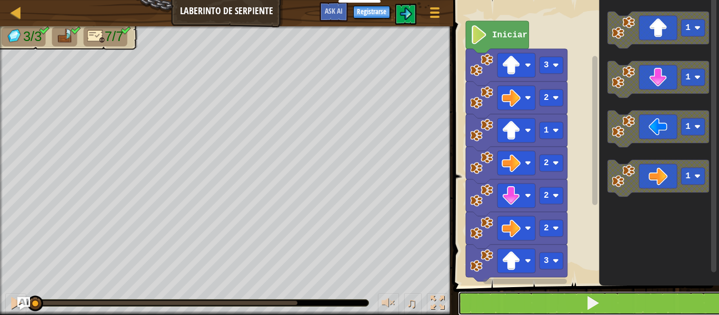
click at [598, 299] on span at bounding box center [593, 303] width 15 height 15
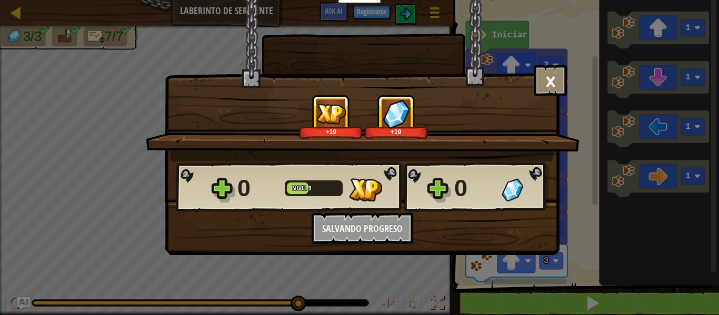
scroll to position [1, 0]
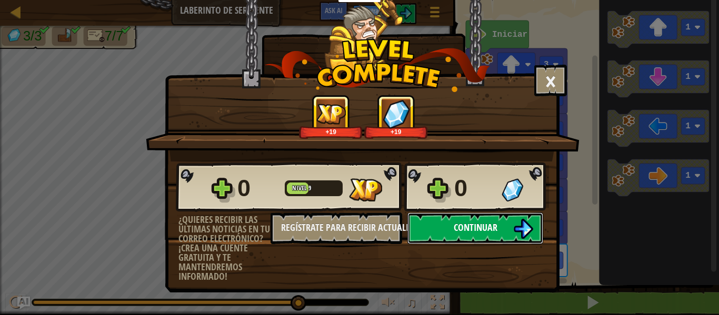
click at [483, 227] on span "Continuar" at bounding box center [476, 227] width 44 height 13
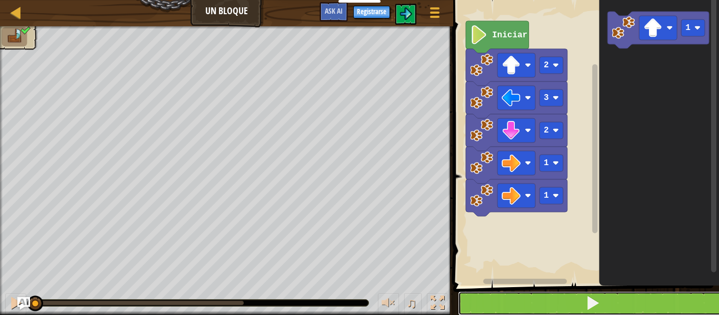
drag, startPoint x: 584, startPoint y: 298, endPoint x: 578, endPoint y: 301, distance: 5.9
click at [578, 301] on button at bounding box center [592, 304] width 269 height 24
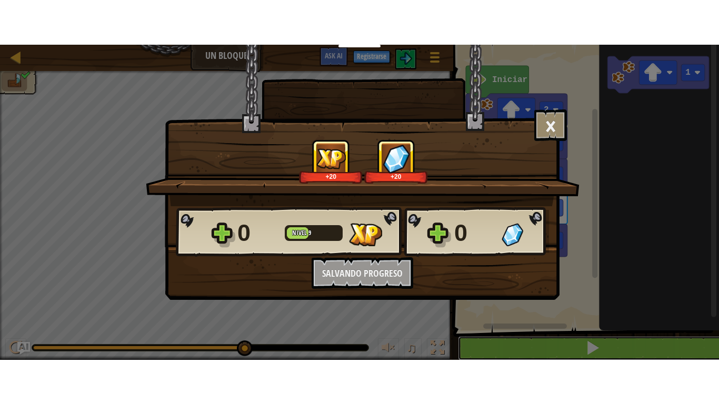
scroll to position [1, 0]
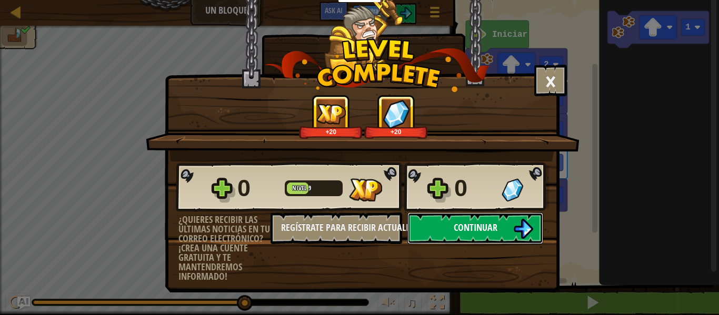
click at [454, 223] on span "Continuar" at bounding box center [476, 227] width 44 height 13
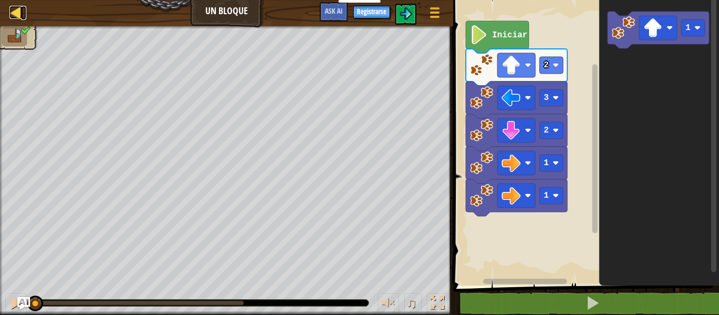
click at [11, 18] on div at bounding box center [15, 12] width 13 height 13
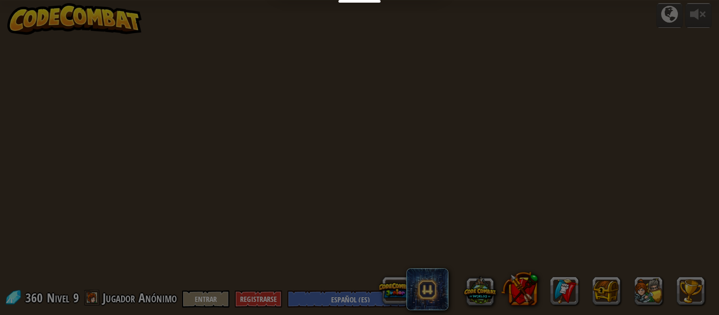
select select "es-ES"
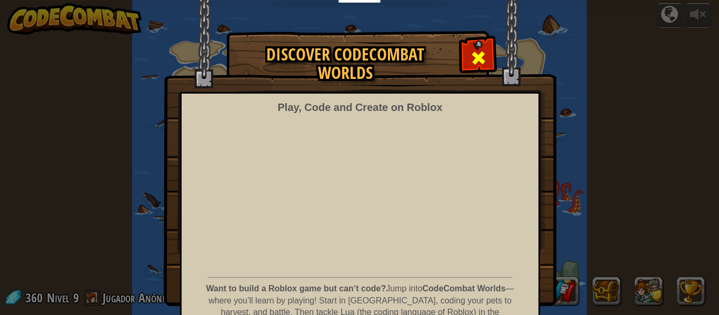
select select "es-ES"
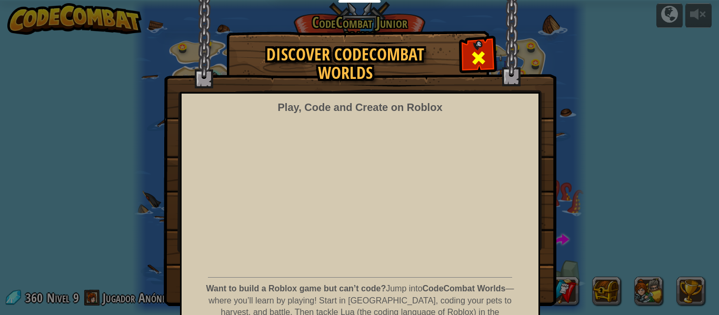
click at [463, 64] on div at bounding box center [478, 56] width 33 height 33
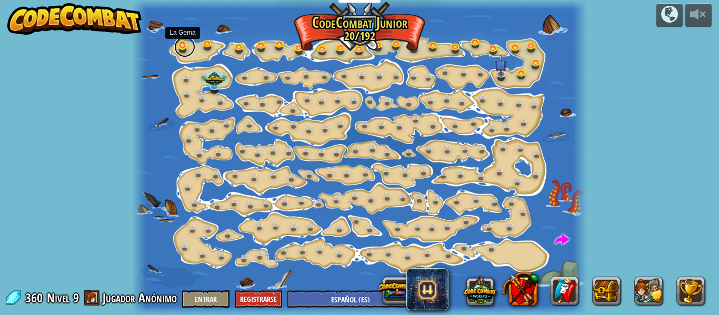
click at [187, 43] on link at bounding box center [184, 46] width 21 height 21
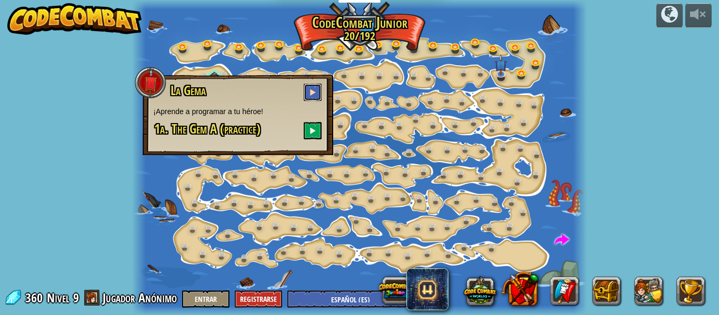
click at [314, 85] on button at bounding box center [313, 92] width 18 height 17
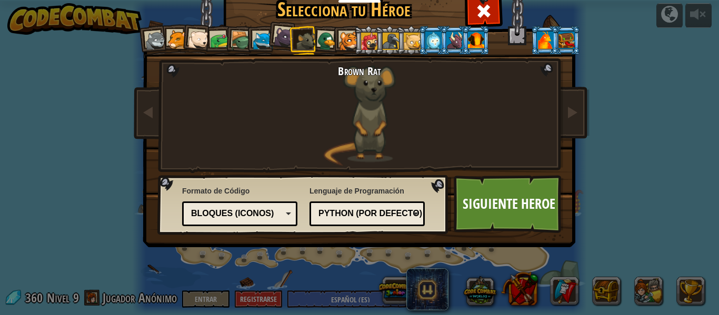
click at [188, 46] on div at bounding box center [198, 39] width 21 height 21
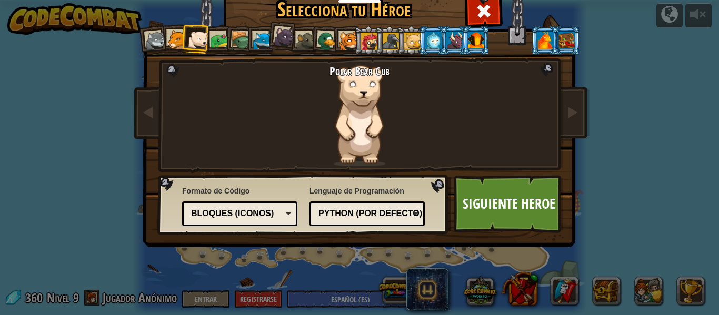
click at [431, 40] on div at bounding box center [434, 40] width 16 height 17
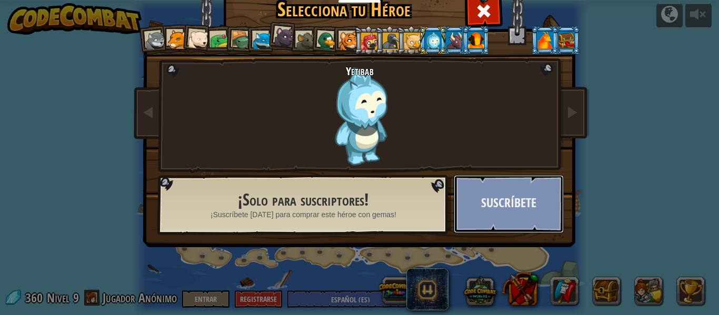
click at [492, 191] on button "Suscríbete" at bounding box center [509, 204] width 110 height 58
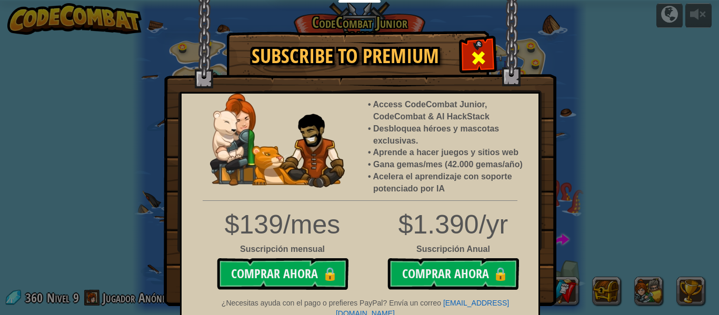
click at [481, 43] on div at bounding box center [478, 56] width 33 height 33
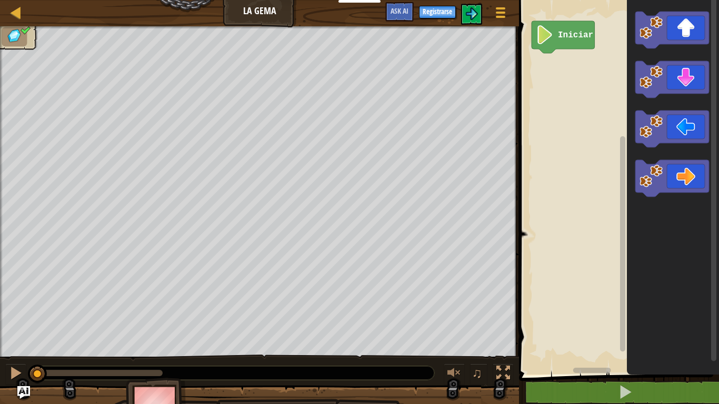
click at [536, 93] on rect "Espacio de trabajo de Blockly" at bounding box center [617, 185] width 203 height 380
click at [552, 55] on icon "Espacio de trabajo de Blockly" at bounding box center [565, 42] width 63 height 32
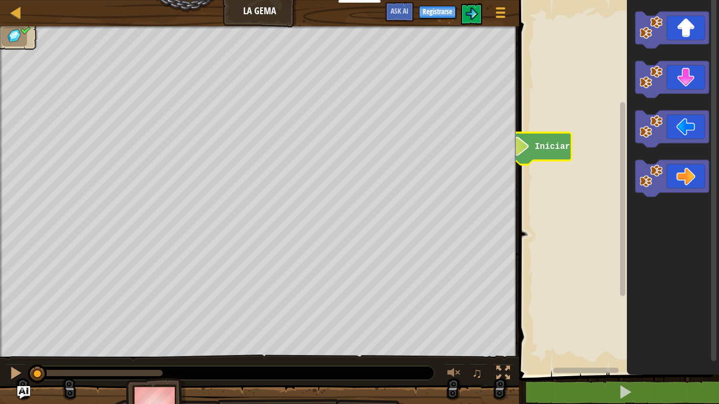
click at [541, 163] on rect "Espacio de trabajo de Blockly" at bounding box center [617, 185] width 203 height 380
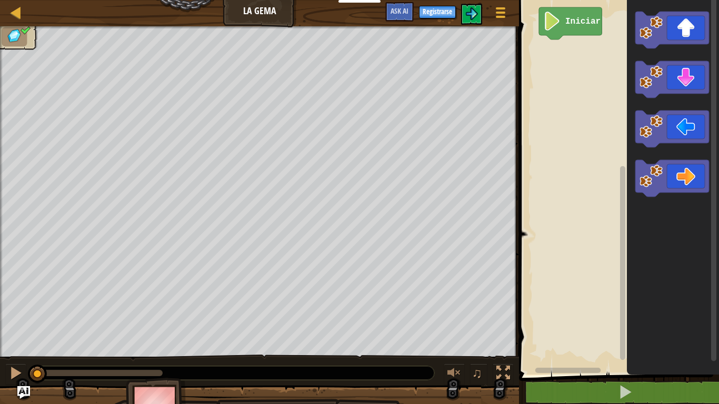
click at [571, 36] on rect "Espacio de trabajo de Blockly" at bounding box center [617, 185] width 203 height 380
click at [527, 77] on rect "Espacio de trabajo de Blockly" at bounding box center [617, 185] width 203 height 380
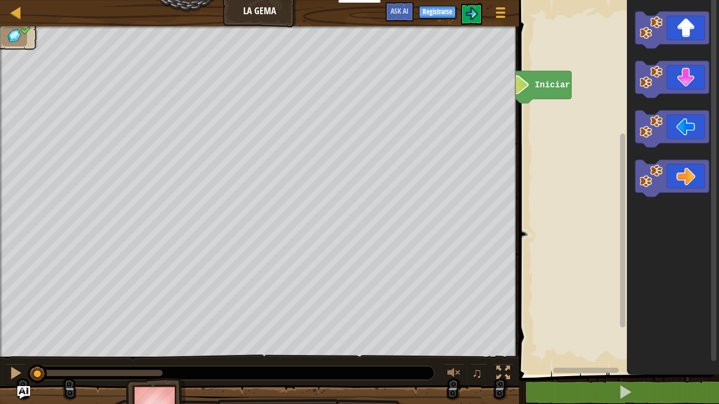
click at [711, 203] on icon "Espacio de trabajo de Blockly" at bounding box center [673, 185] width 92 height 380
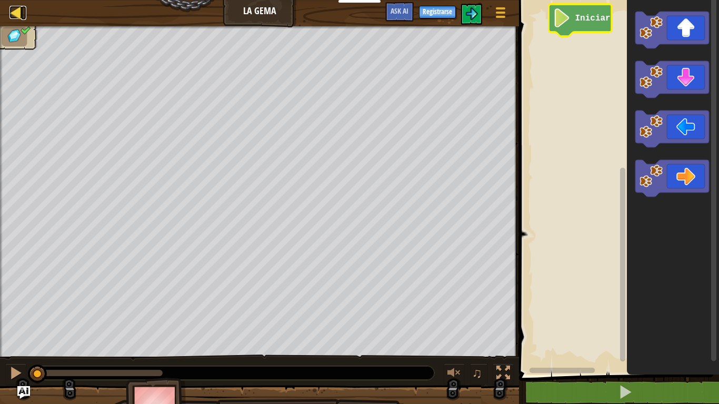
click at [22, 18] on link "Mapa" at bounding box center [23, 13] width 5 height 14
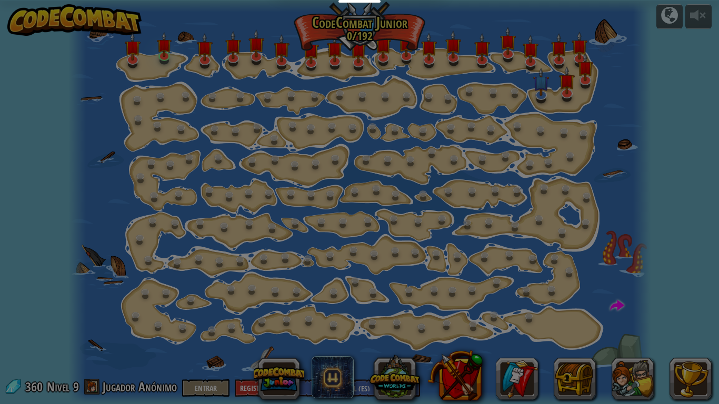
select select "es-ES"
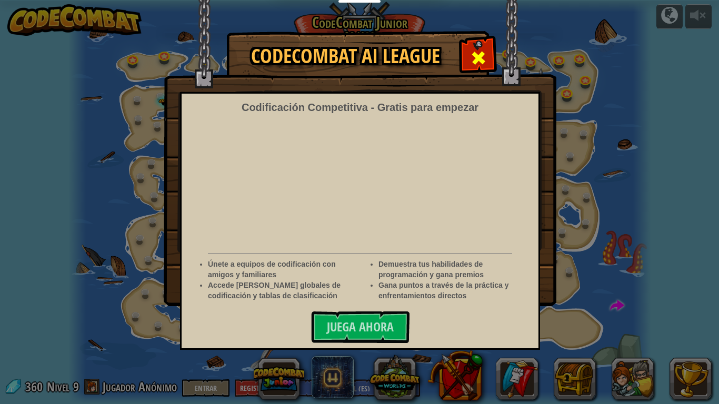
click at [473, 55] on span at bounding box center [478, 58] width 17 height 17
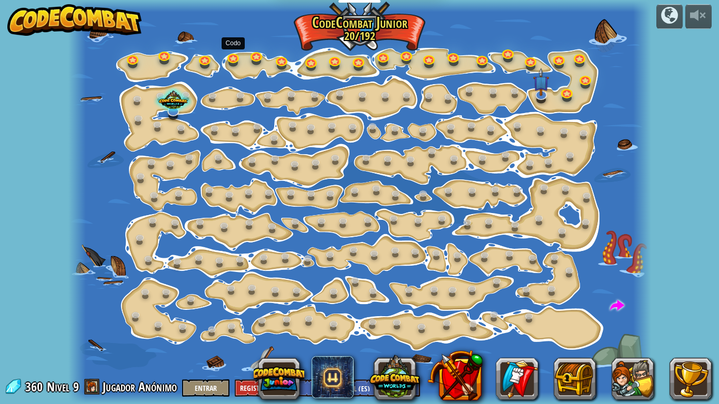
click at [270, 62] on div at bounding box center [359, 202] width 583 height 404
click at [262, 77] on div at bounding box center [359, 202] width 583 height 404
click at [264, 77] on div at bounding box center [359, 202] width 583 height 404
click at [168, 101] on div at bounding box center [173, 98] width 39 height 37
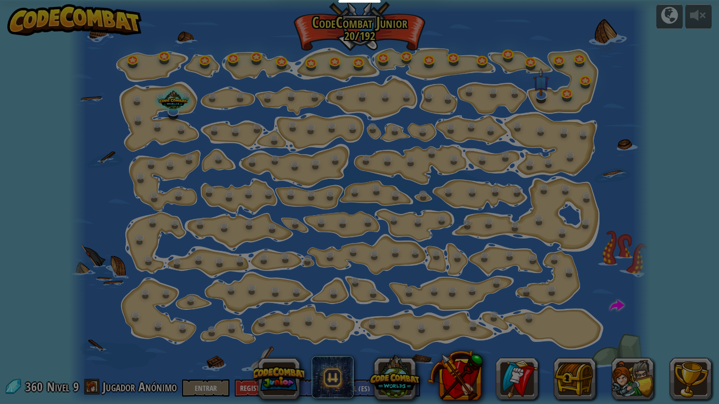
click at [168, 110] on div at bounding box center [359, 202] width 719 height 404
click at [0, 0] on img at bounding box center [0, 0] width 0 height 0
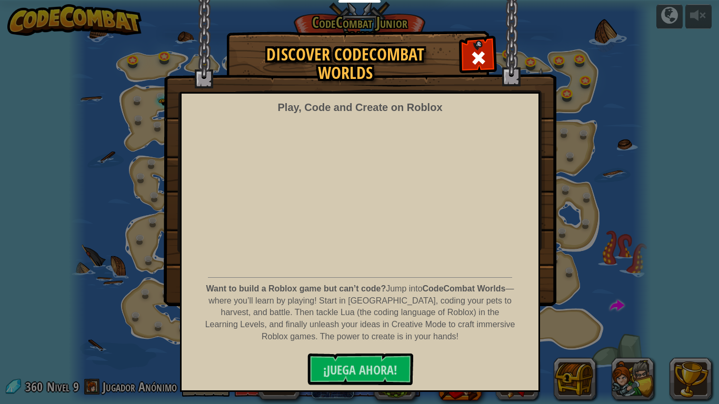
click at [168, 111] on img at bounding box center [360, 153] width 393 height 307
click at [168, 112] on img at bounding box center [360, 153] width 393 height 307
click at [480, 62] on span at bounding box center [478, 58] width 17 height 17
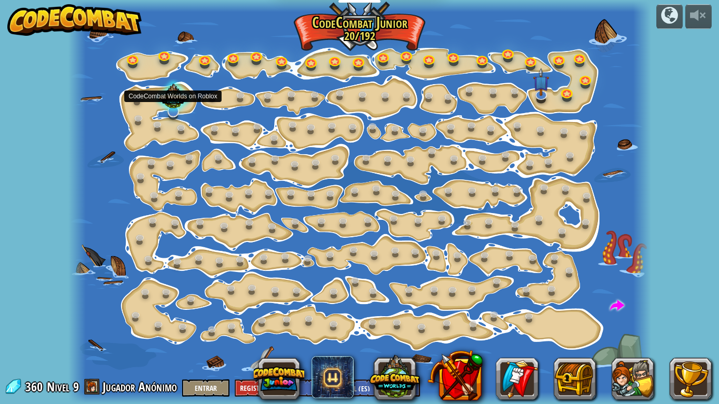
click at [179, 108] on div at bounding box center [173, 98] width 39 height 37
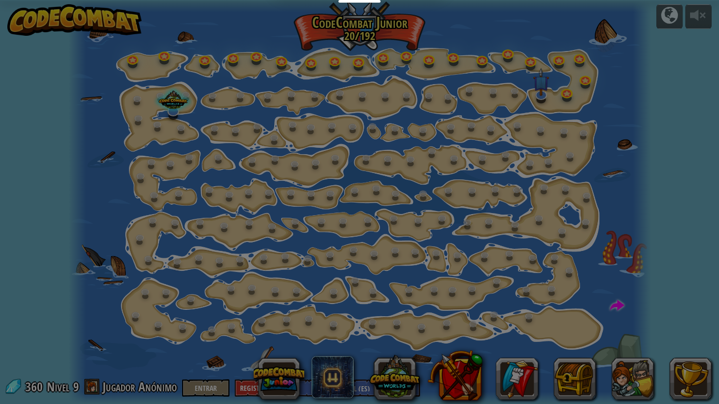
click at [179, 112] on div at bounding box center [359, 202] width 719 height 404
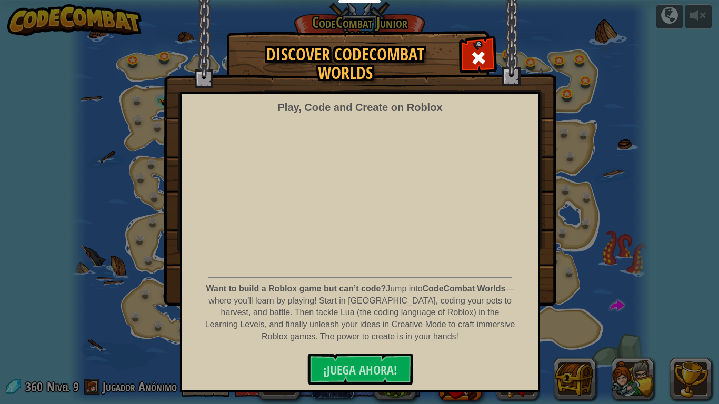
click at [179, 112] on img at bounding box center [360, 153] width 393 height 307
click at [471, 57] on span at bounding box center [478, 58] width 17 height 17
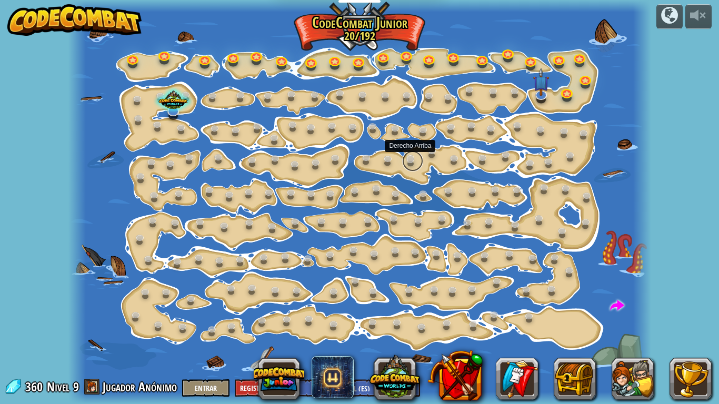
click at [421, 161] on link at bounding box center [412, 161] width 21 height 21
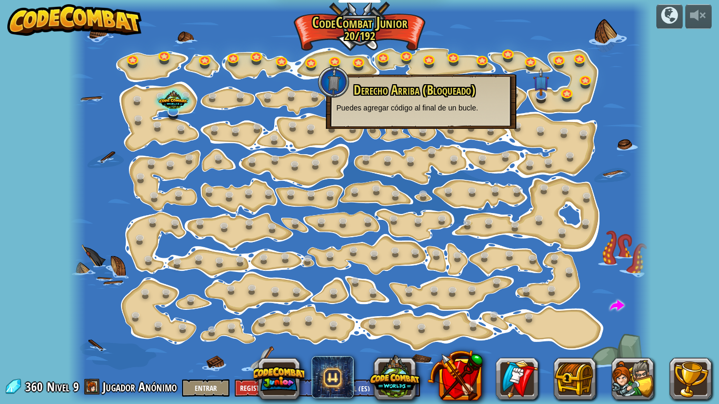
drag, startPoint x: 438, startPoint y: 162, endPoint x: 496, endPoint y: 168, distance: 57.7
click at [446, 162] on div "Cambio de Paso Cambiar los argumentos del step. 15a. Step Change A (practice) V…" at bounding box center [359, 202] width 583 height 404
click at [523, 169] on div "Cambio de Paso Cambiar los argumentos del step. 15a. Step Change A (practice) V…" at bounding box center [359, 202] width 583 height 404
drag, startPoint x: 518, startPoint y: 164, endPoint x: 506, endPoint y: 159, distance: 12.7
click at [506, 159] on div "Cambio de Paso Cambiar los argumentos del step. 15a. Step Change A (practice) V…" at bounding box center [359, 202] width 583 height 404
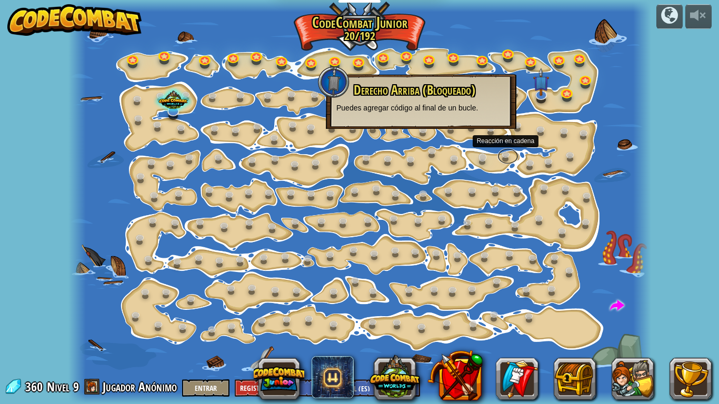
drag, startPoint x: 506, startPoint y: 159, endPoint x: 486, endPoint y: 152, distance: 21.0
click at [505, 158] on link at bounding box center [508, 157] width 21 height 16
click at [486, 152] on link at bounding box center [485, 159] width 21 height 21
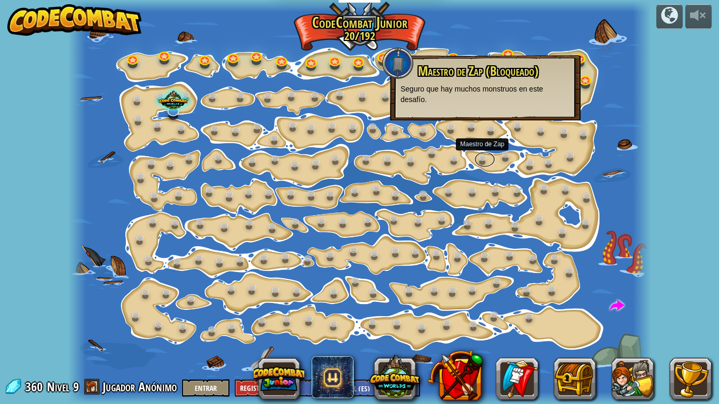
drag, startPoint x: 486, startPoint y: 152, endPoint x: 456, endPoint y: 147, distance: 30.4
click at [480, 151] on div "Cambio de Paso Cambiar los argumentos del step. 15a. Step Change A (practice) V…" at bounding box center [359, 202] width 583 height 404
click at [456, 147] on div at bounding box center [359, 202] width 583 height 404
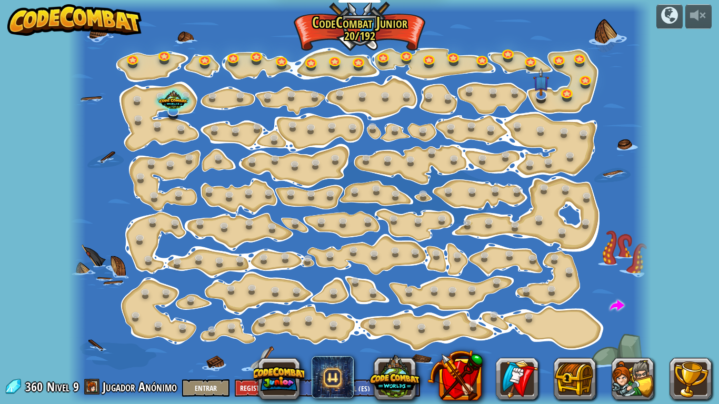
click at [455, 147] on div at bounding box center [359, 202] width 583 height 404
drag, startPoint x: 565, startPoint y: 92, endPoint x: 535, endPoint y: 94, distance: 30.6
click at [564, 92] on link at bounding box center [568, 94] width 21 height 16
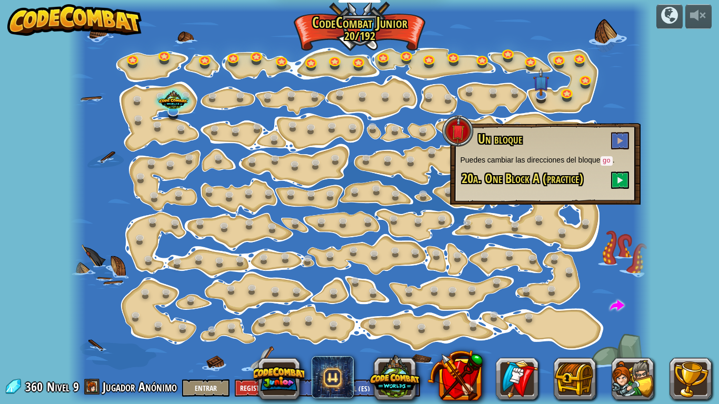
click at [660, 44] on div "powered by Cambio de Paso Cambiar los argumentos del step. 15a. Step Change A (…" at bounding box center [359, 202] width 719 height 404
click at [130, 61] on link at bounding box center [133, 58] width 21 height 21
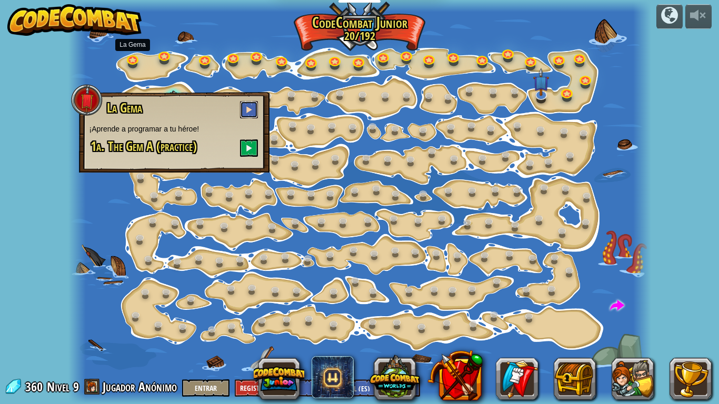
click at [251, 104] on button at bounding box center [249, 109] width 18 height 17
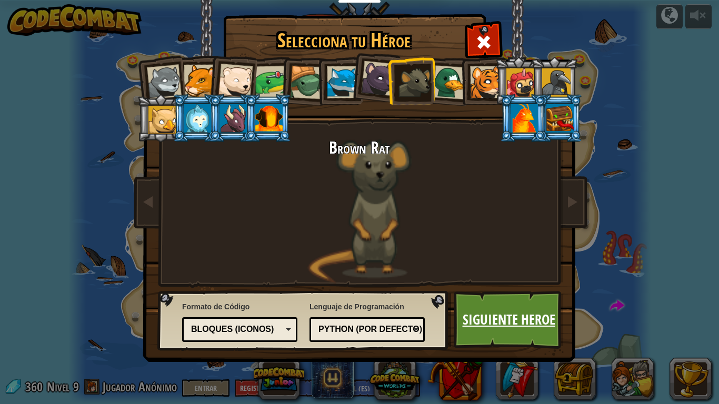
click at [475, 310] on link "Siguiente Heroe" at bounding box center [509, 320] width 110 height 58
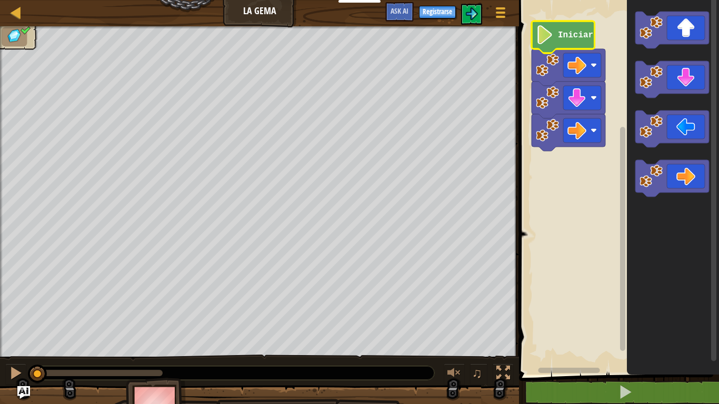
click at [545, 38] on image "Espacio de trabajo de Blockly" at bounding box center [545, 34] width 18 height 19
click at [541, 39] on image "Espacio de trabajo de Blockly" at bounding box center [545, 34] width 18 height 19
click at [540, 39] on image "Espacio de trabajo de Blockly" at bounding box center [545, 34] width 18 height 19
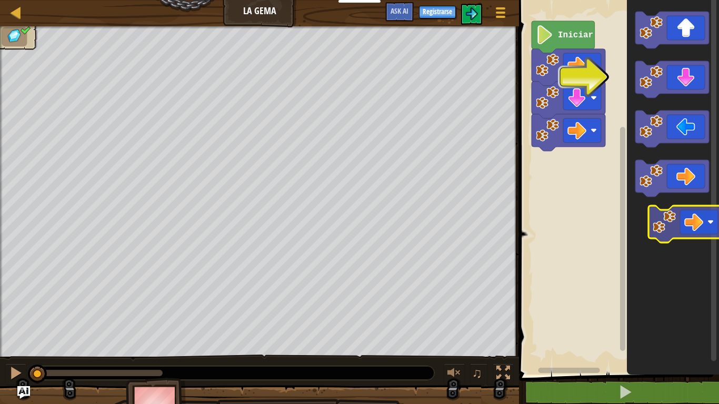
click at [682, 231] on icon "Espacio de trabajo de Blockly" at bounding box center [673, 185] width 92 height 380
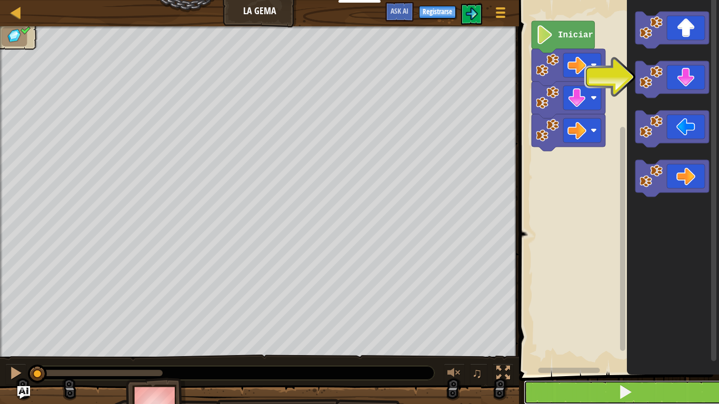
click at [568, 315] on button at bounding box center [625, 393] width 203 height 24
click at [573, 315] on button at bounding box center [625, 393] width 203 height 24
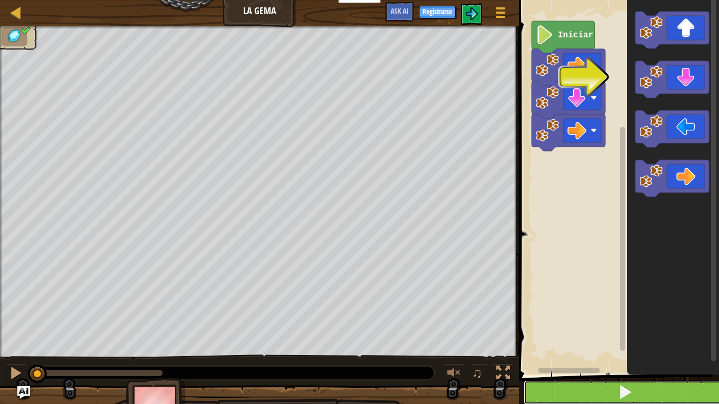
click at [573, 315] on button at bounding box center [625, 393] width 203 height 24
click at [574, 315] on button at bounding box center [625, 393] width 203 height 24
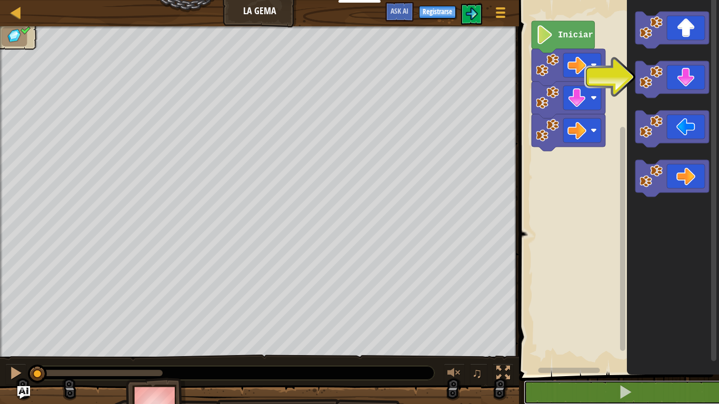
drag, startPoint x: 574, startPoint y: 368, endPoint x: 574, endPoint y: 351, distance: 16.3
click at [574, 315] on div "1 2 3 4 go ( 'right' ) go ( 'down' ) go ( 'right' ) ההההההההההההההההההההההההההה…" at bounding box center [617, 210] width 203 height 411
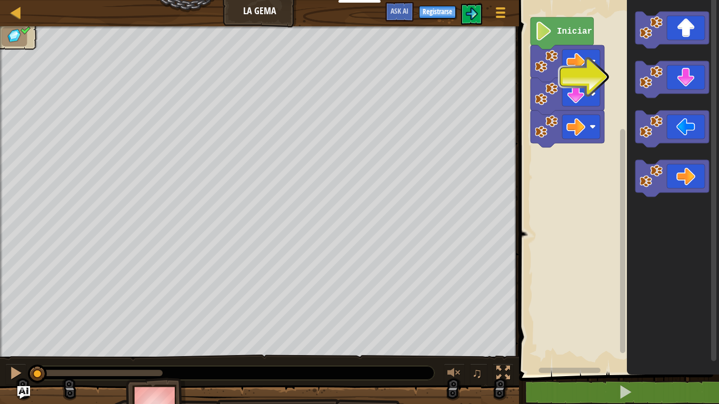
click at [567, 304] on rect "Espacio de trabajo de Blockly" at bounding box center [617, 185] width 203 height 380
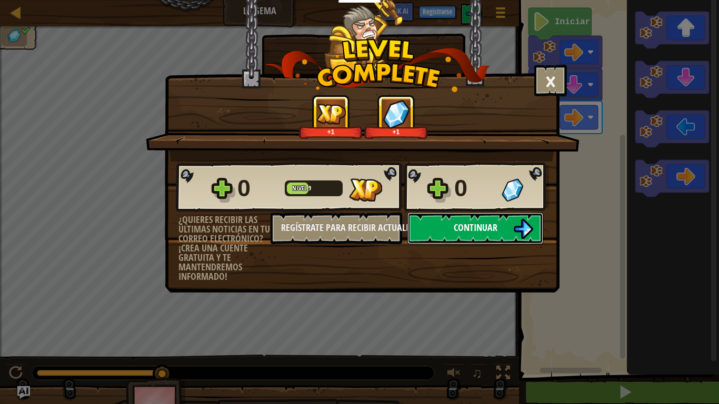
click at [518, 218] on button "Continuar" at bounding box center [476, 229] width 136 height 32
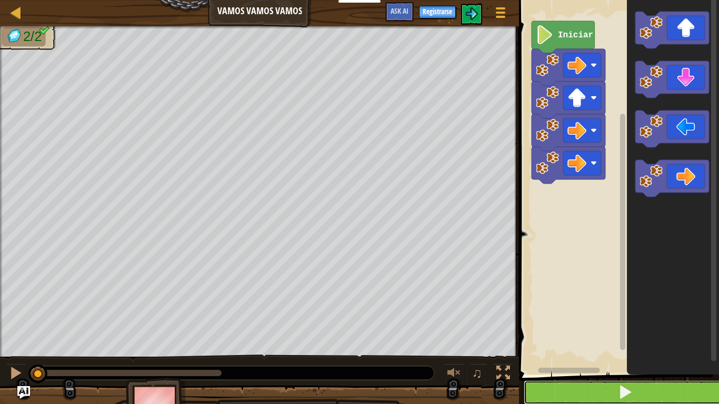
click at [630, 315] on button at bounding box center [625, 393] width 203 height 24
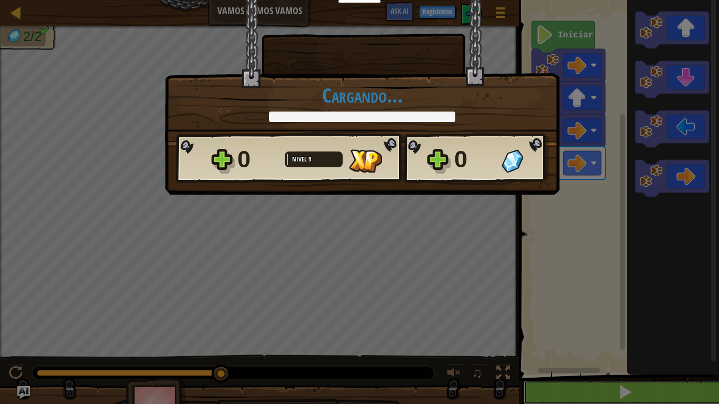
scroll to position [1, 0]
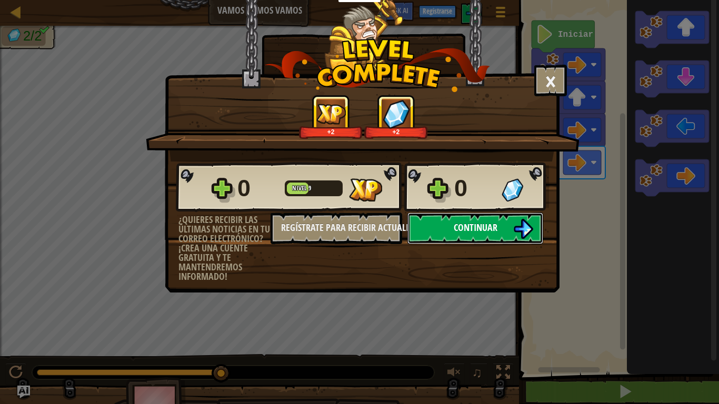
click at [450, 238] on button "Continuar" at bounding box center [476, 229] width 136 height 32
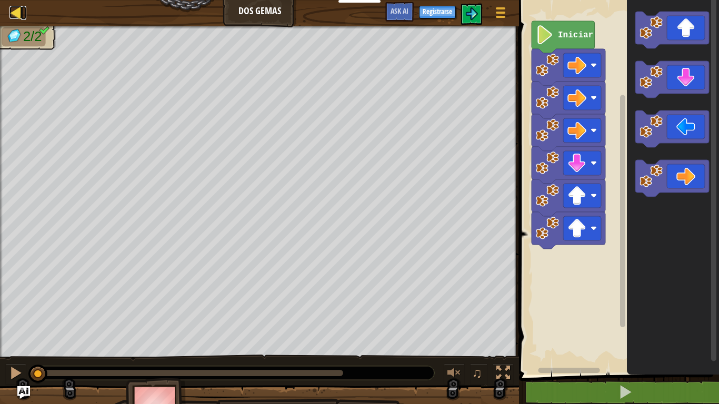
click at [11, 12] on div at bounding box center [15, 12] width 13 height 13
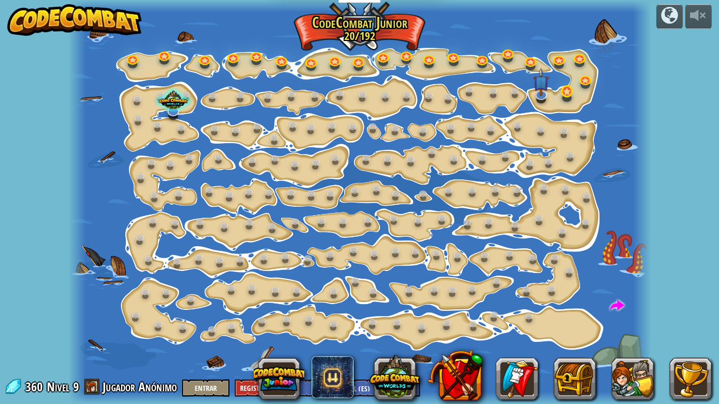
select select "es-ES"
click at [539, 95] on link at bounding box center [541, 93] width 21 height 21
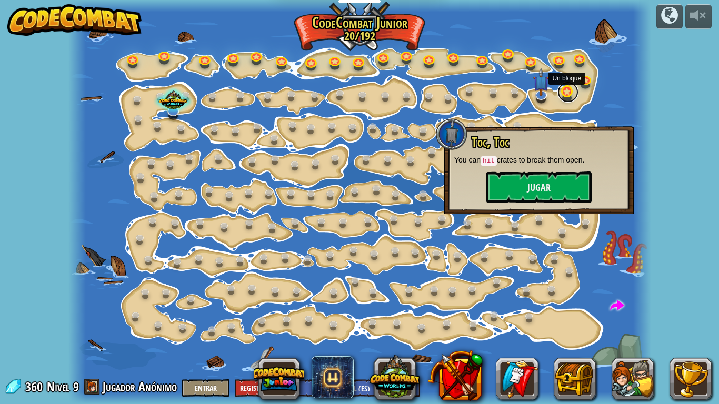
click at [562, 94] on link at bounding box center [568, 92] width 21 height 21
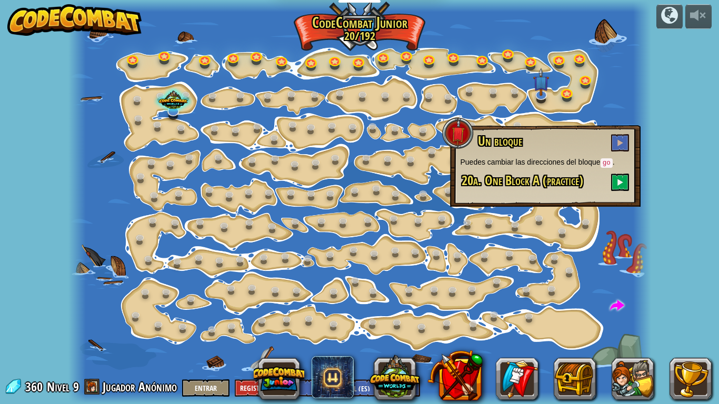
drag, startPoint x: 570, startPoint y: 122, endPoint x: 573, endPoint y: 136, distance: 14.5
click at [573, 135] on div "Cambio de Paso Cambiar los argumentos del step. 15a. Step Change A (practice) V…" at bounding box center [359, 202] width 583 height 404
click at [616, 135] on button at bounding box center [620, 142] width 18 height 17
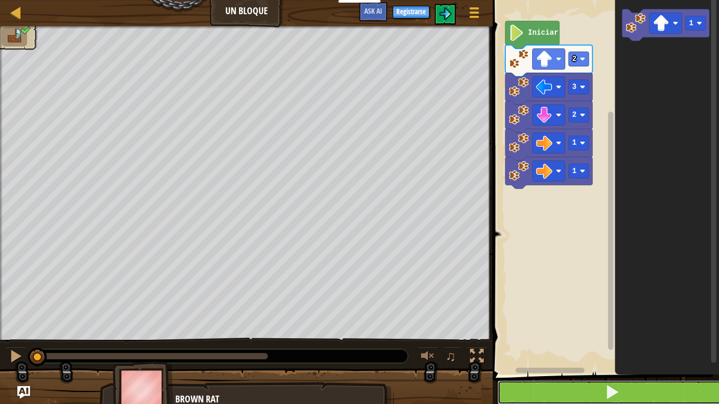
drag, startPoint x: 649, startPoint y: 391, endPoint x: 648, endPoint y: 385, distance: 5.9
click at [649, 390] on button at bounding box center [613, 393] width 230 height 24
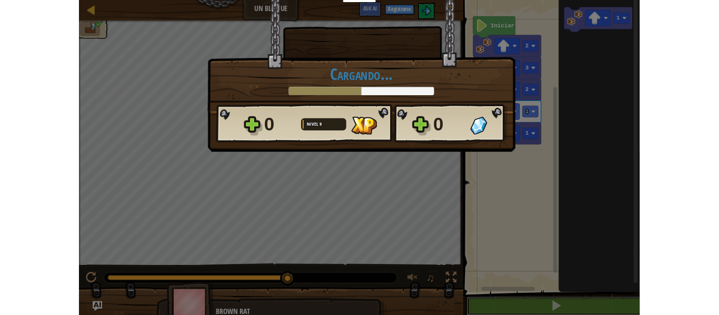
scroll to position [1, 0]
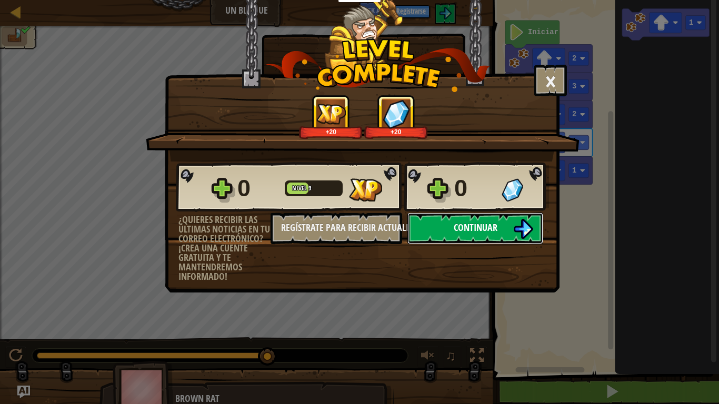
click at [506, 215] on button "Continuar" at bounding box center [476, 229] width 136 height 32
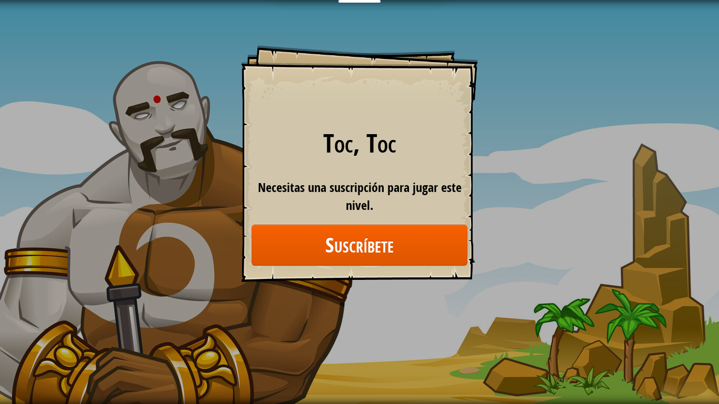
click at [498, 229] on div "Toc, Toc Goals Start Level Error al cargar desde el servidor. Intenta refrescar…" at bounding box center [359, 202] width 719 height 404
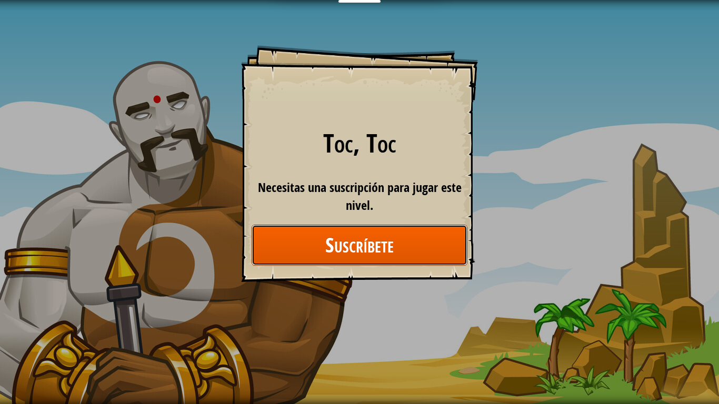
drag, startPoint x: 409, startPoint y: 242, endPoint x: 690, endPoint y: 6, distance: 367.1
click at [461, 224] on div "Necesitas una suscripción para jugar este nivel. Suscríbete" at bounding box center [360, 222] width 216 height 87
click at [289, 261] on button "Suscríbete" at bounding box center [360, 245] width 216 height 41
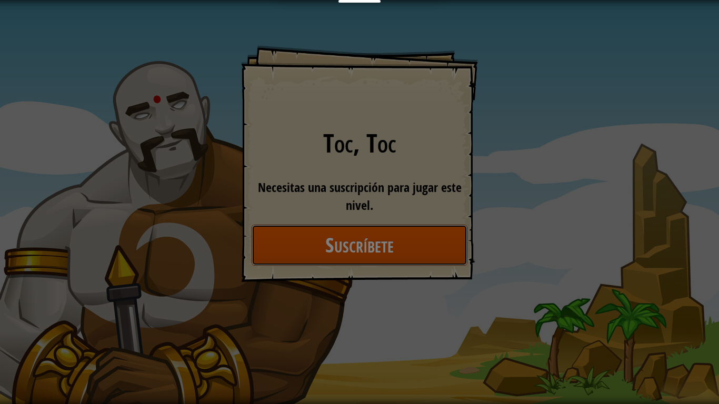
click at [289, 1] on body "Estudiantes Crear Cuenta Gratis. Soluciones para escuelas y distritos Vista pre…" at bounding box center [359, 0] width 719 height 1
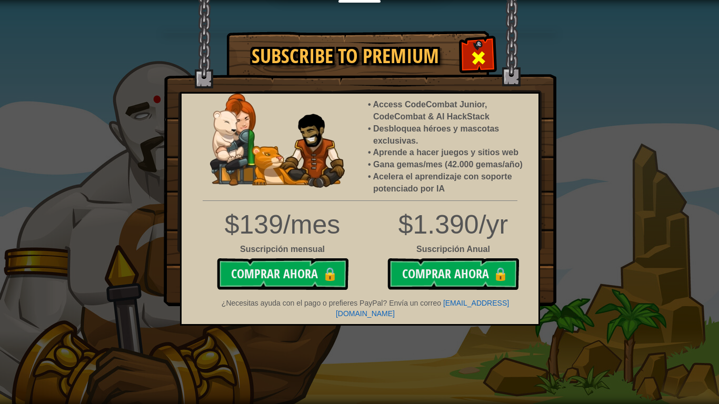
click at [472, 62] on span at bounding box center [478, 58] width 17 height 17
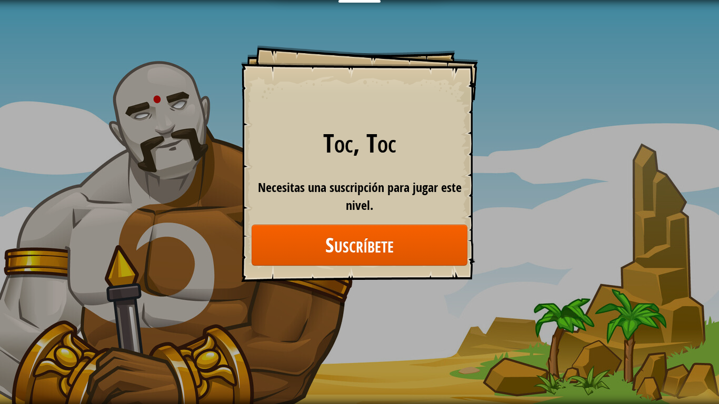
click at [372, 95] on div "Toc, Toc Goals Start Level Error al cargar desde el servidor. Intenta refrescar…" at bounding box center [359, 163] width 237 height 237
click at [372, 101] on div "Toc, Toc Goals Start Level Error al cargar desde el servidor. Intenta refrescar…" at bounding box center [359, 163] width 237 height 237
drag, startPoint x: 131, startPoint y: 200, endPoint x: 170, endPoint y: 172, distance: 47.6
click at [132, 199] on div "Toc, Toc Goals Start Level Error al cargar desde el servidor. Intenta refrescar…" at bounding box center [359, 202] width 719 height 404
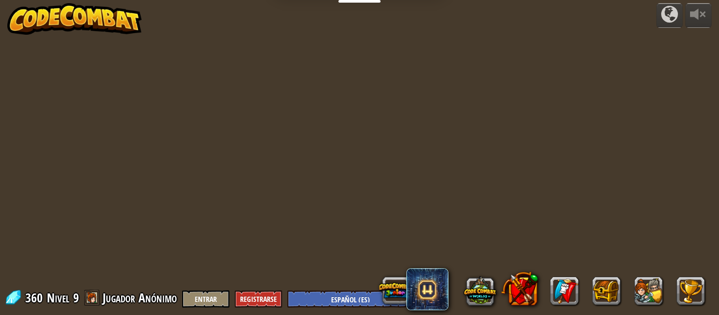
select select "es-ES"
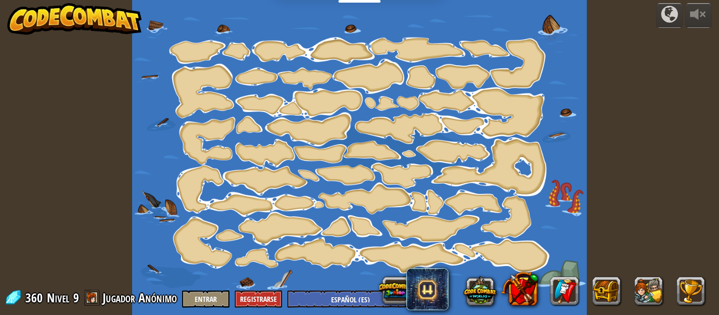
select select "es-ES"
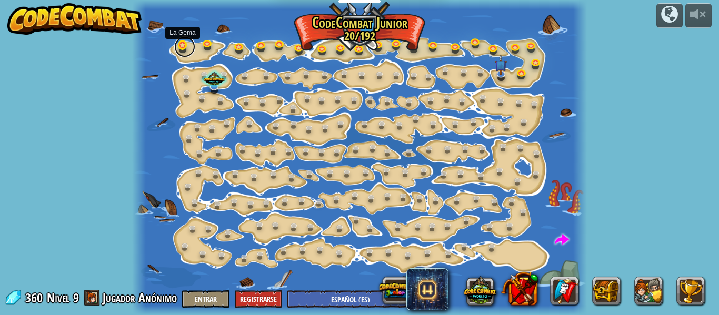
click at [180, 49] on link at bounding box center [184, 46] width 21 height 21
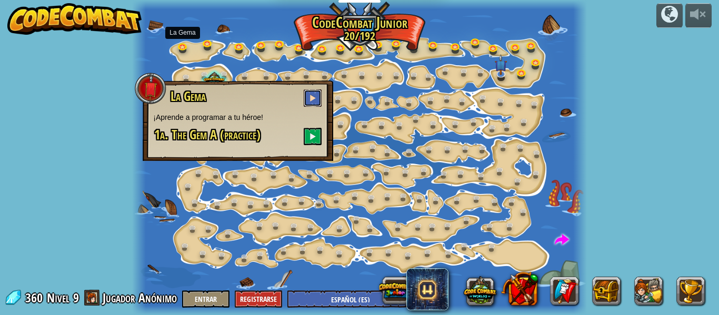
click at [305, 95] on button at bounding box center [313, 98] width 18 height 17
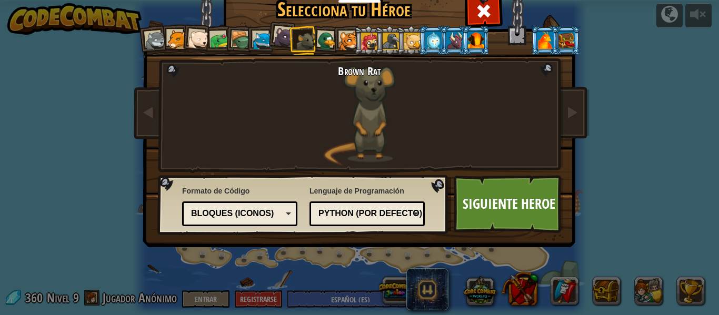
click at [470, 35] on div at bounding box center [476, 40] width 16 height 17
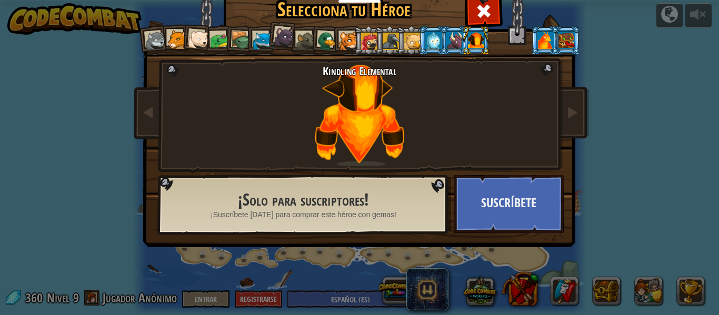
drag, startPoint x: 358, startPoint y: 53, endPoint x: 361, endPoint y: 48, distance: 6.1
click at [358, 55] on div "Wolf Pup Cougar Polar Bear Cub Frog Tortuga Blue Fox Panterita Brown Rat Pato C…" at bounding box center [359, 136] width 395 height 230
drag, startPoint x: 362, startPoint y: 46, endPoint x: 362, endPoint y: 40, distance: 6.9
click at [362, 46] on div at bounding box center [369, 41] width 17 height 17
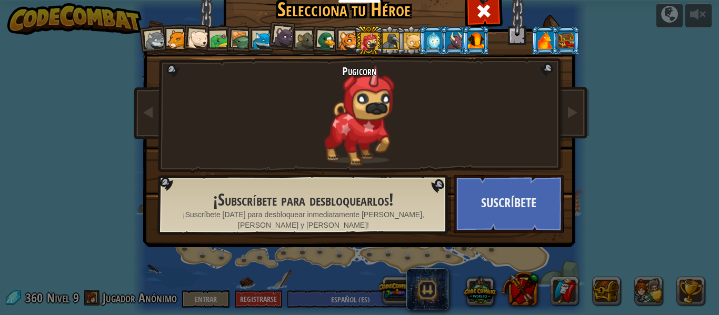
click at [210, 34] on div at bounding box center [219, 40] width 19 height 19
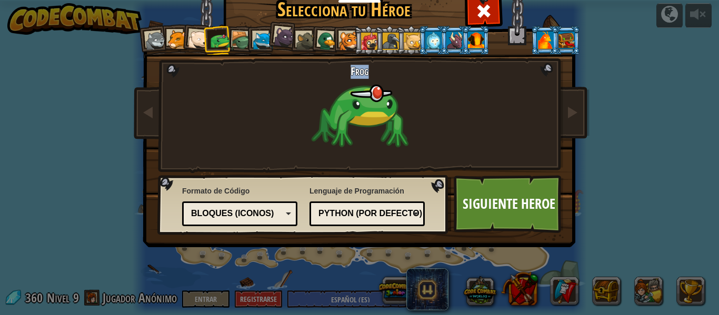
click at [426, 44] on div "Wolf Pup Cougar Polar Bear Cub Frog Tortuga Blue Fox Panterita Brown Rat Pato C…" at bounding box center [359, 136] width 395 height 230
drag, startPoint x: 98, startPoint y: 27, endPoint x: 0, endPoint y: 27, distance: 98.5
click at [0, 26] on div "Selecciona tu Héroe 360 [PERSON_NAME] Pup Cougar Polar Bear Cub Frog Tortuga Bl…" at bounding box center [359, 157] width 719 height 315
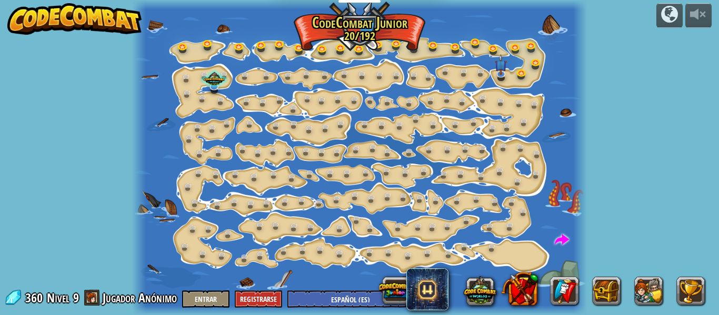
click at [177, 35] on div at bounding box center [359, 157] width 455 height 315
click at [182, 42] on link at bounding box center [184, 46] width 21 height 21
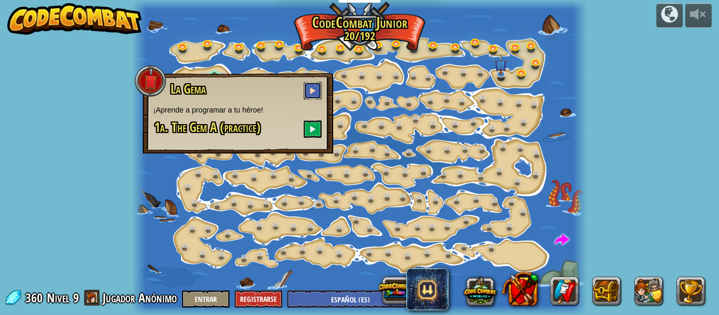
click at [313, 90] on span at bounding box center [312, 90] width 7 height 7
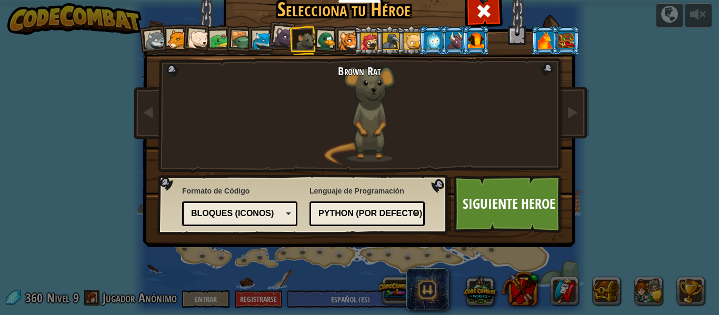
drag, startPoint x: 219, startPoint y: 41, endPoint x: 204, endPoint y: 19, distance: 25.4
click at [210, 29] on li at bounding box center [217, 40] width 29 height 29
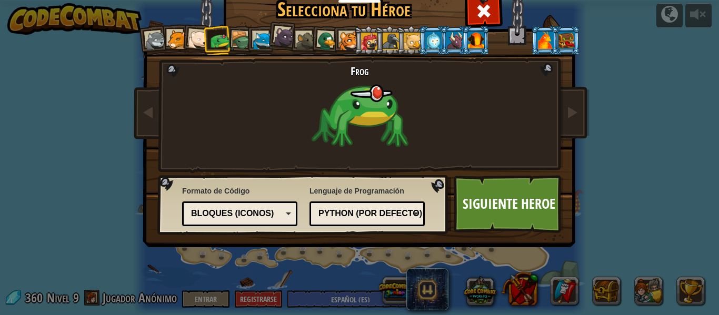
click at [203, 19] on img at bounding box center [362, 102] width 456 height 296
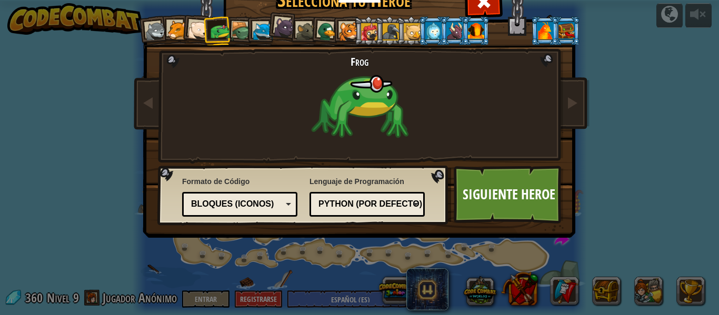
click at [269, 19] on li at bounding box center [282, 27] width 31 height 32
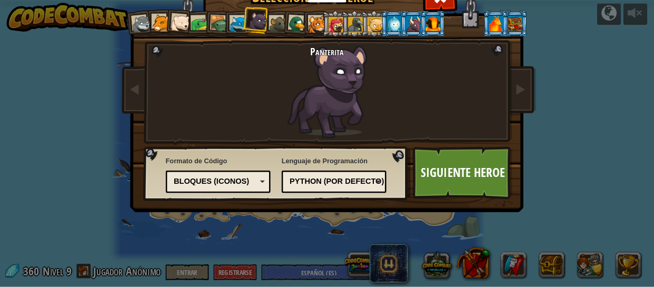
scroll to position [14, 0]
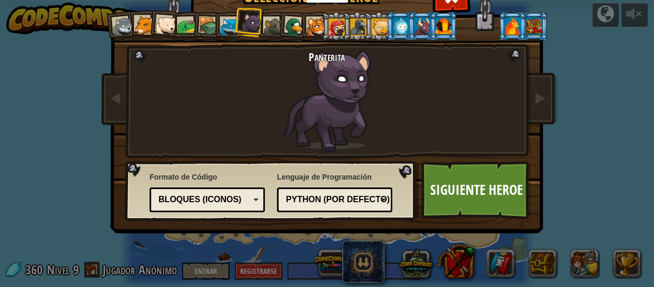
click at [442, 223] on div "Wolf Pup Cougar Polar Bear Cub Frog Tortuga Blue Fox Panterita Brown Rat Pato C…" at bounding box center [327, 121] width 395 height 230
click at [498, 191] on link "Siguiente Heroe" at bounding box center [476, 190] width 110 height 58
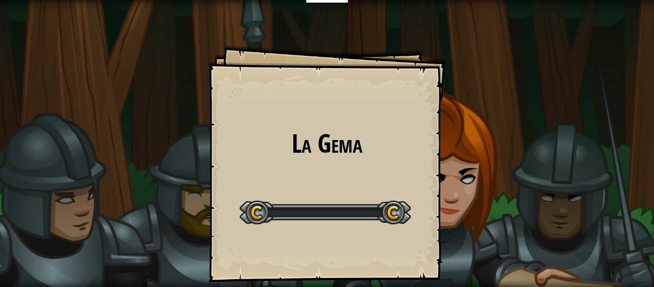
click at [502, 195] on div "La Gema Goals Start Level Error al cargar desde el servidor. Intenta refrescar …" at bounding box center [327, 143] width 654 height 287
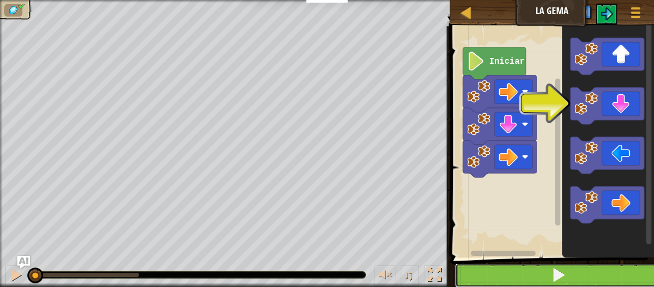
click at [475, 278] on button at bounding box center [558, 275] width 207 height 24
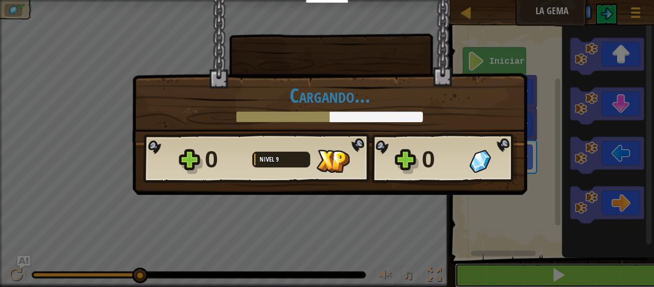
scroll to position [1, 0]
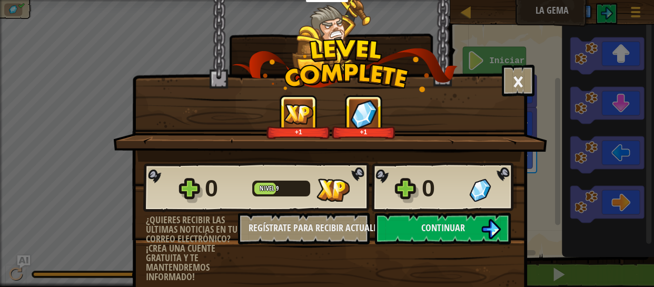
drag, startPoint x: 357, startPoint y: 204, endPoint x: 428, endPoint y: 167, distance: 80.3
click at [419, 173] on div "0 Nivel 9 0" at bounding box center [329, 187] width 373 height 51
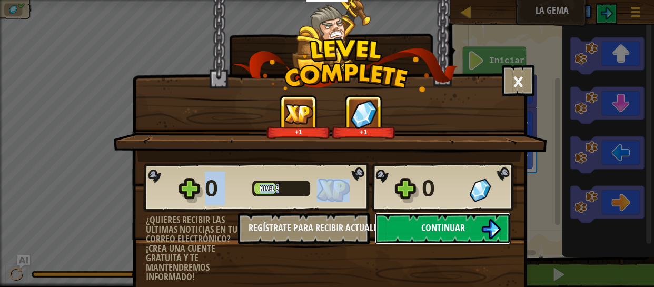
click at [466, 225] on button "Continuar" at bounding box center [443, 229] width 136 height 32
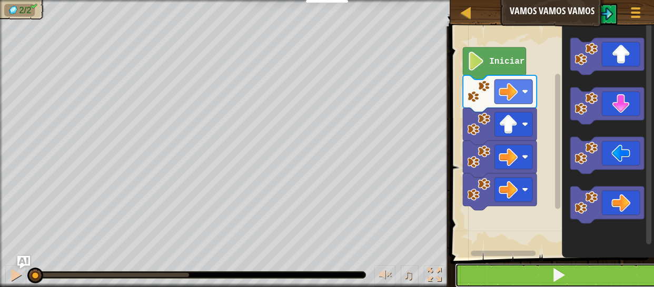
click at [469, 277] on button at bounding box center [558, 275] width 207 height 24
click at [476, 284] on button at bounding box center [558, 275] width 207 height 24
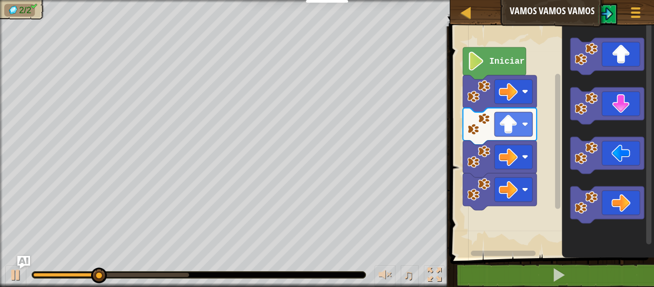
click at [499, 206] on rect "Espacio de trabajo de Blockly" at bounding box center [550, 139] width 207 height 236
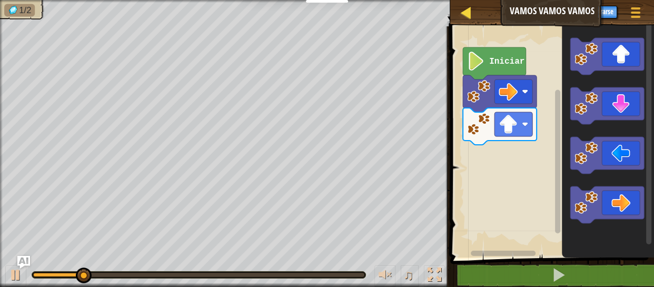
drag, startPoint x: 479, startPoint y: 12, endPoint x: 472, endPoint y: 15, distance: 8.0
click at [472, 15] on div "Mapa Vamos vamos vamos Menú del Juego Registrarse Ask AI" at bounding box center [552, 13] width 204 height 26
click at [2, 29] on div at bounding box center [1, 151] width 3 height 303
